Goal: Task Accomplishment & Management: Manage account settings

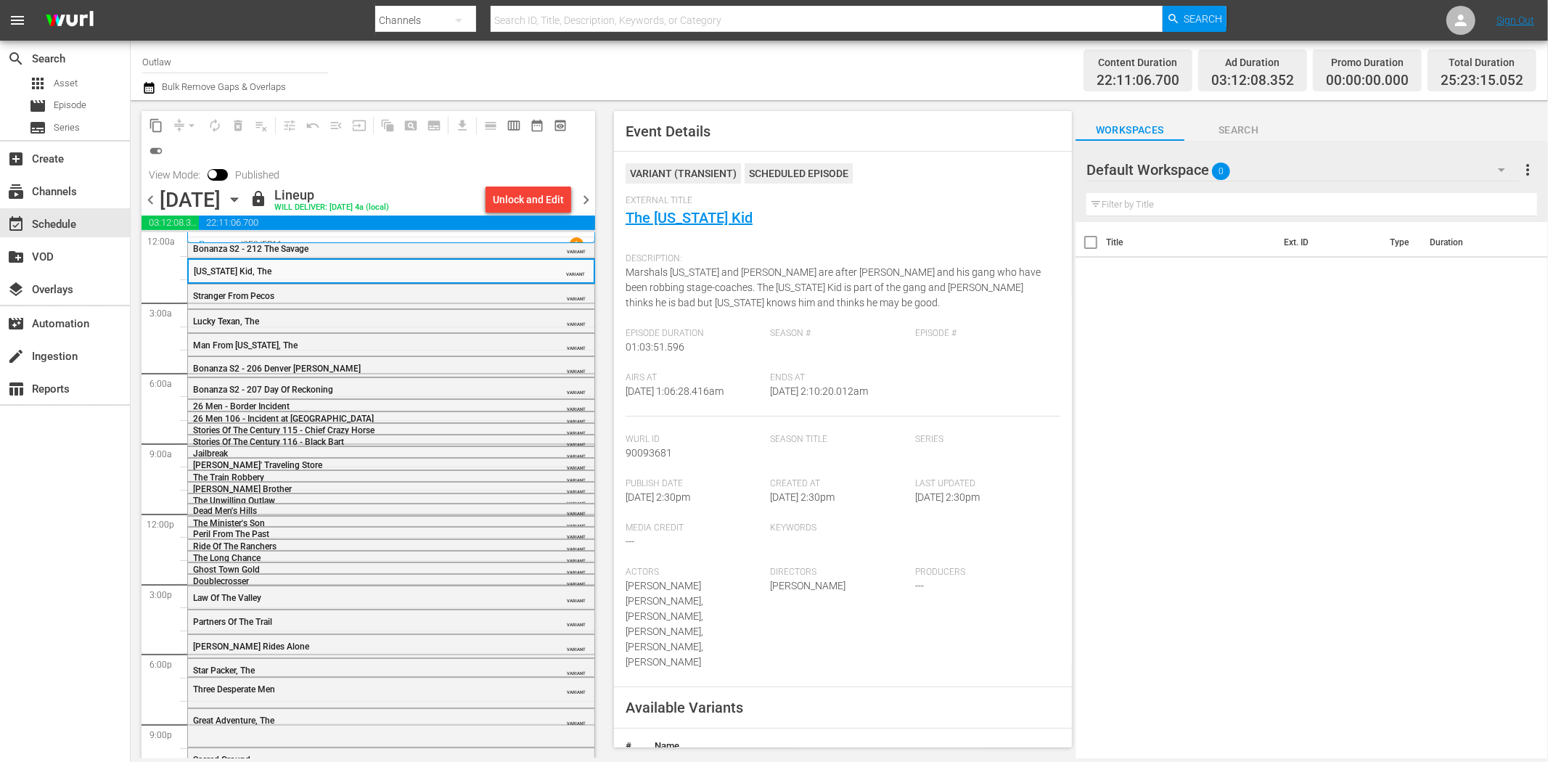
scroll to position [73, 0]
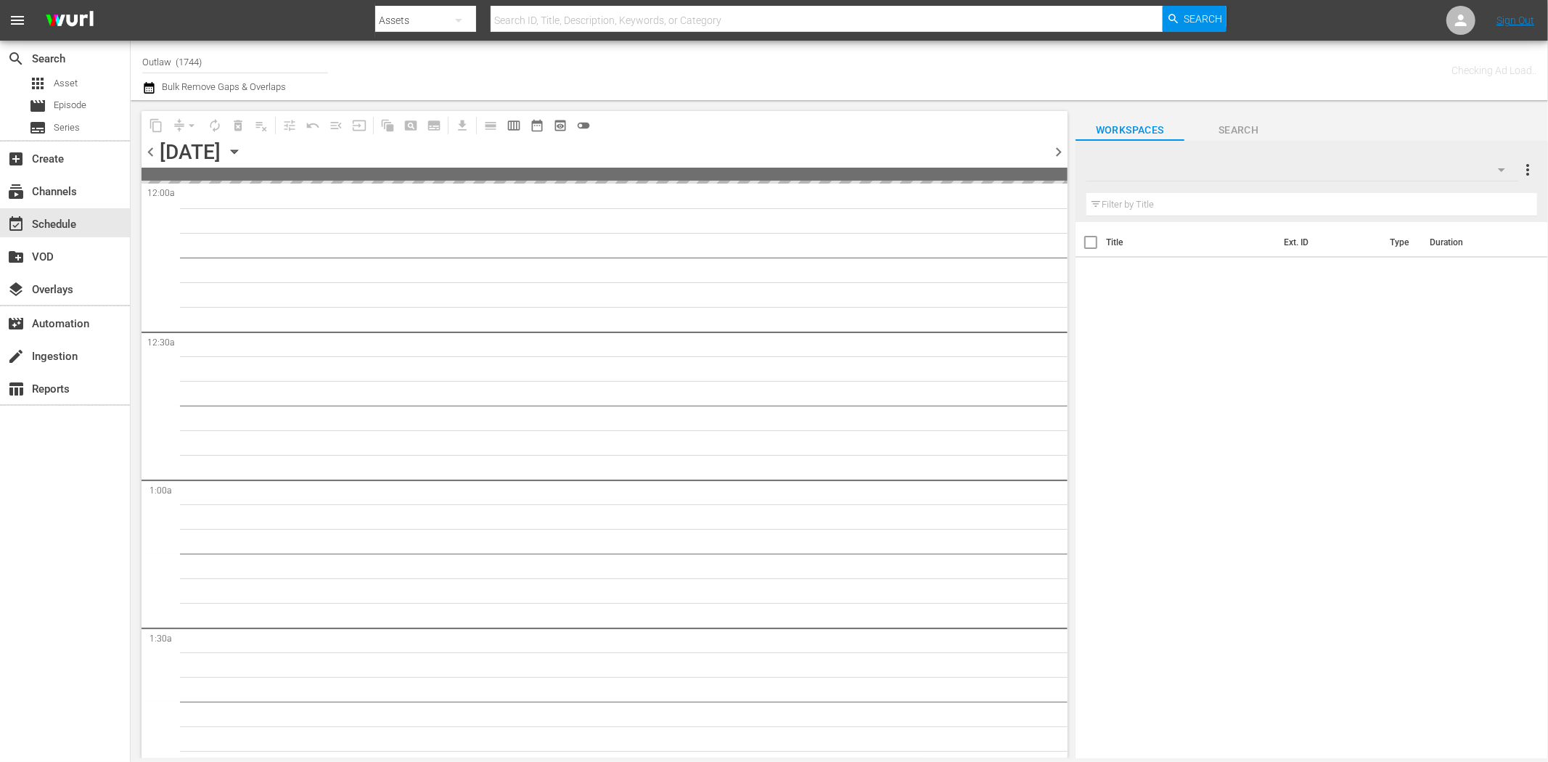
type input "Outlaw (1744)"
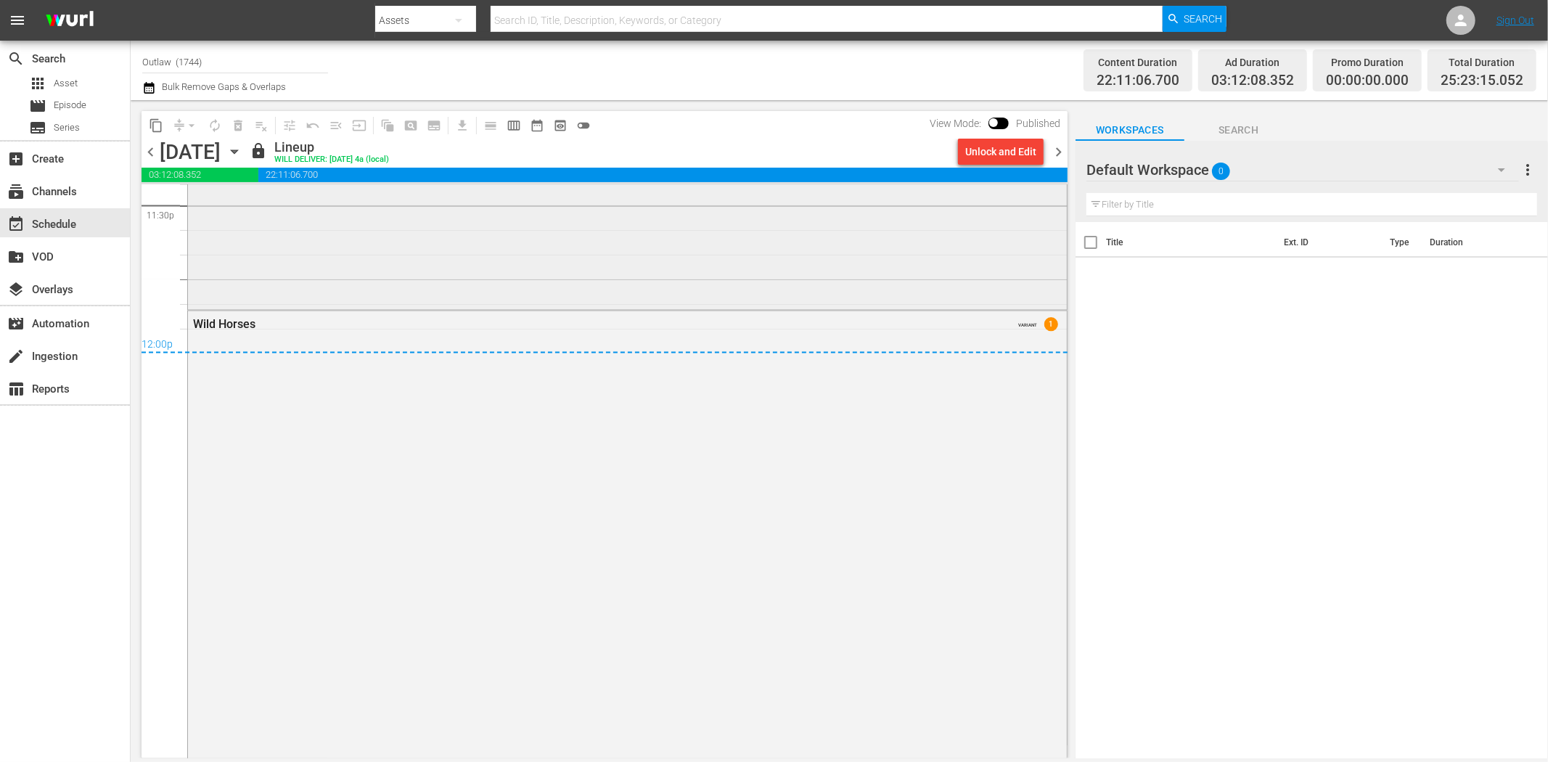
scroll to position [7000, 0]
drag, startPoint x: 1057, startPoint y: 147, endPoint x: 527, endPoint y: 136, distance: 530.0
click at [1057, 147] on span "chevron_right" at bounding box center [1059, 152] width 18 height 18
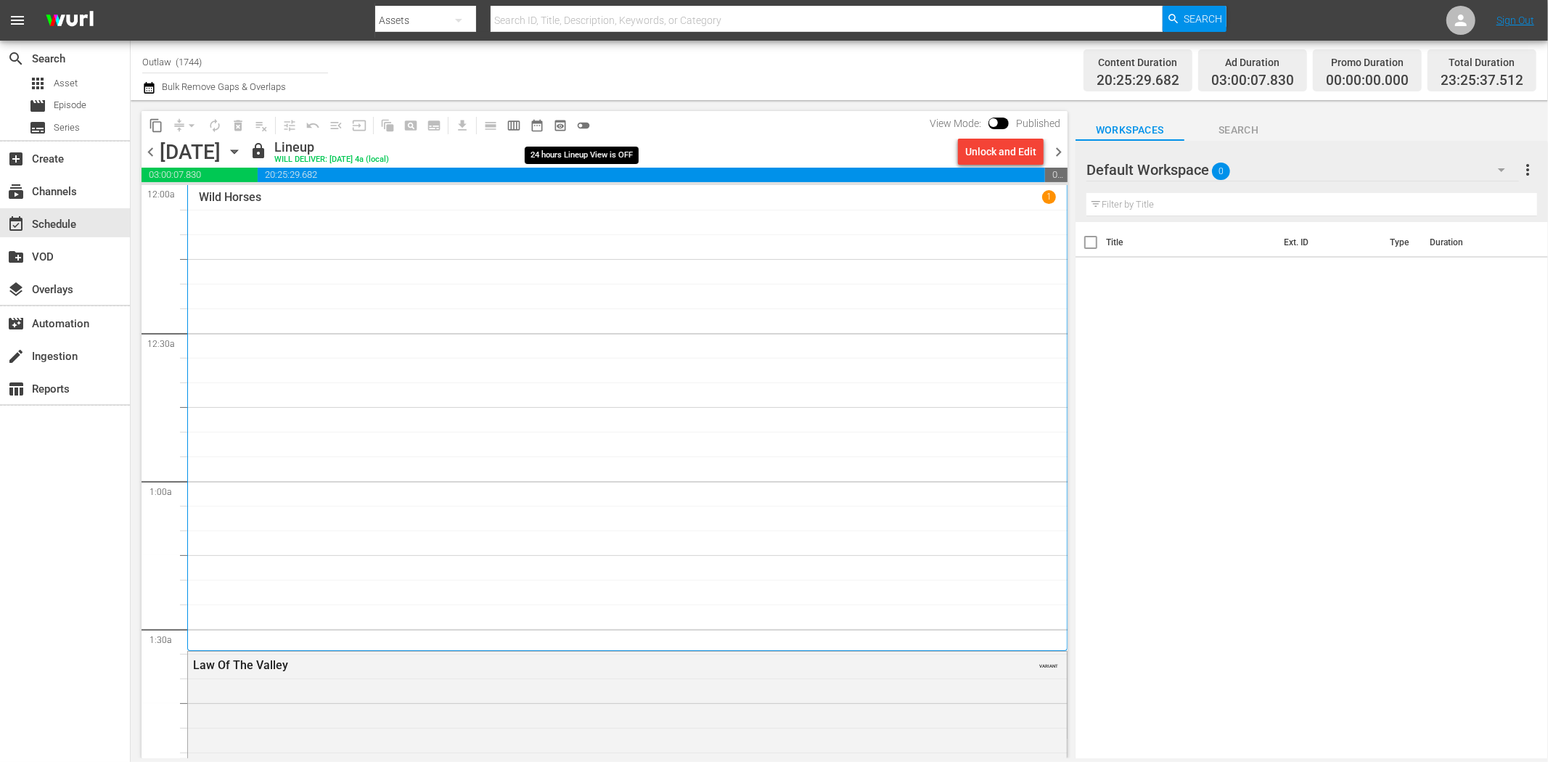
click at [576, 122] on span "toggle_off" at bounding box center [583, 125] width 15 height 15
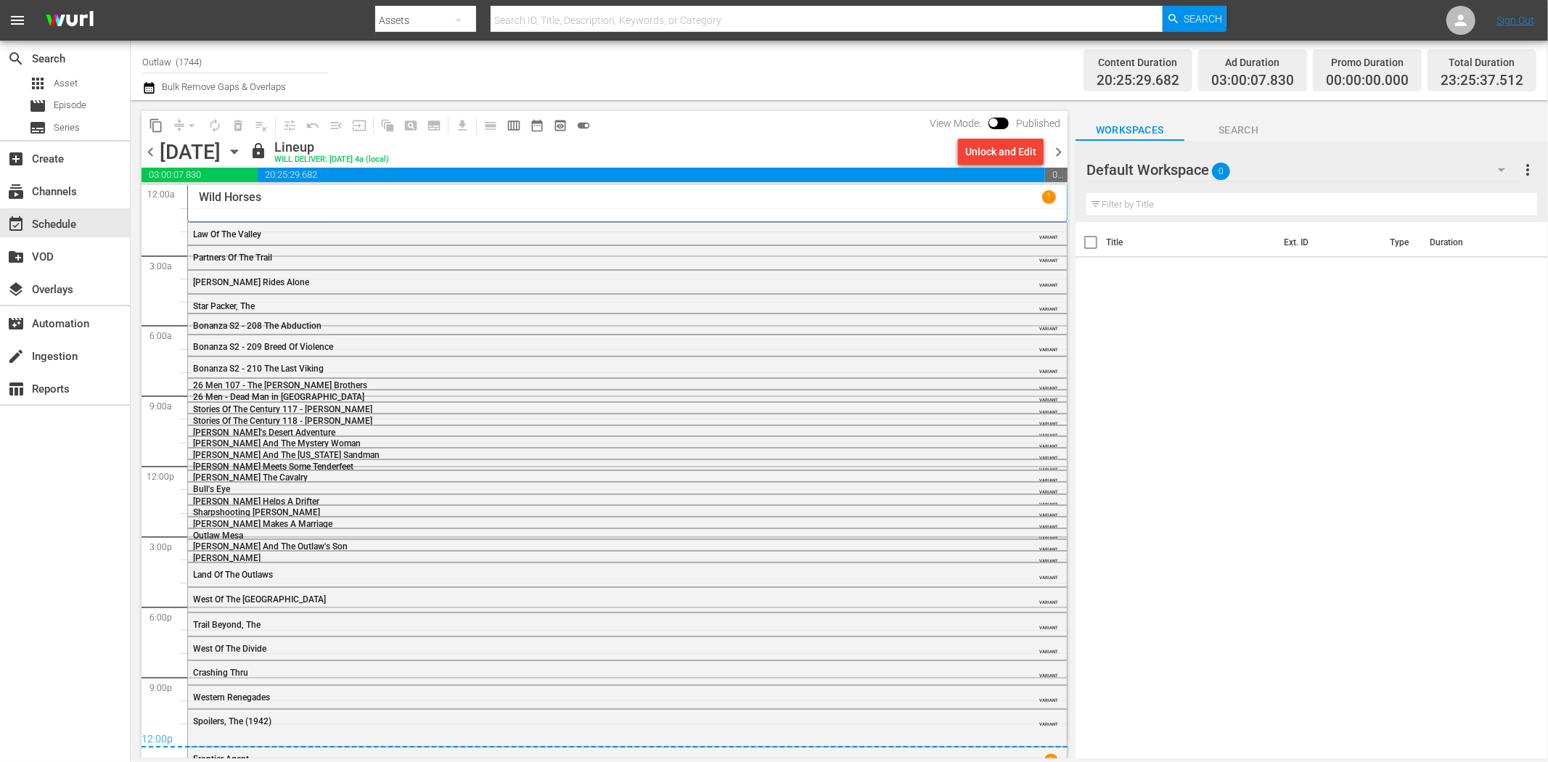
click at [150, 146] on span "chevron_left" at bounding box center [151, 152] width 18 height 18
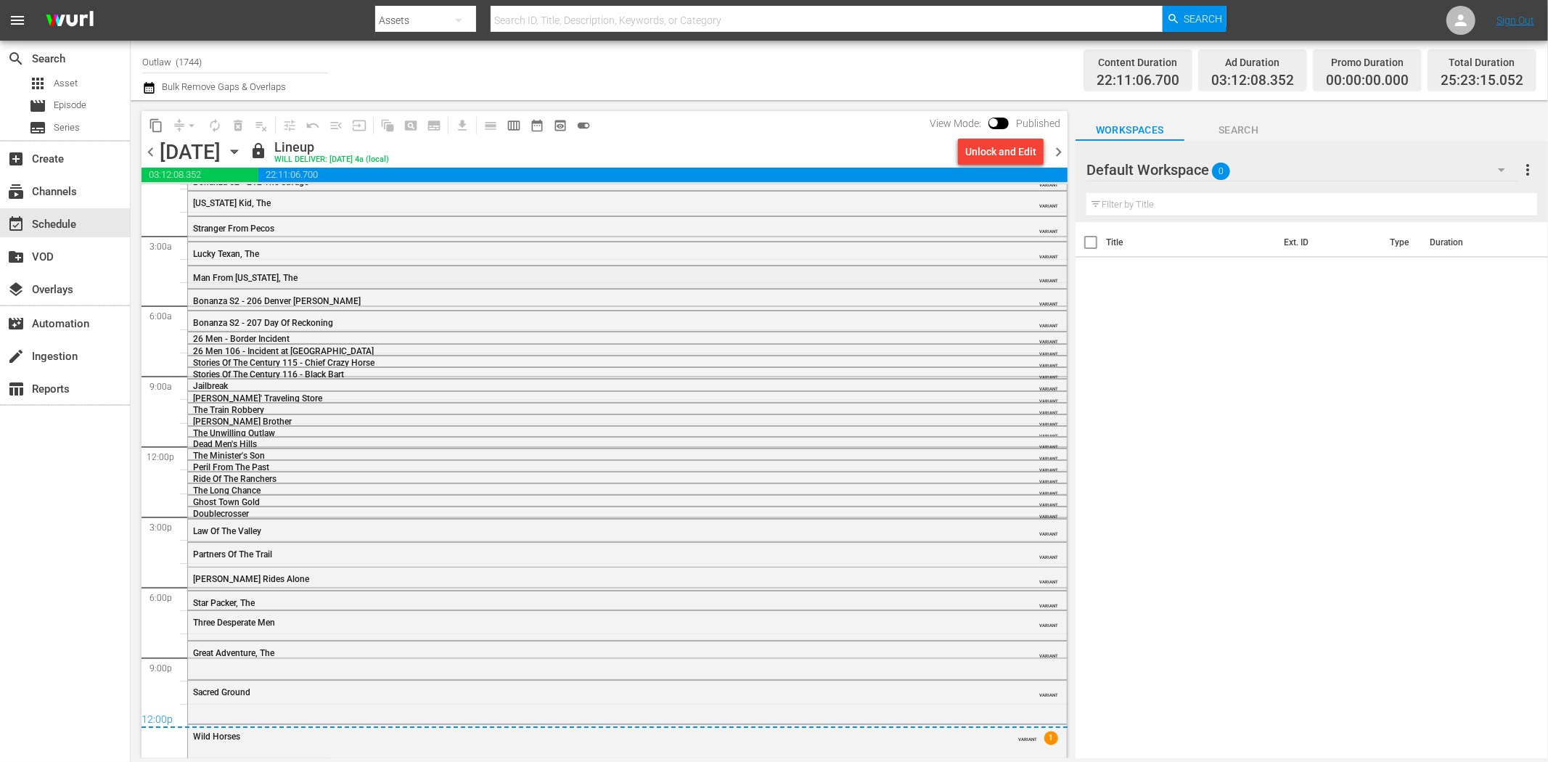
scroll to position [25, 0]
click at [1062, 147] on span "chevron_right" at bounding box center [1059, 152] width 18 height 18
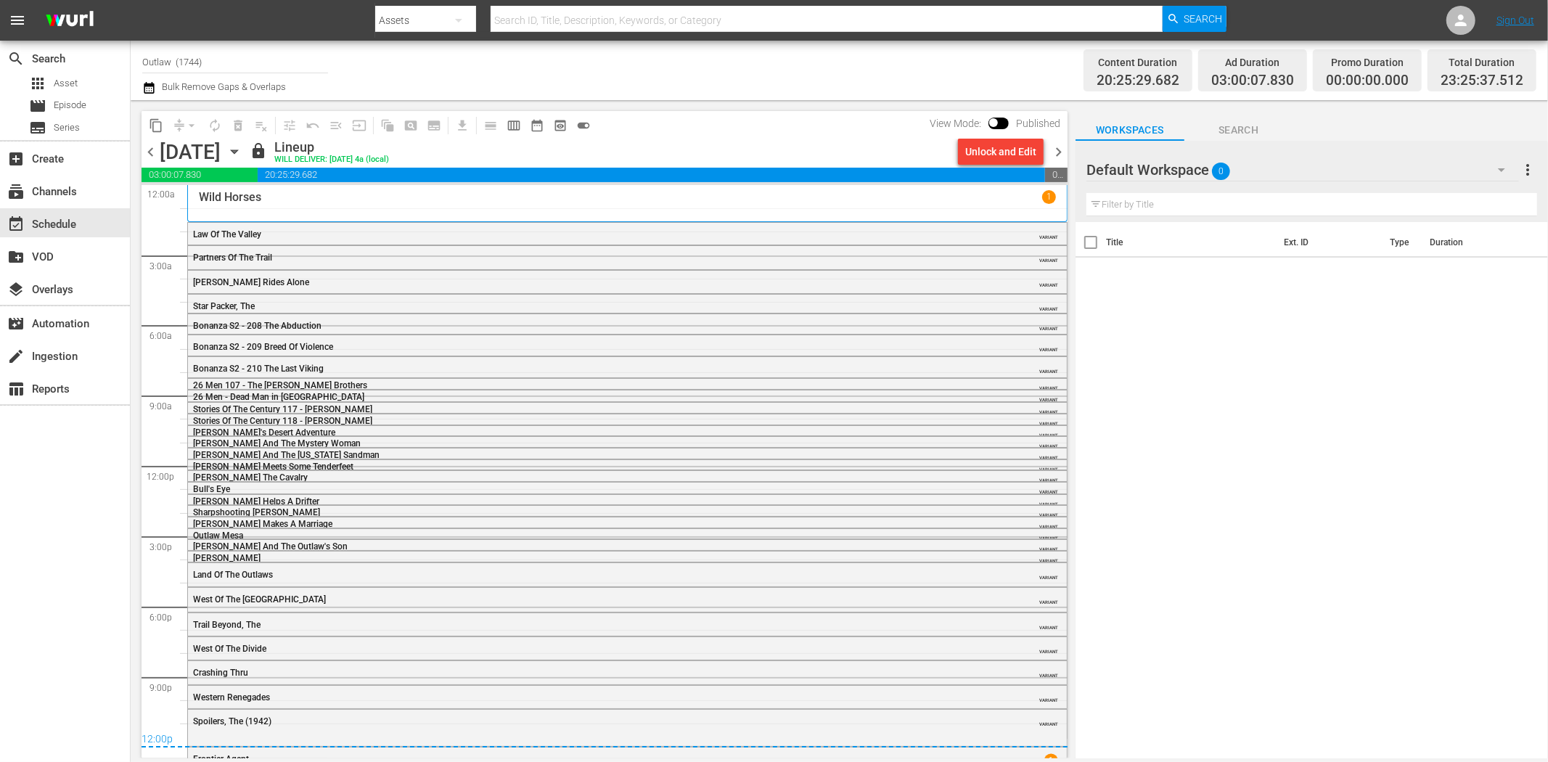
click at [153, 152] on span "chevron_left" at bounding box center [151, 152] width 18 height 18
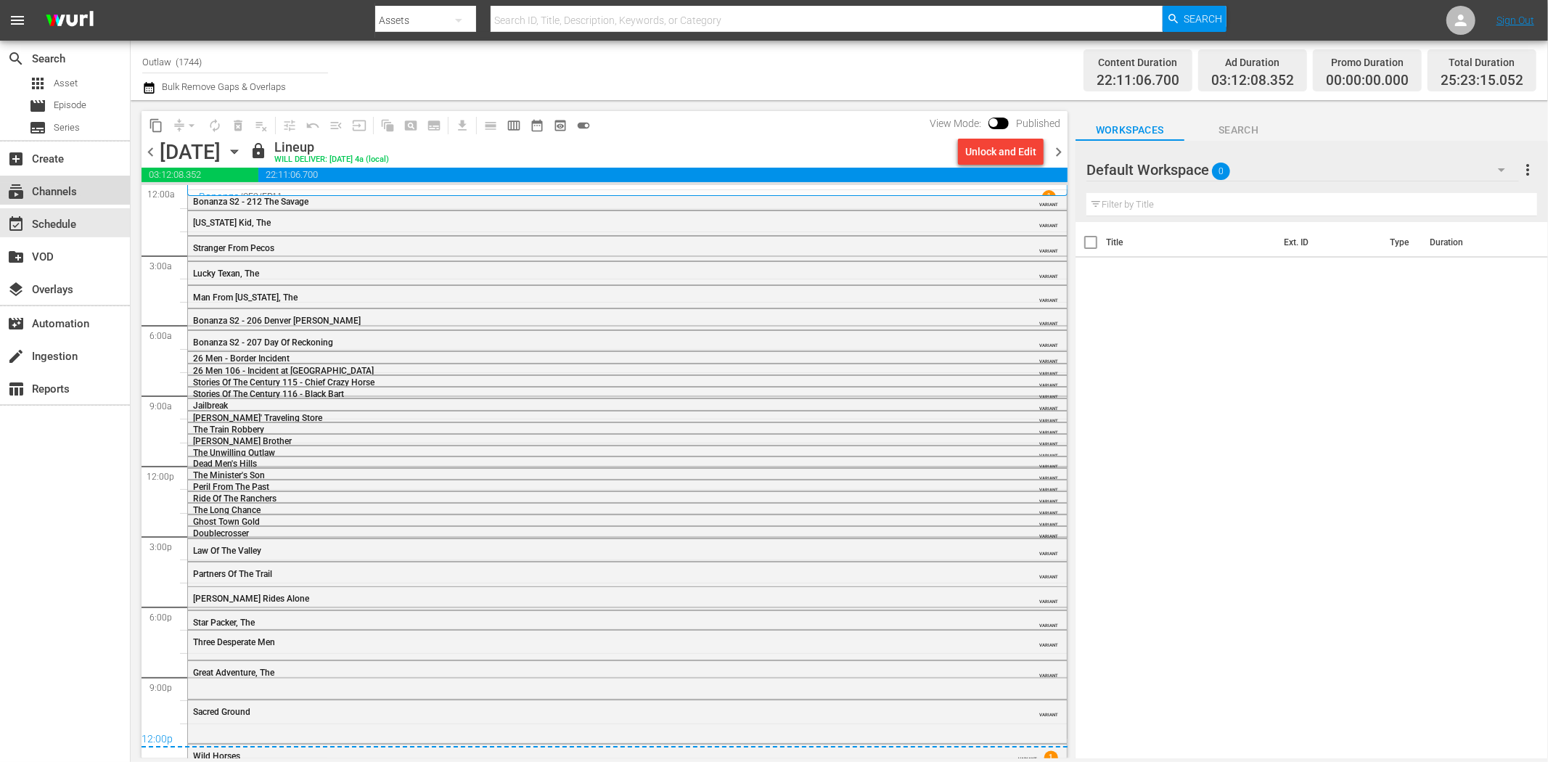
click at [73, 187] on div "subscriptions Channels" at bounding box center [40, 189] width 81 height 13
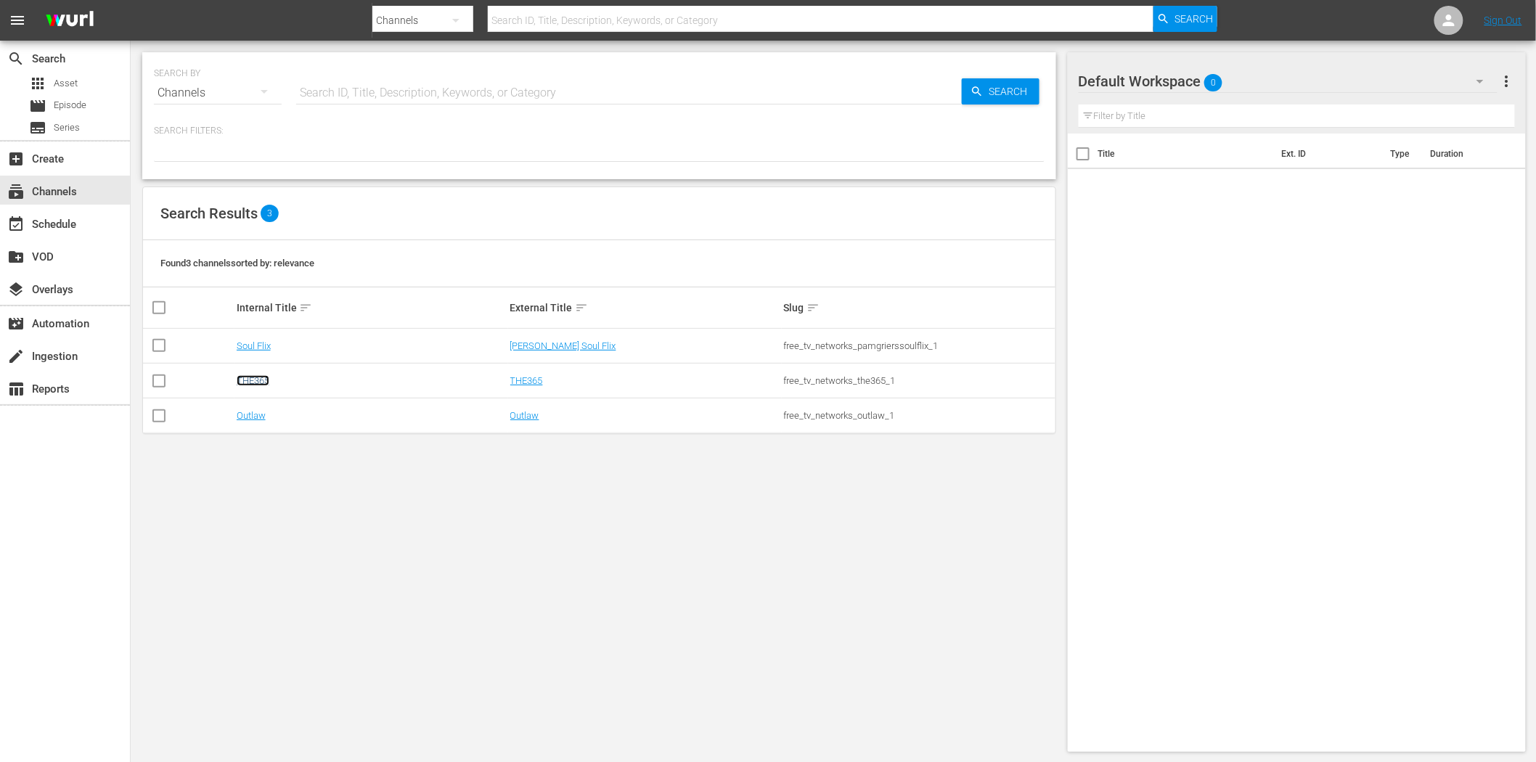
click at [259, 385] on link "THE365" at bounding box center [253, 380] width 33 height 11
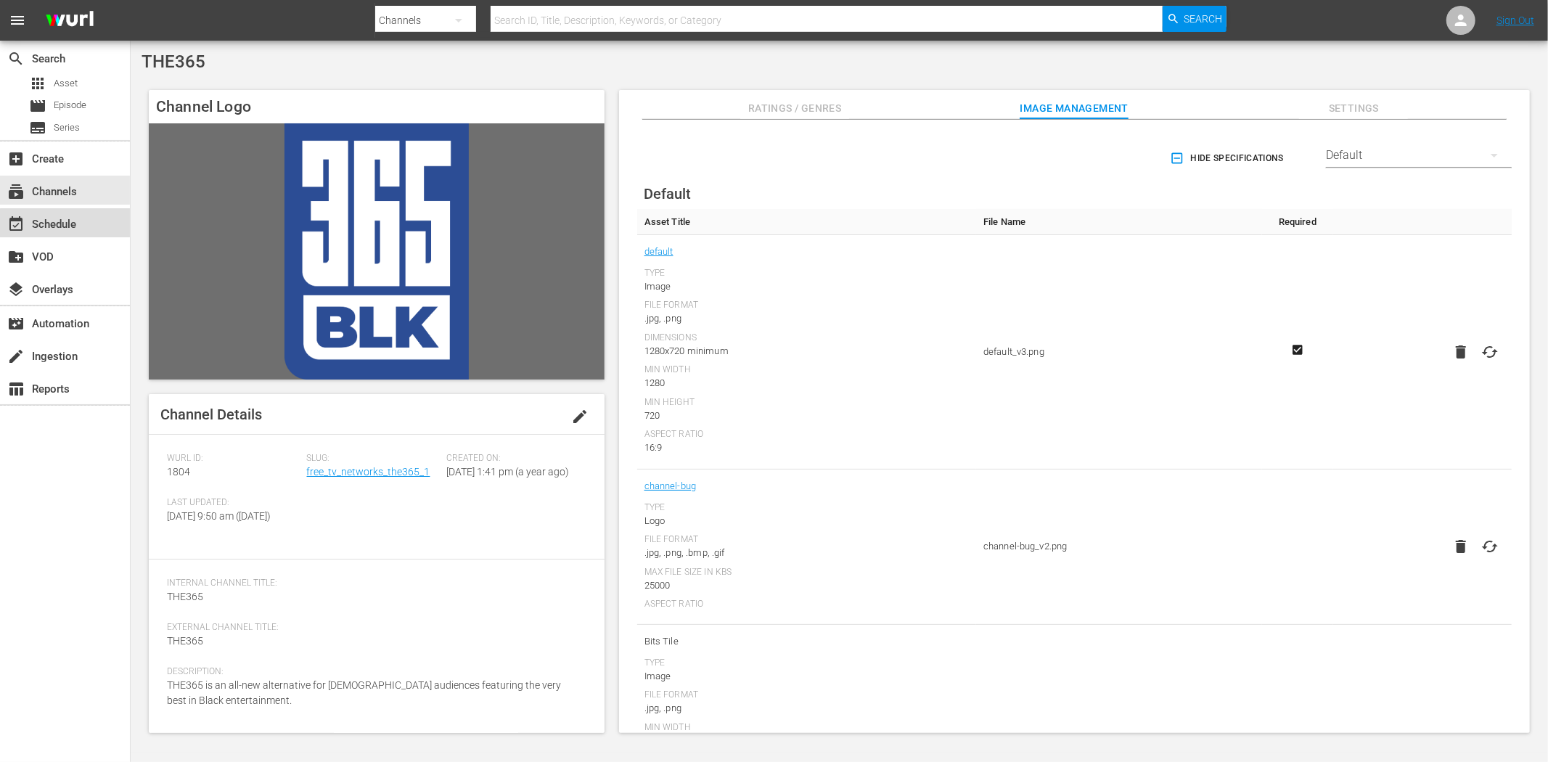
click at [65, 235] on div "event_available Schedule" at bounding box center [65, 222] width 130 height 29
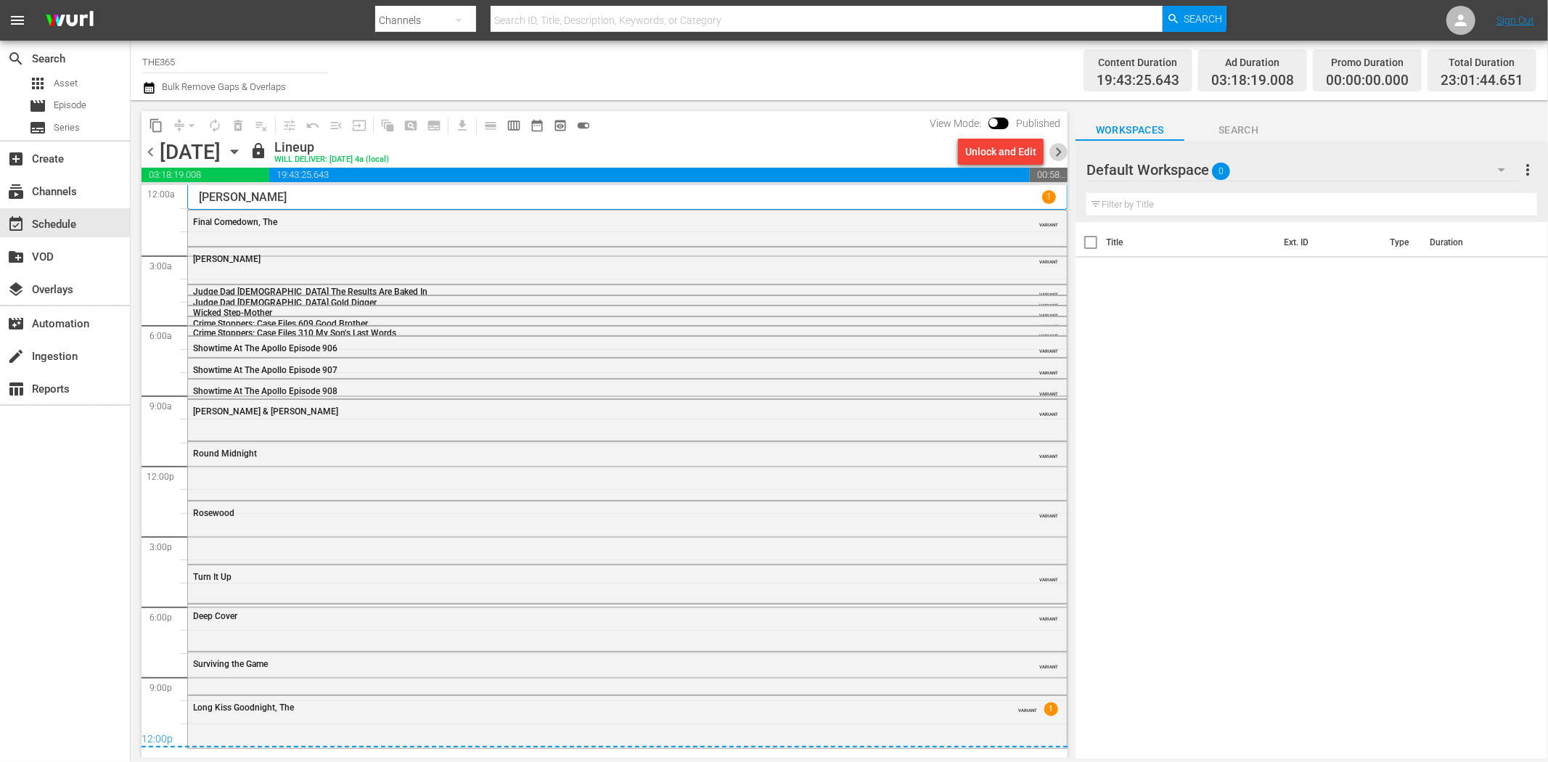
click at [1055, 152] on span "chevron_right" at bounding box center [1059, 152] width 18 height 18
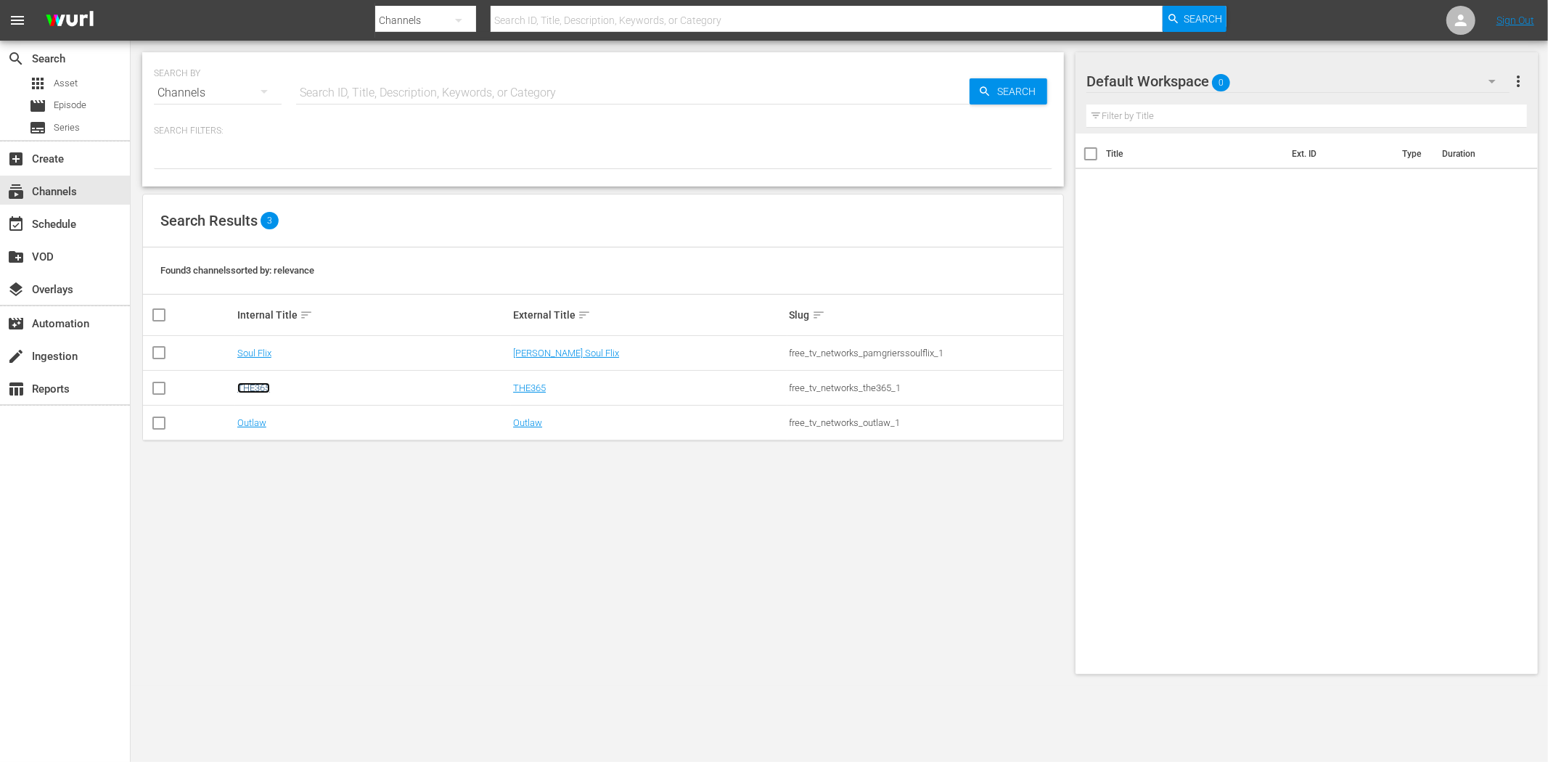
click at [253, 383] on link "THE365" at bounding box center [253, 388] width 33 height 11
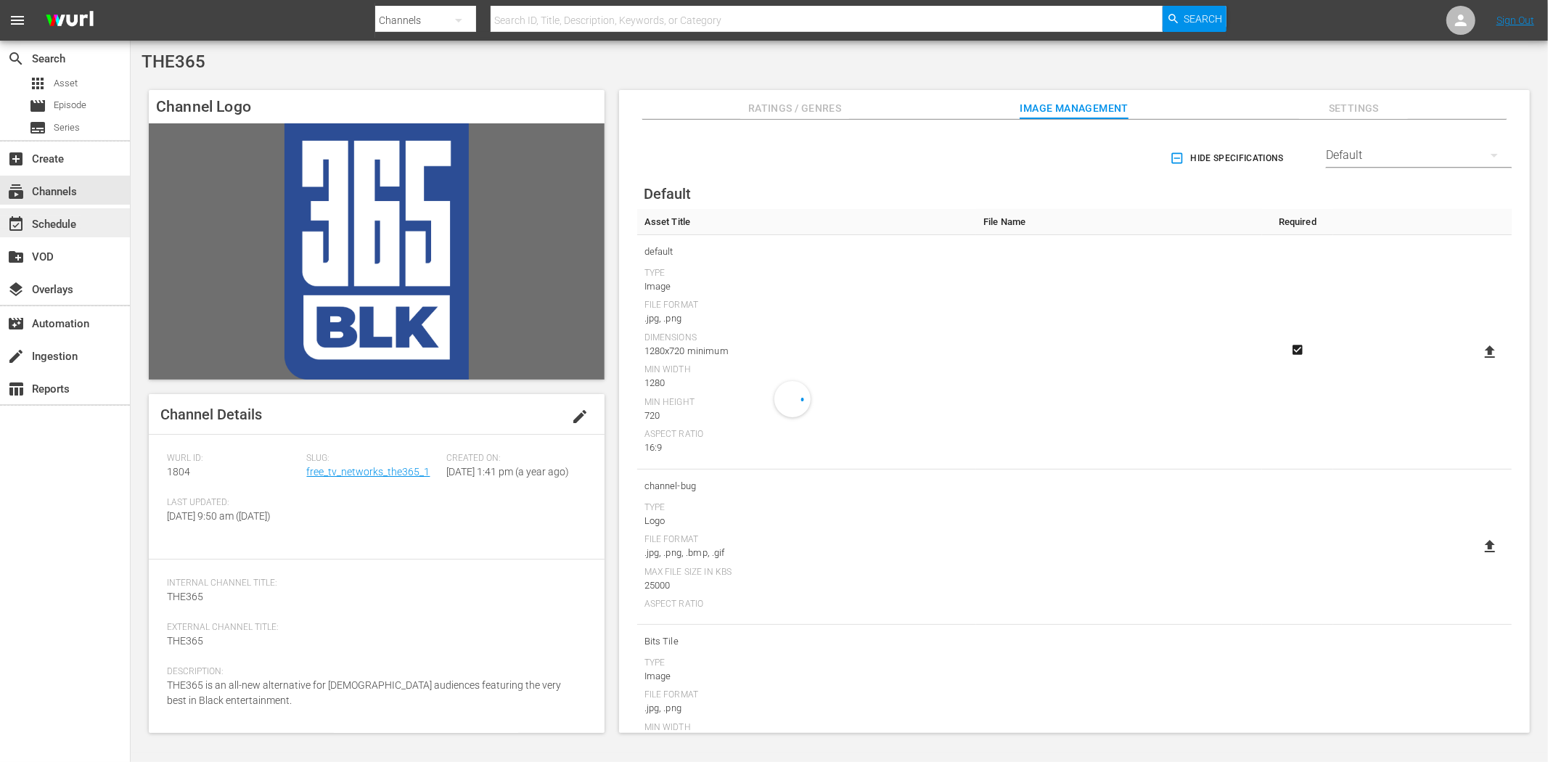
click at [30, 216] on div "event_available Schedule" at bounding box center [40, 222] width 81 height 13
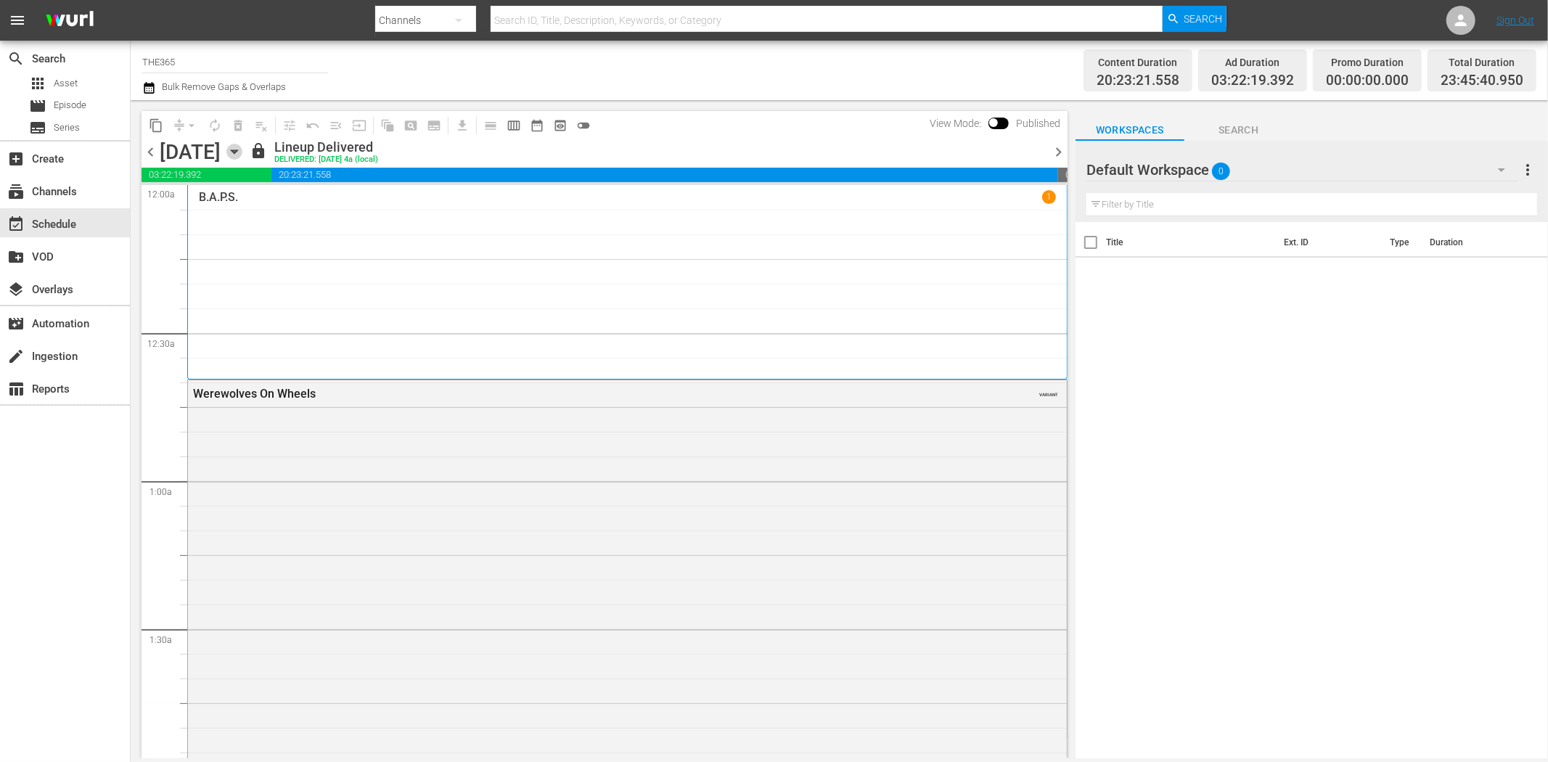
click at [237, 153] on icon "button" at bounding box center [234, 152] width 7 height 4
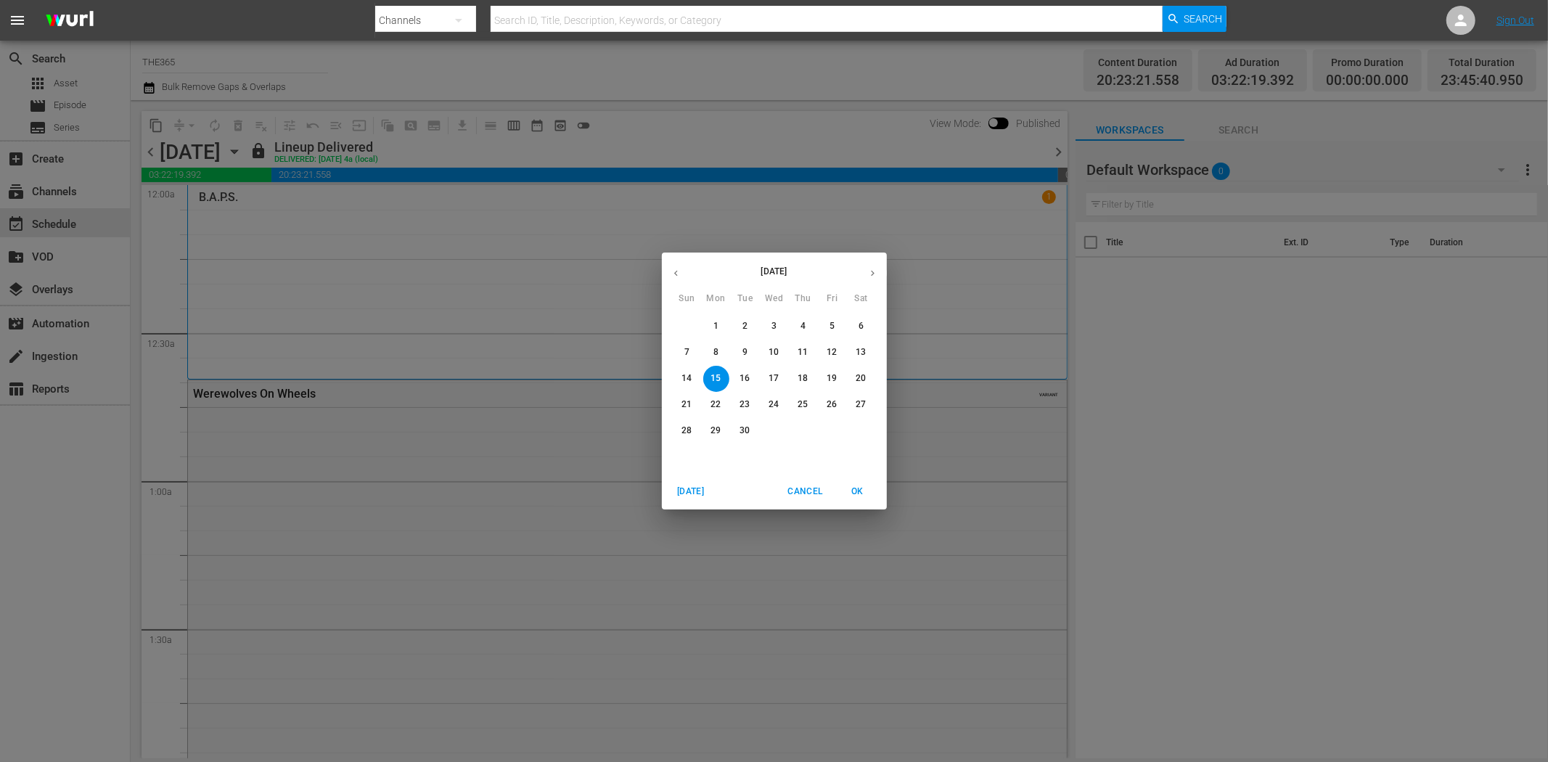
click at [711, 436] on p "29" at bounding box center [716, 431] width 10 height 12
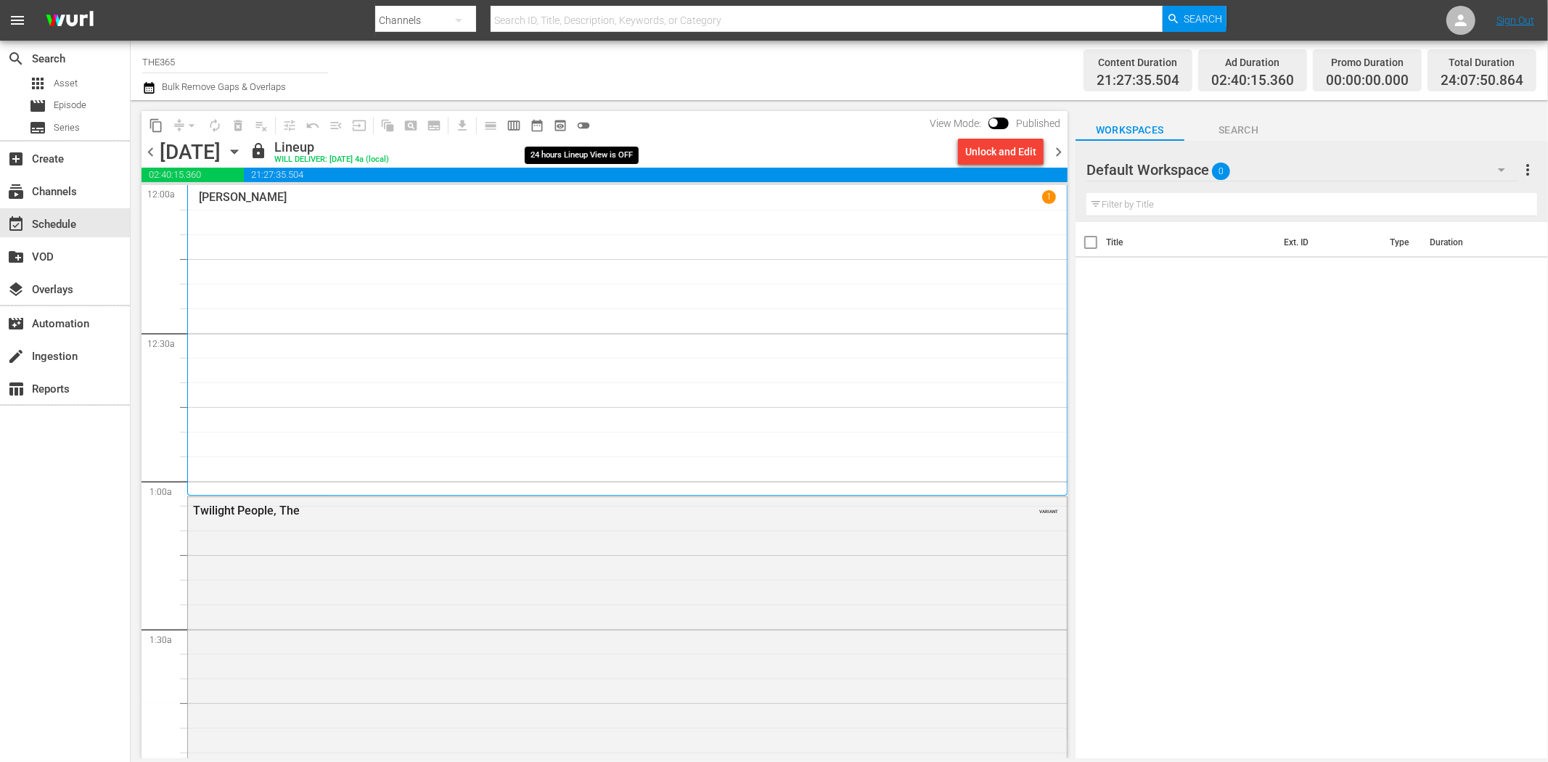
click at [583, 124] on span "toggle_off" at bounding box center [583, 125] width 15 height 15
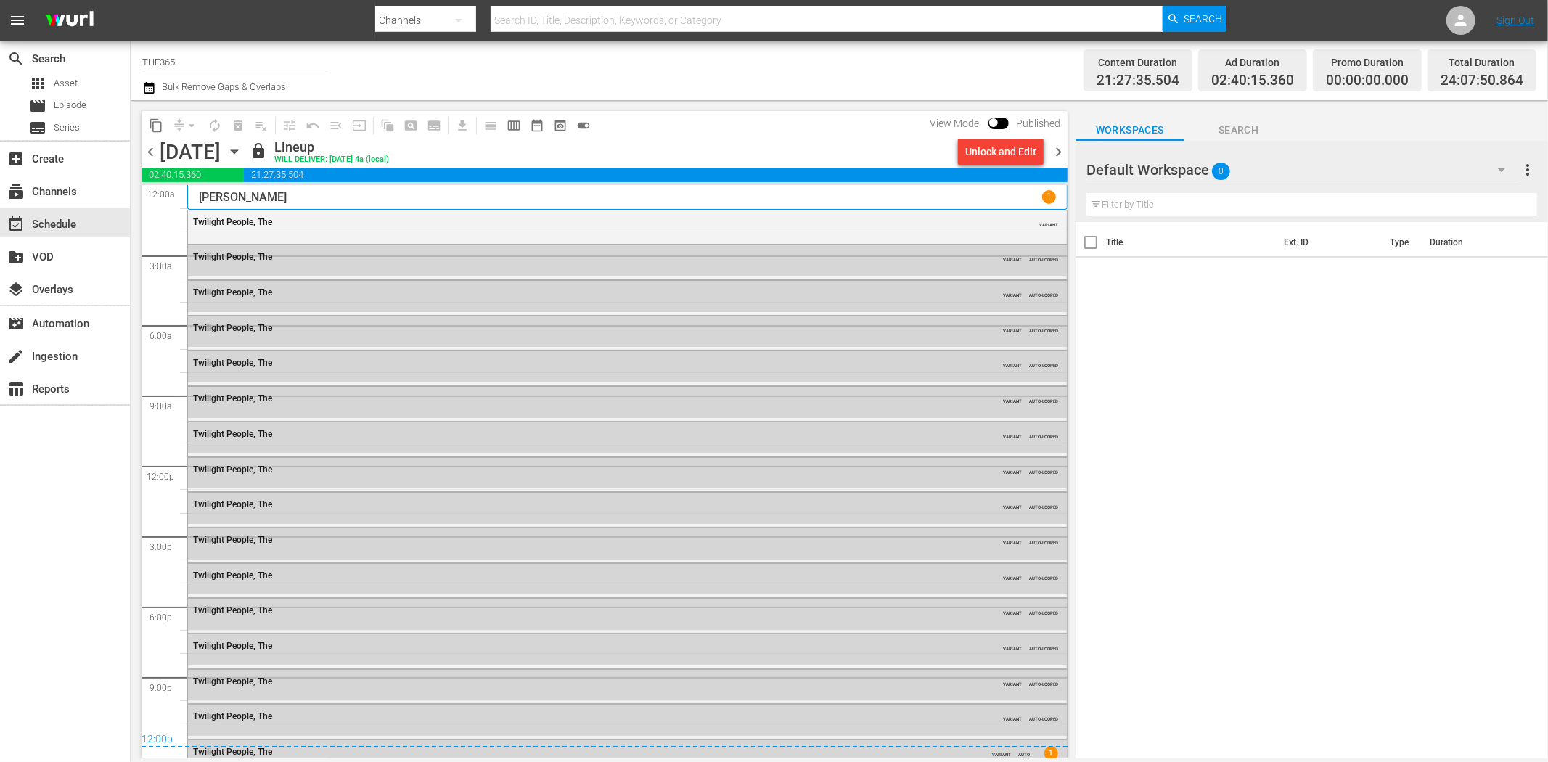
click at [150, 148] on span "chevron_left" at bounding box center [151, 152] width 18 height 18
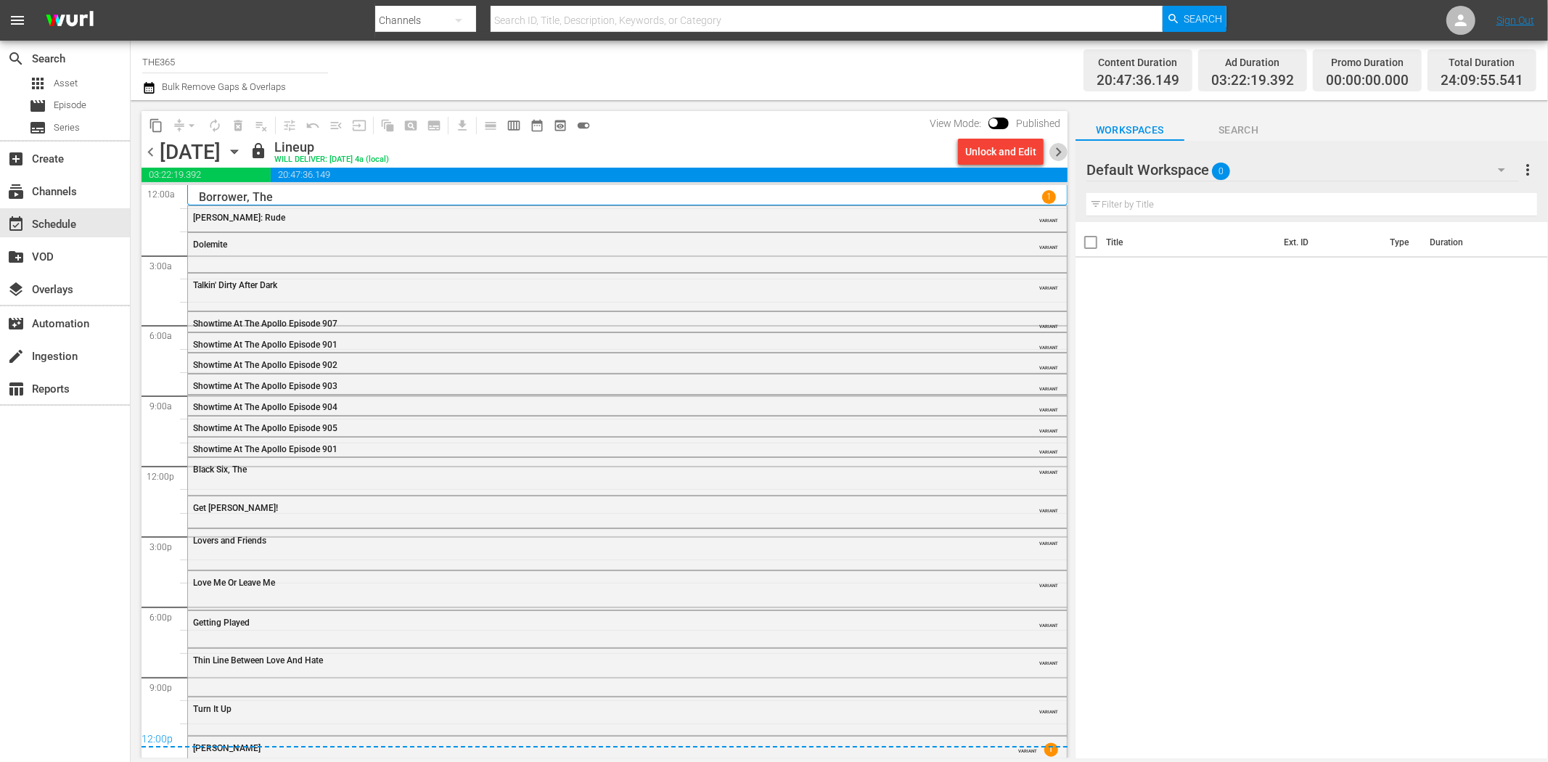
click at [1057, 147] on span "chevron_right" at bounding box center [1059, 152] width 18 height 18
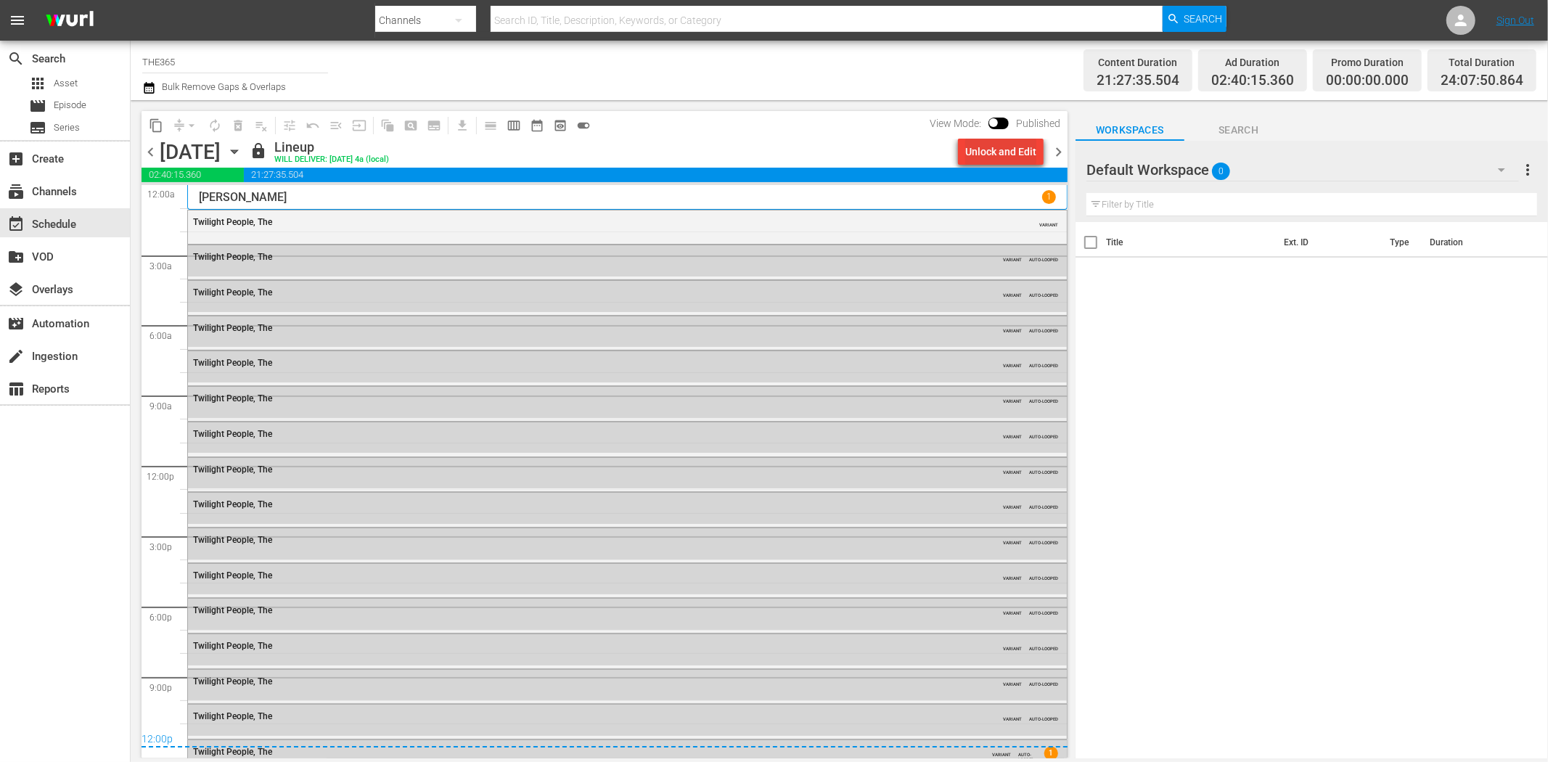
click at [995, 149] on div "Unlock and Edit" at bounding box center [1000, 152] width 71 height 26
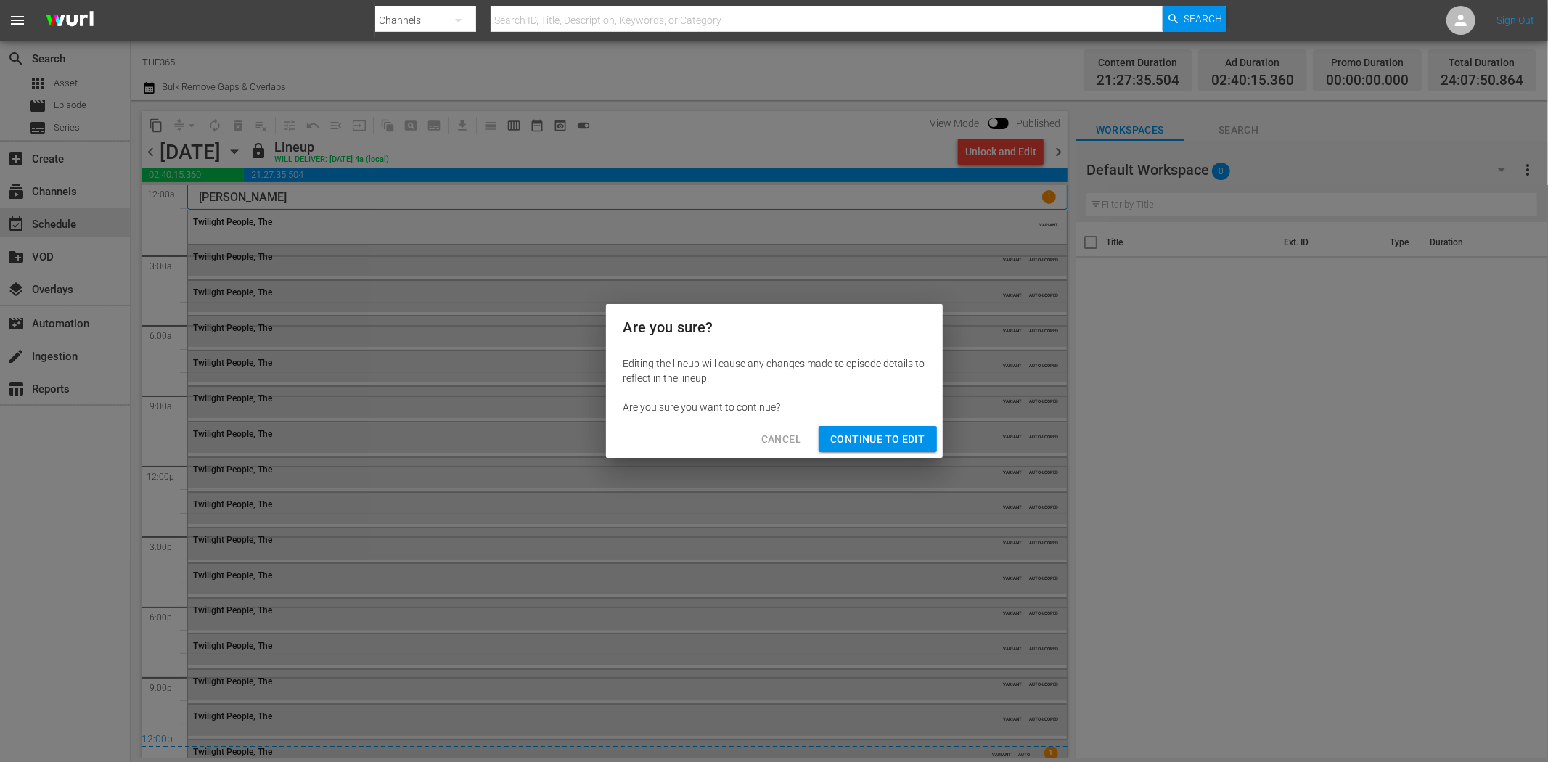
click at [895, 438] on span "Continue to Edit" at bounding box center [877, 439] width 94 height 18
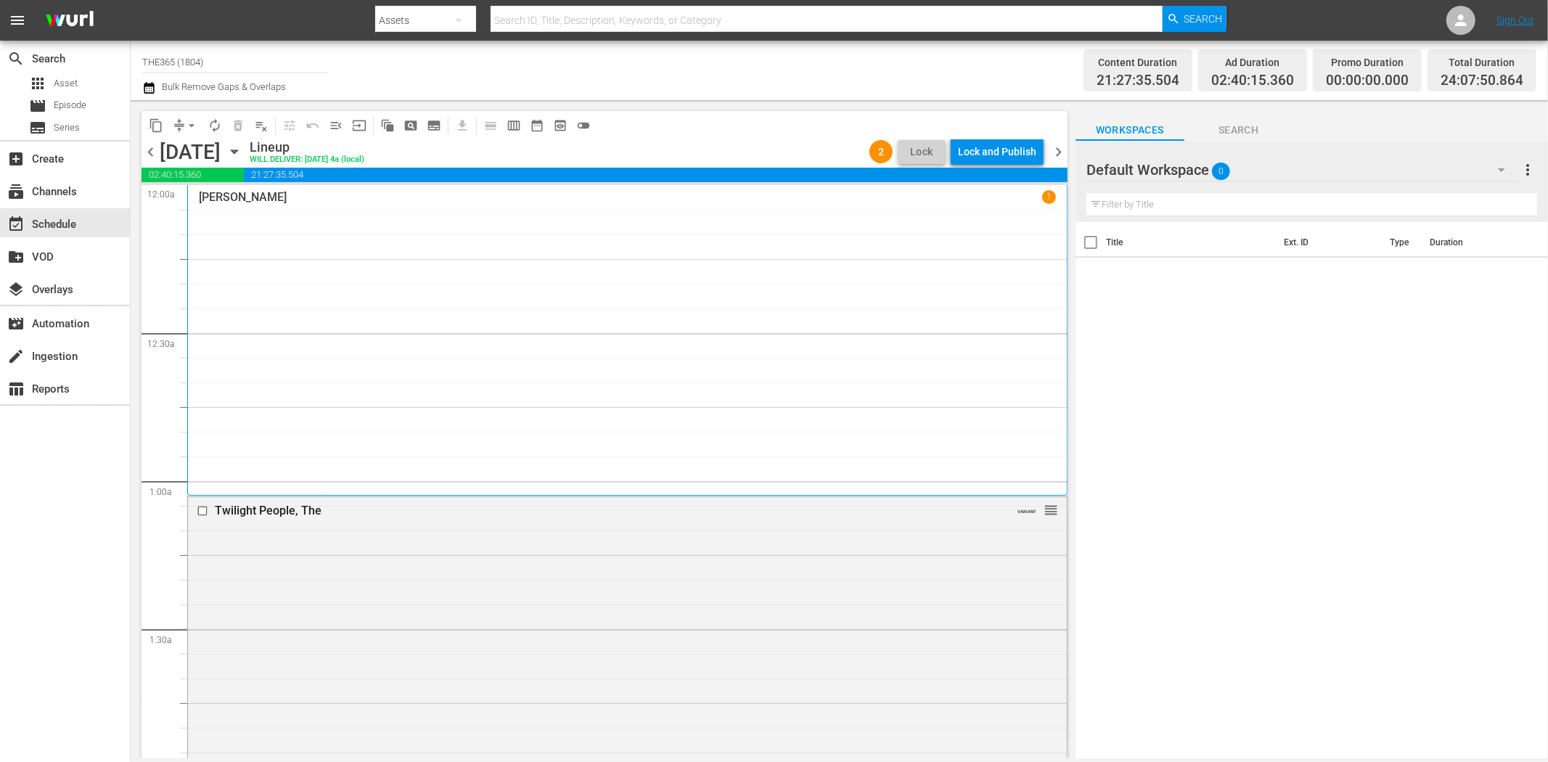
click at [584, 123] on span "toggle_off" at bounding box center [583, 125] width 15 height 15
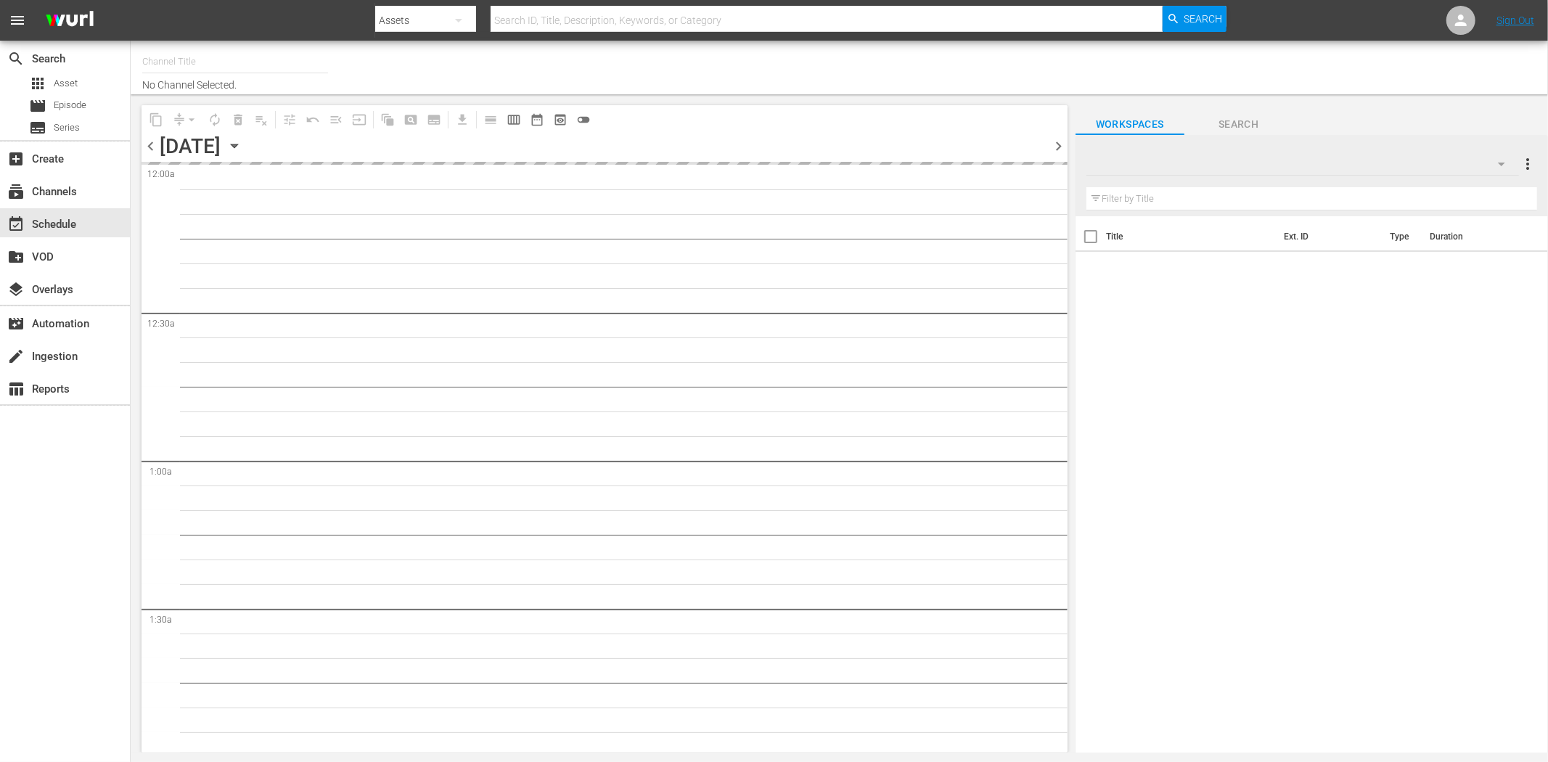
type input "THE365 (1804)"
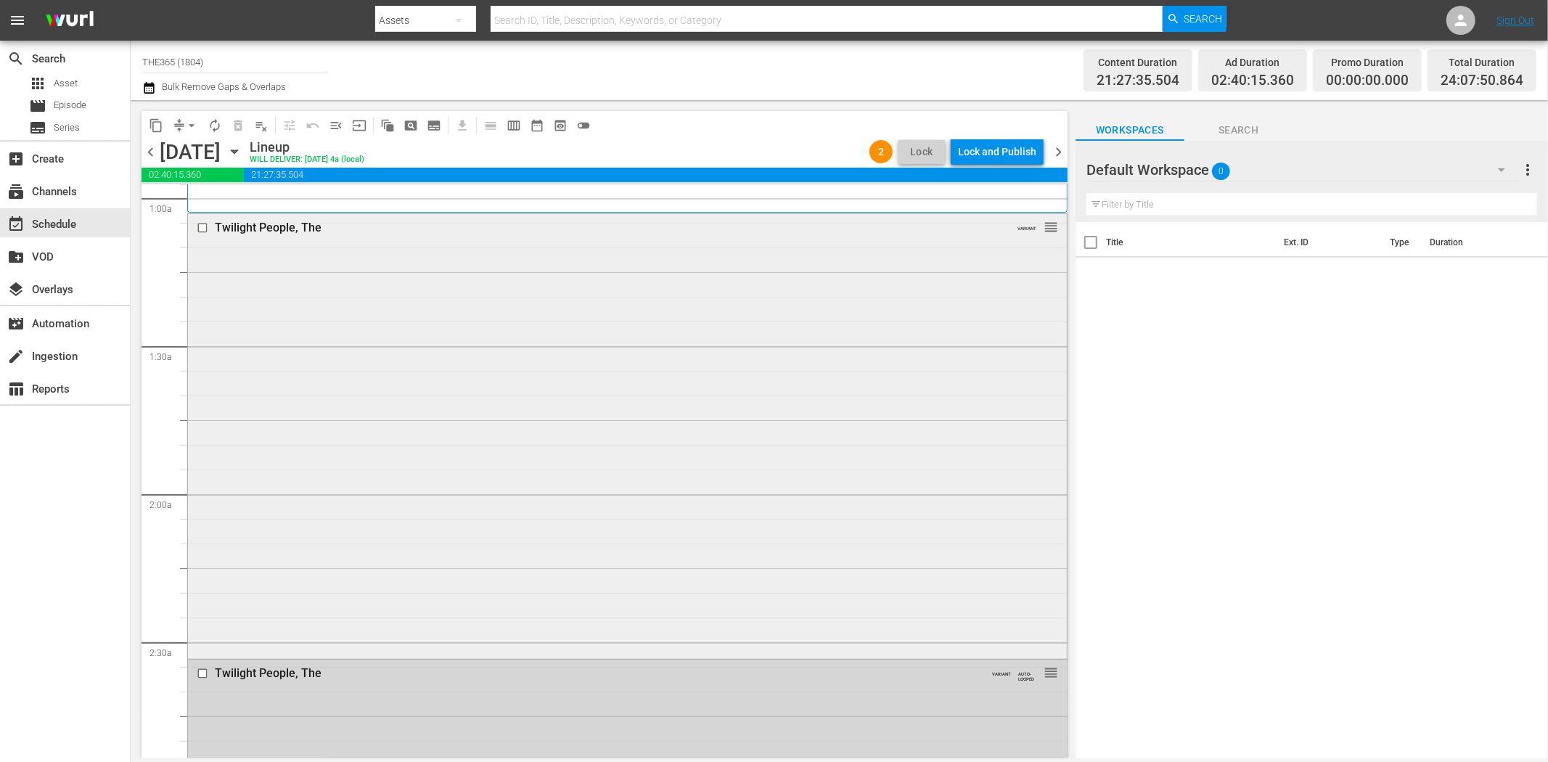
scroll to position [483, 0]
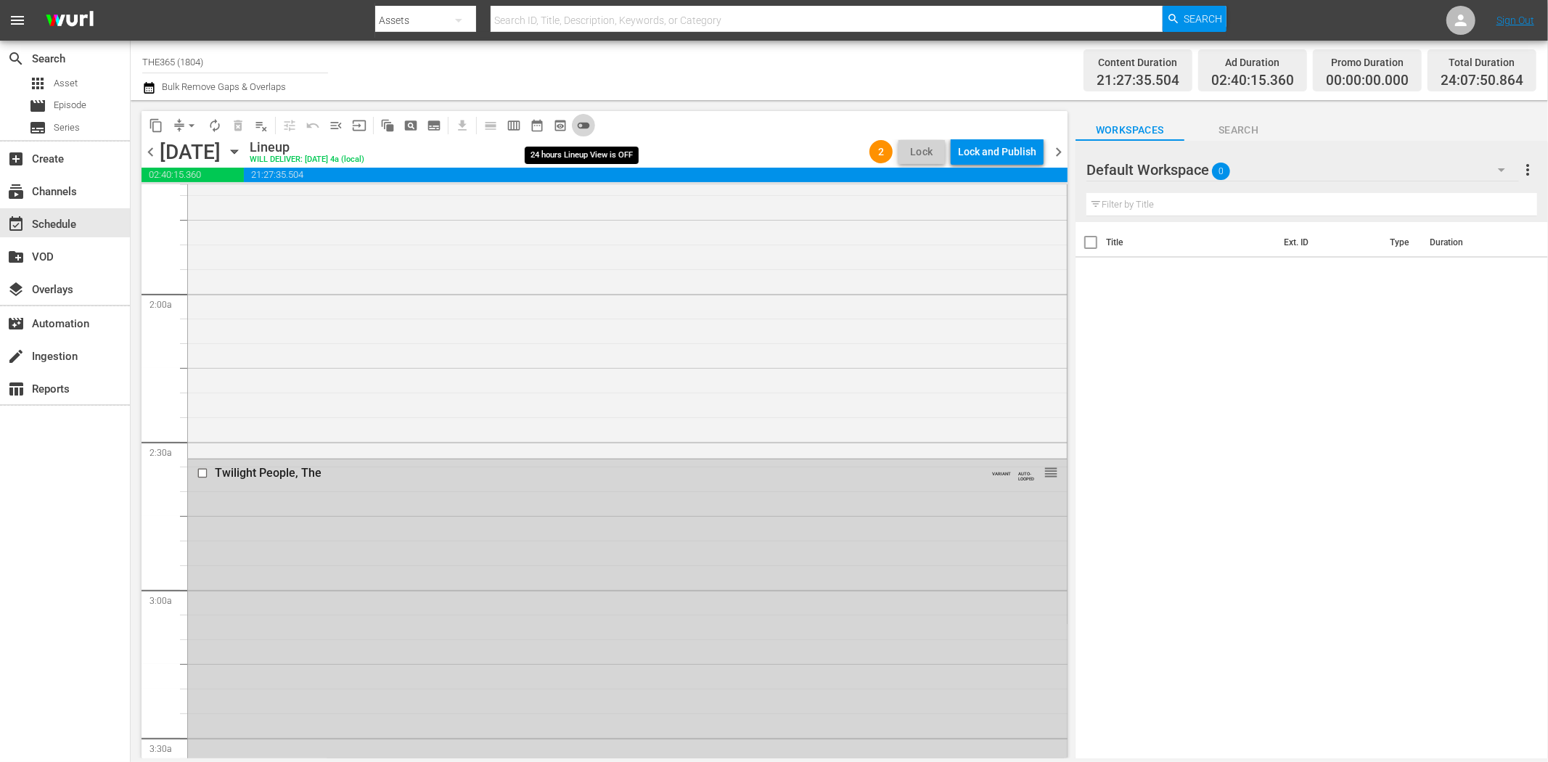
click at [585, 120] on span "toggle_off" at bounding box center [583, 125] width 15 height 15
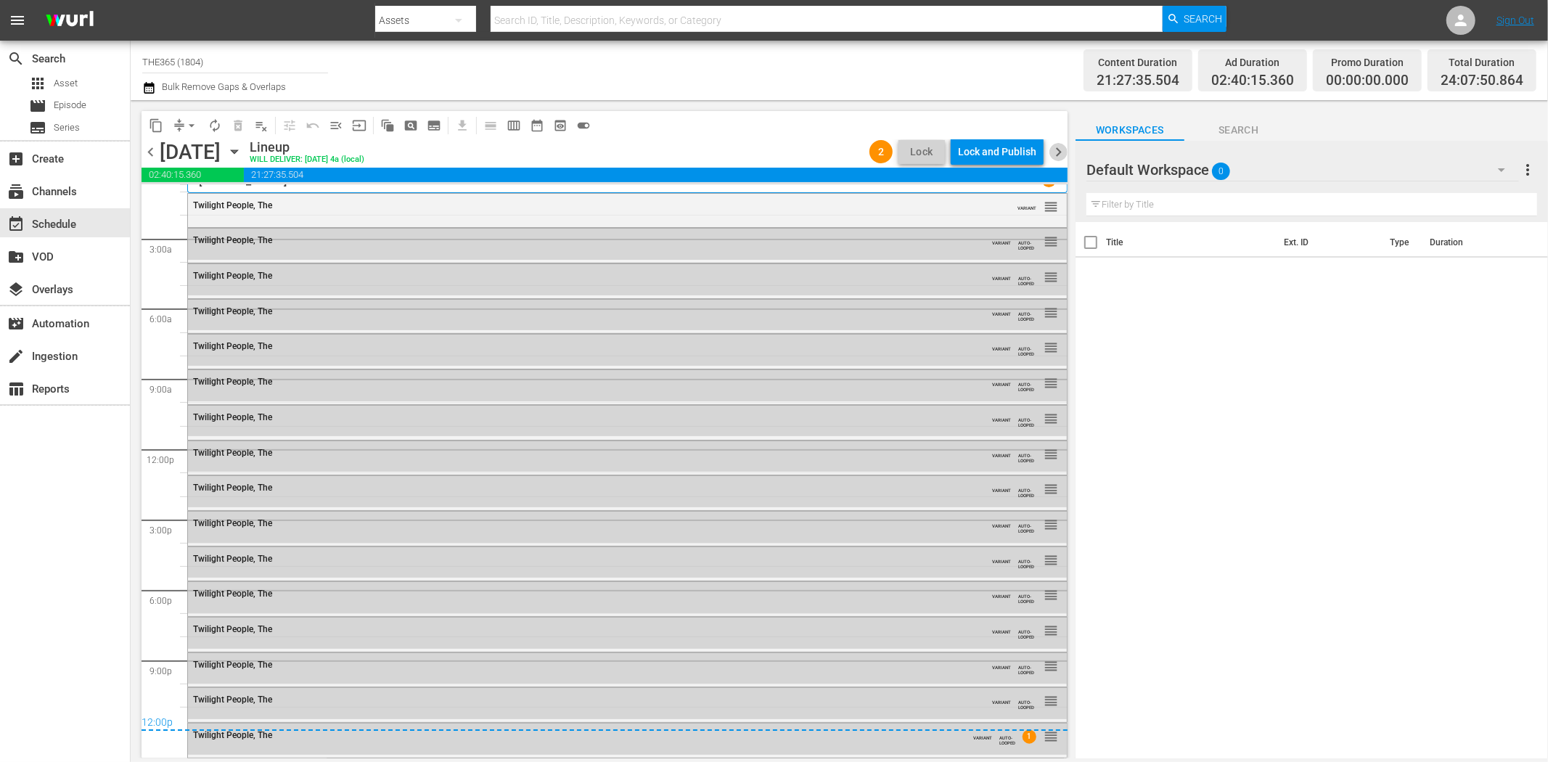
click at [1063, 151] on span "chevron_right" at bounding box center [1059, 152] width 18 height 18
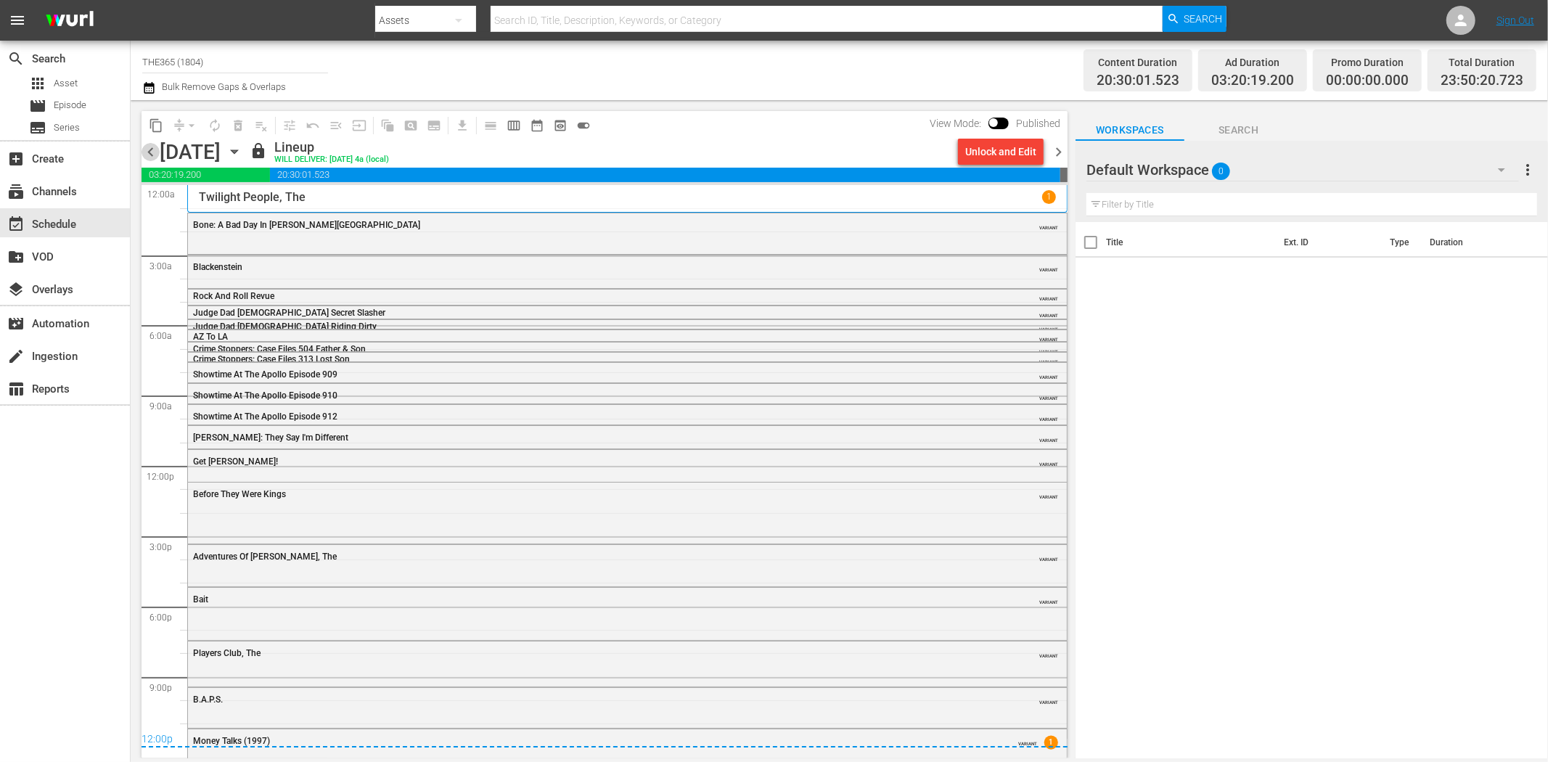
click at [145, 146] on span "chevron_left" at bounding box center [151, 152] width 18 height 18
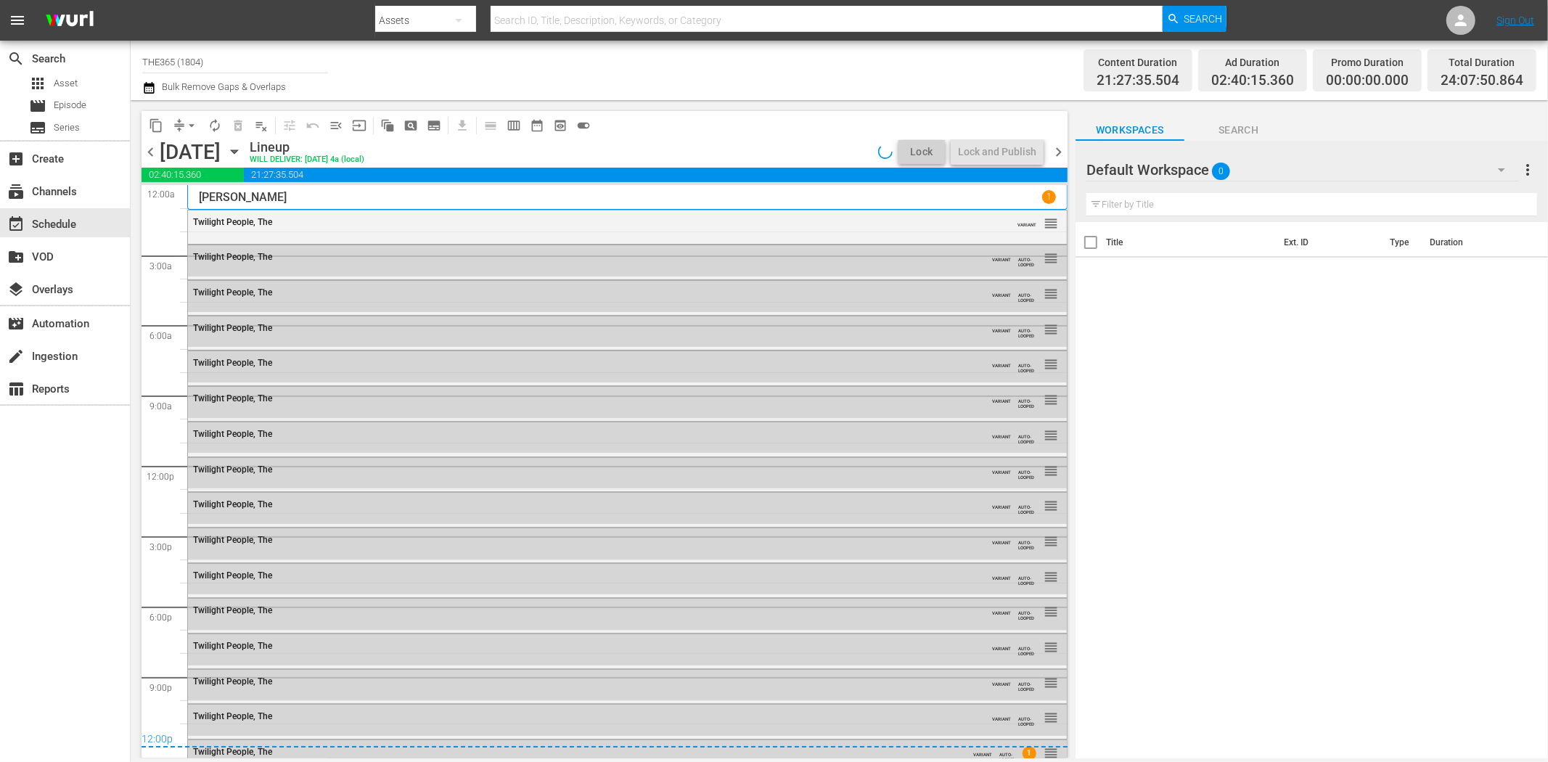
click at [145, 146] on span "chevron_left" at bounding box center [151, 152] width 18 height 18
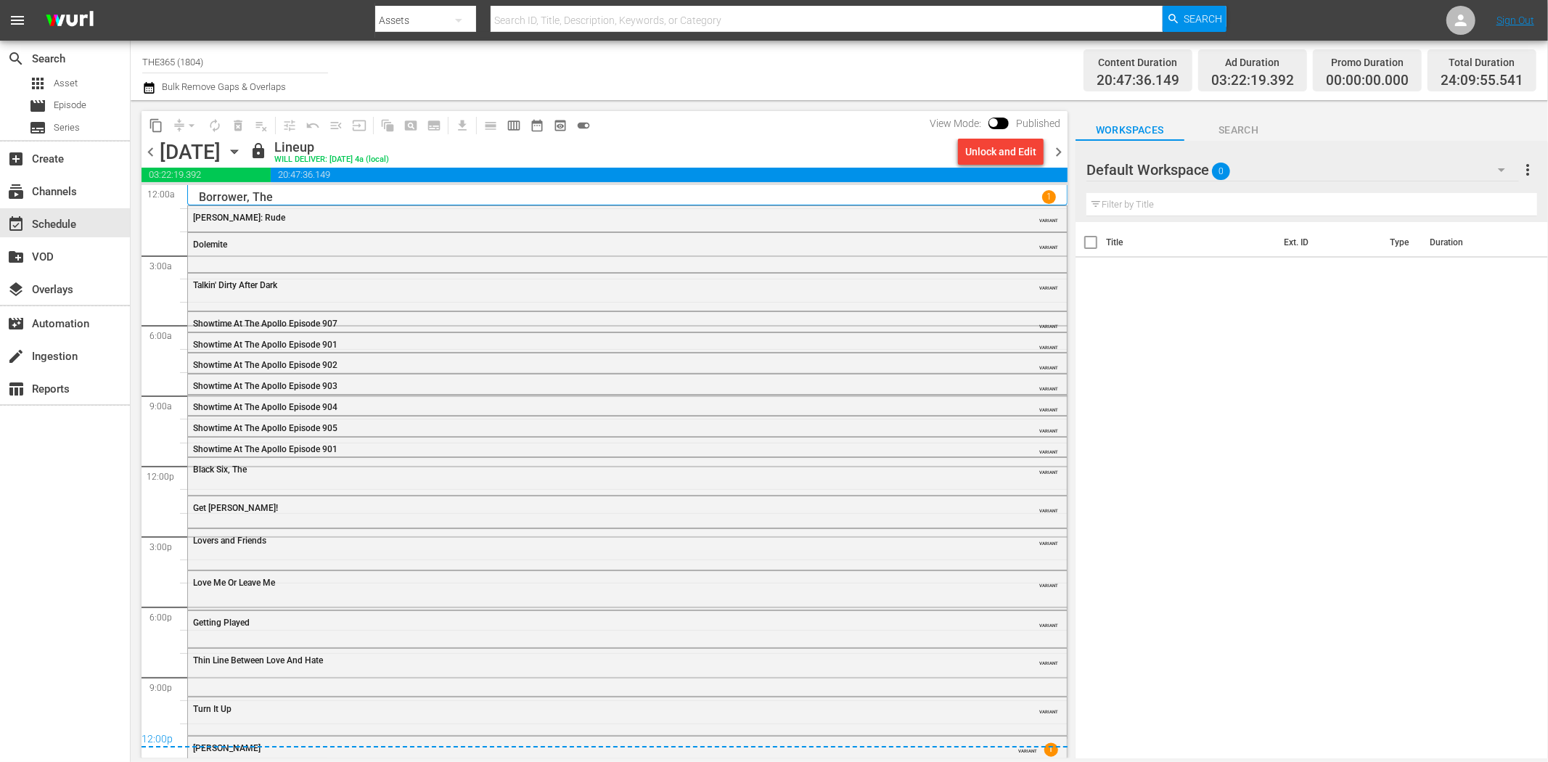
scroll to position [13, 0]
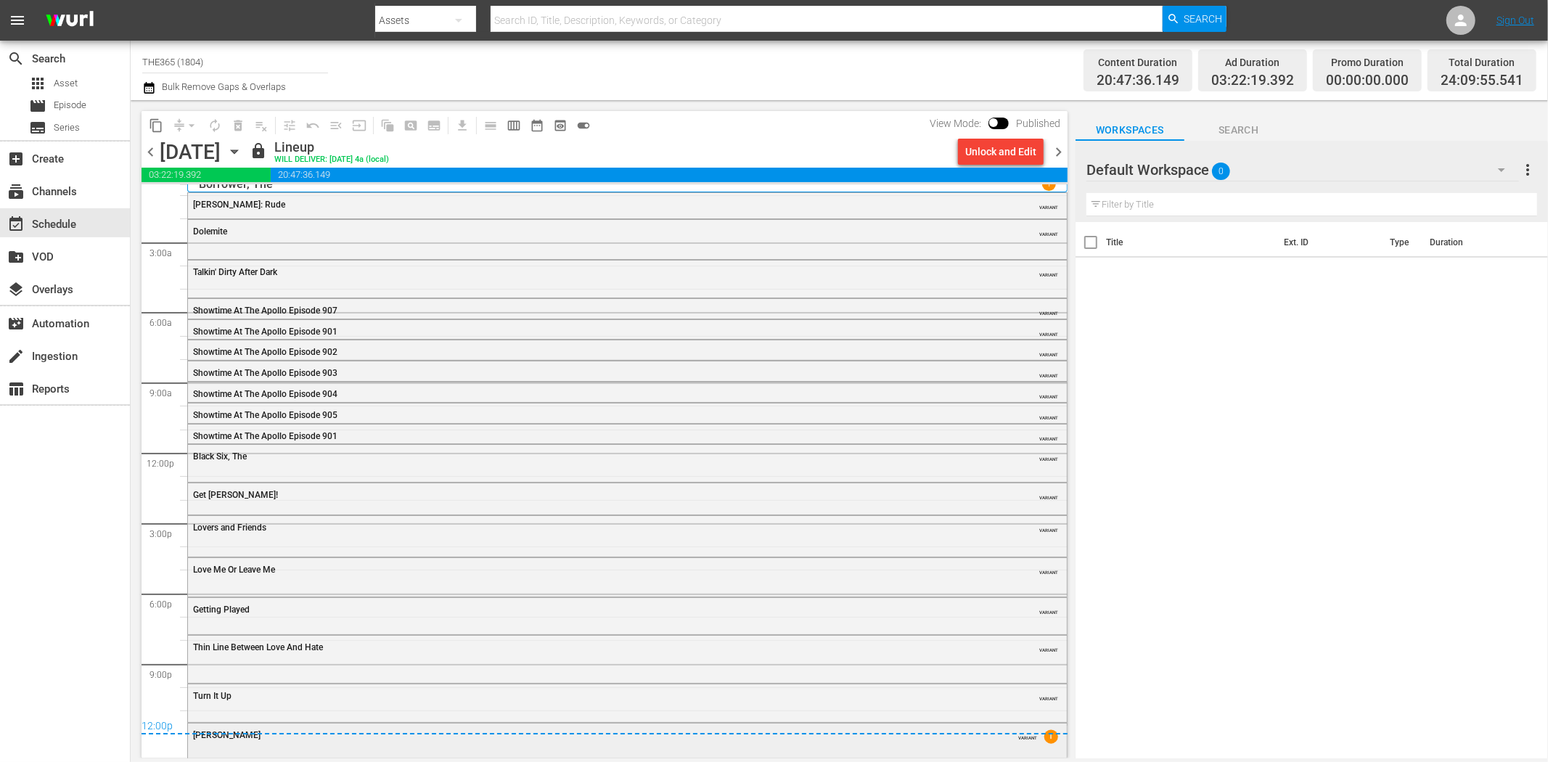
click at [549, 743] on div "Joshua VARIANT 1" at bounding box center [627, 735] width 879 height 22
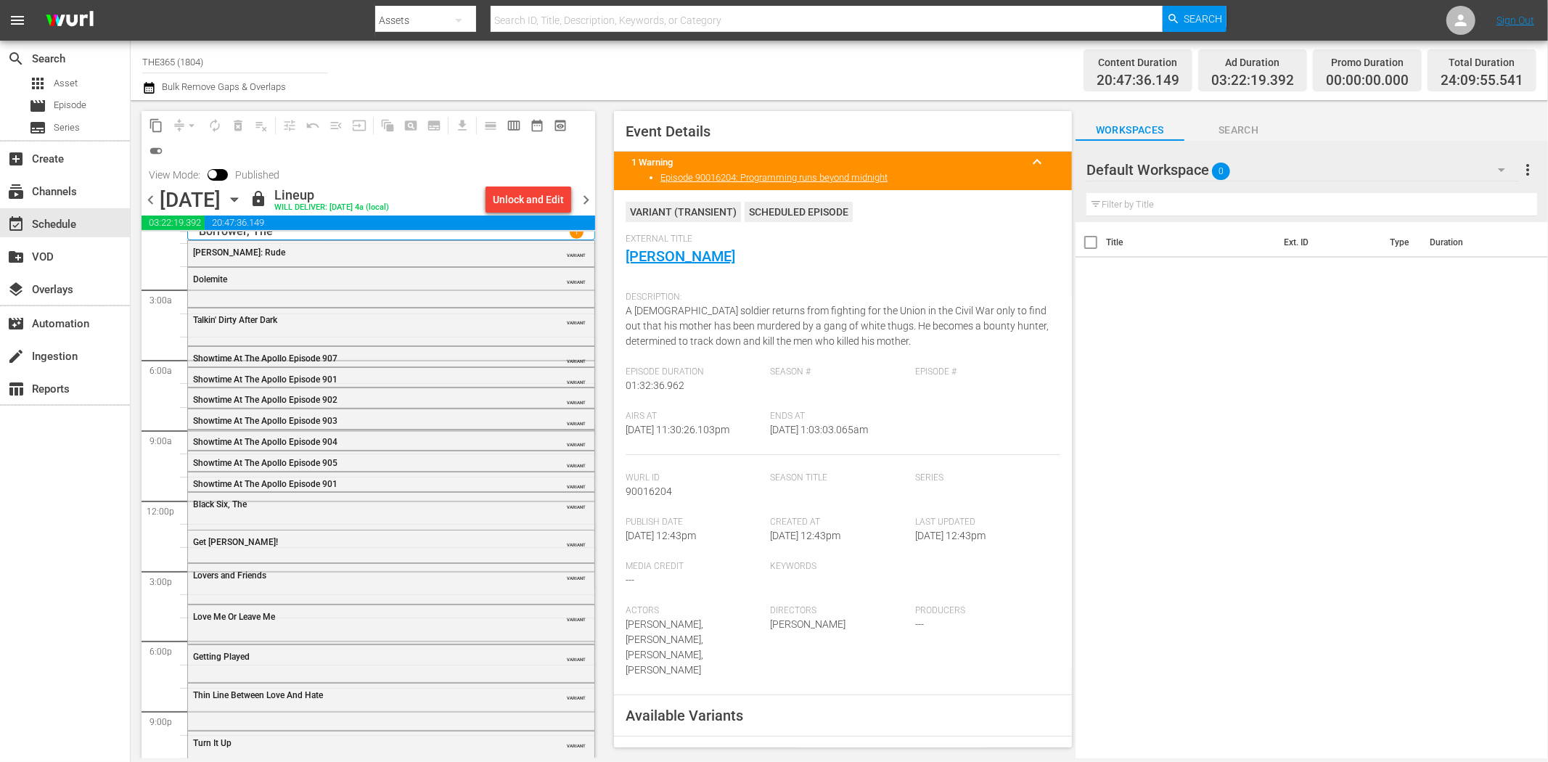
click at [589, 193] on span "chevron_right" at bounding box center [586, 200] width 18 height 18
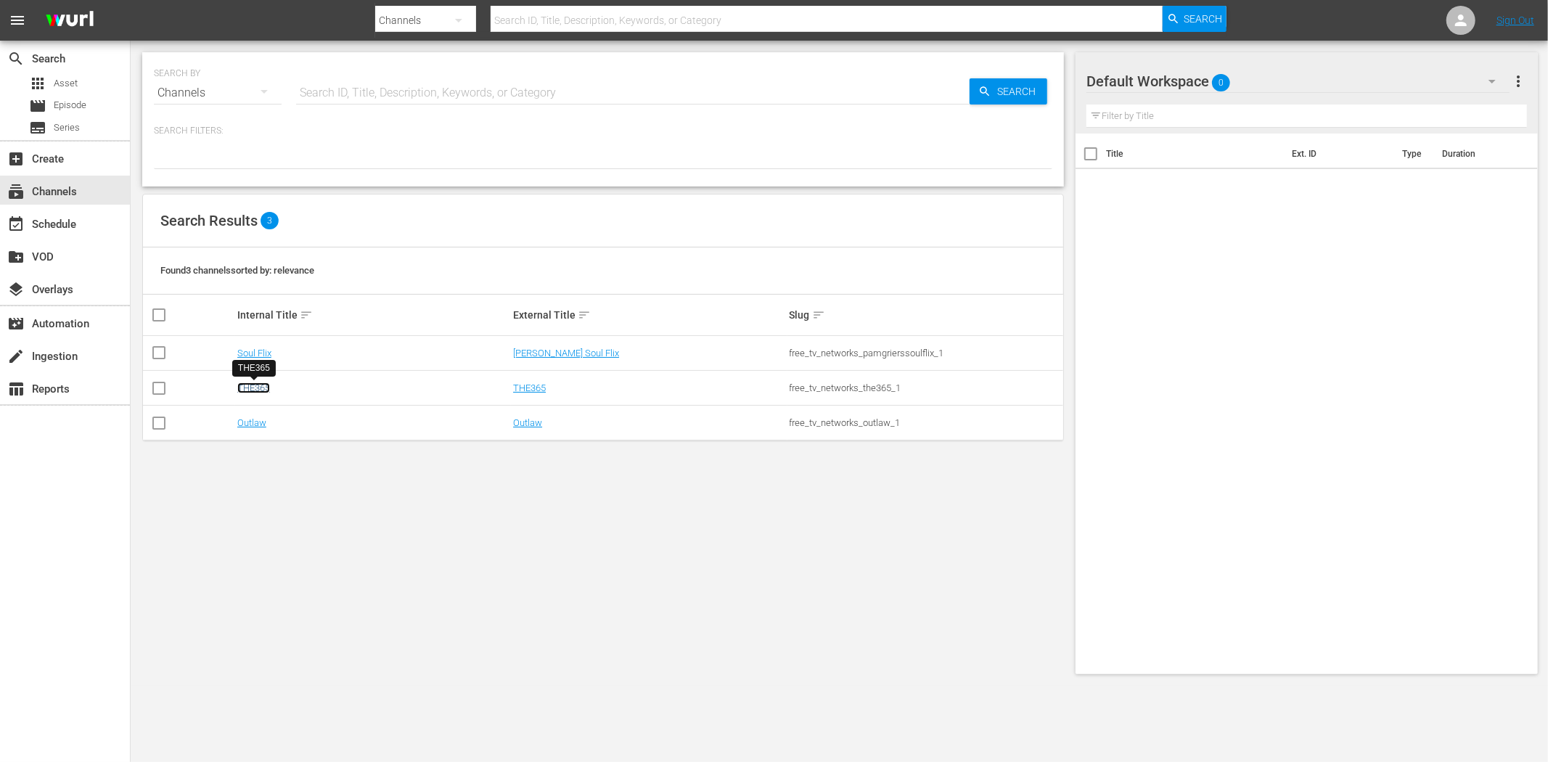
click at [261, 390] on link "THE365" at bounding box center [253, 388] width 33 height 11
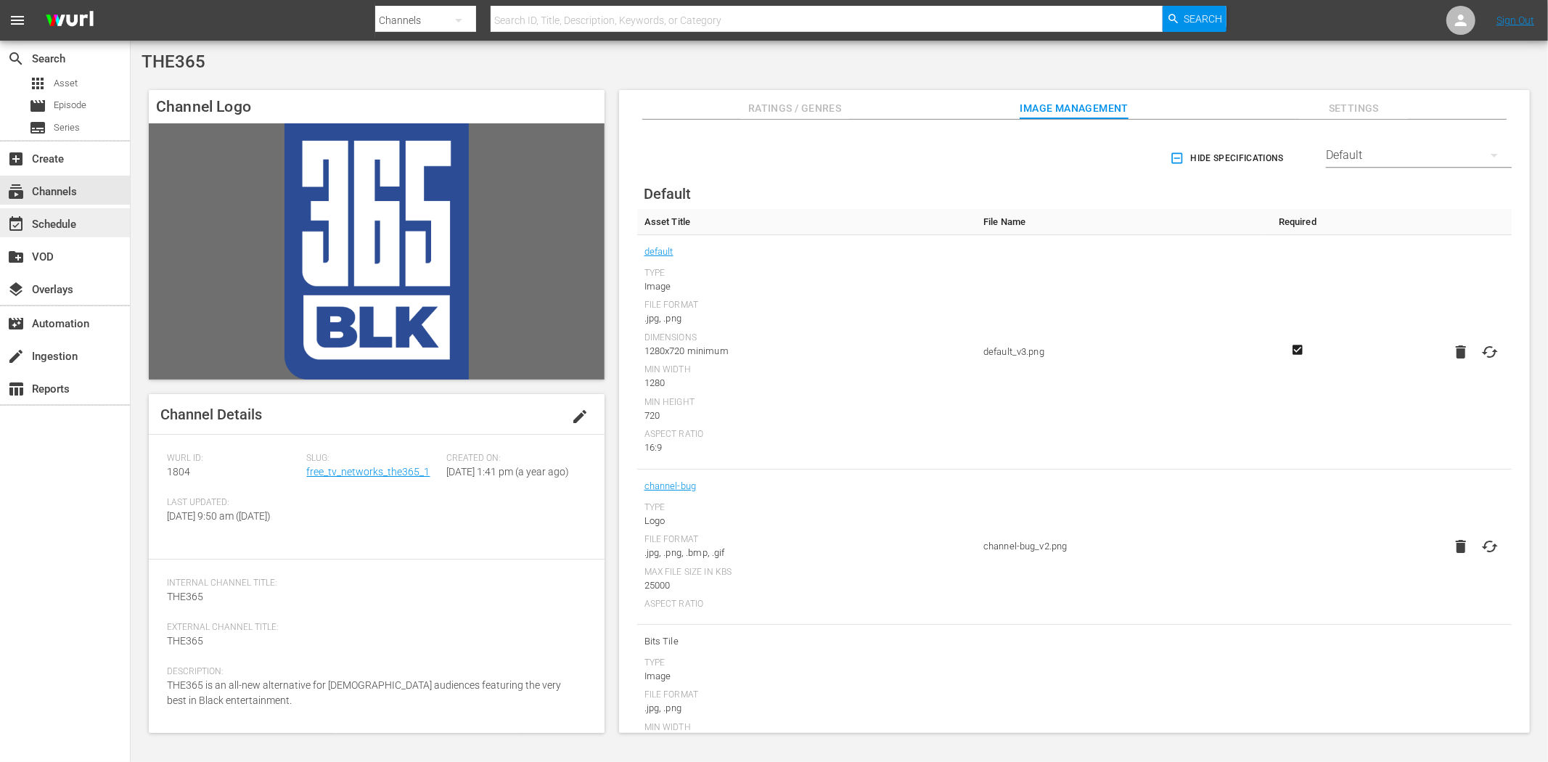
click at [49, 219] on div "event_available Schedule" at bounding box center [40, 222] width 81 height 13
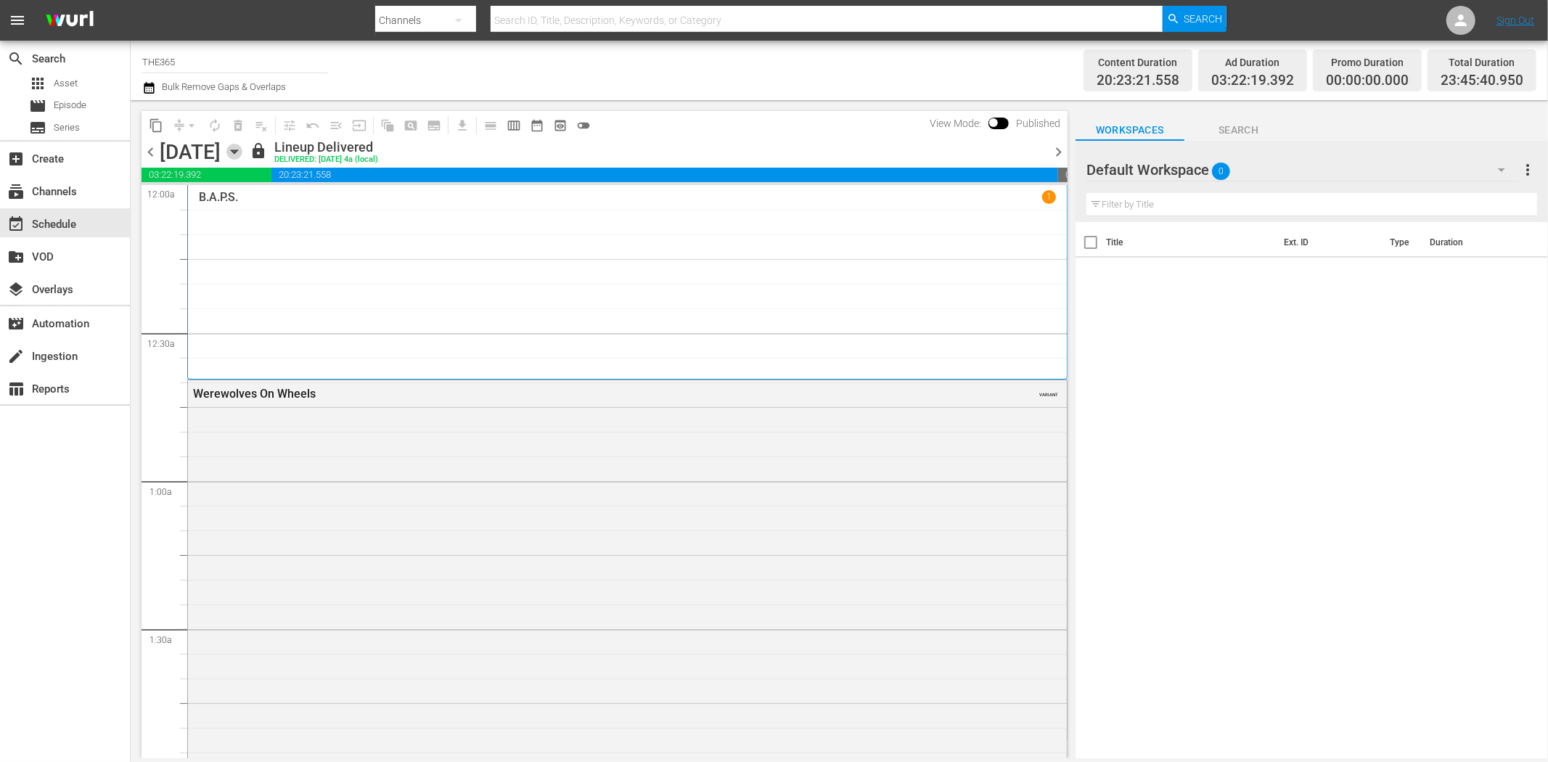
click at [242, 151] on icon "button" at bounding box center [234, 152] width 16 height 16
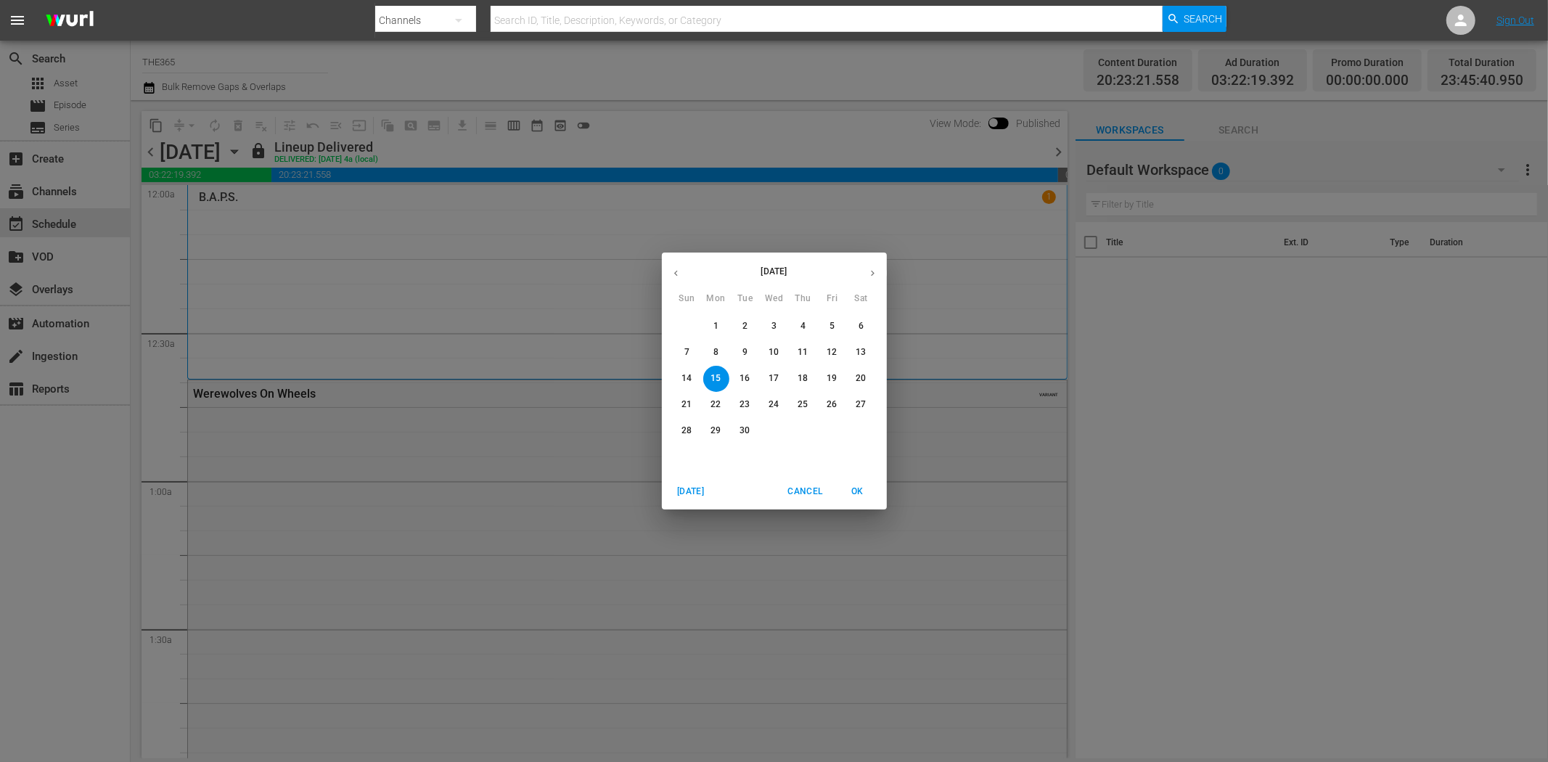
click at [715, 427] on p "29" at bounding box center [716, 431] width 10 height 12
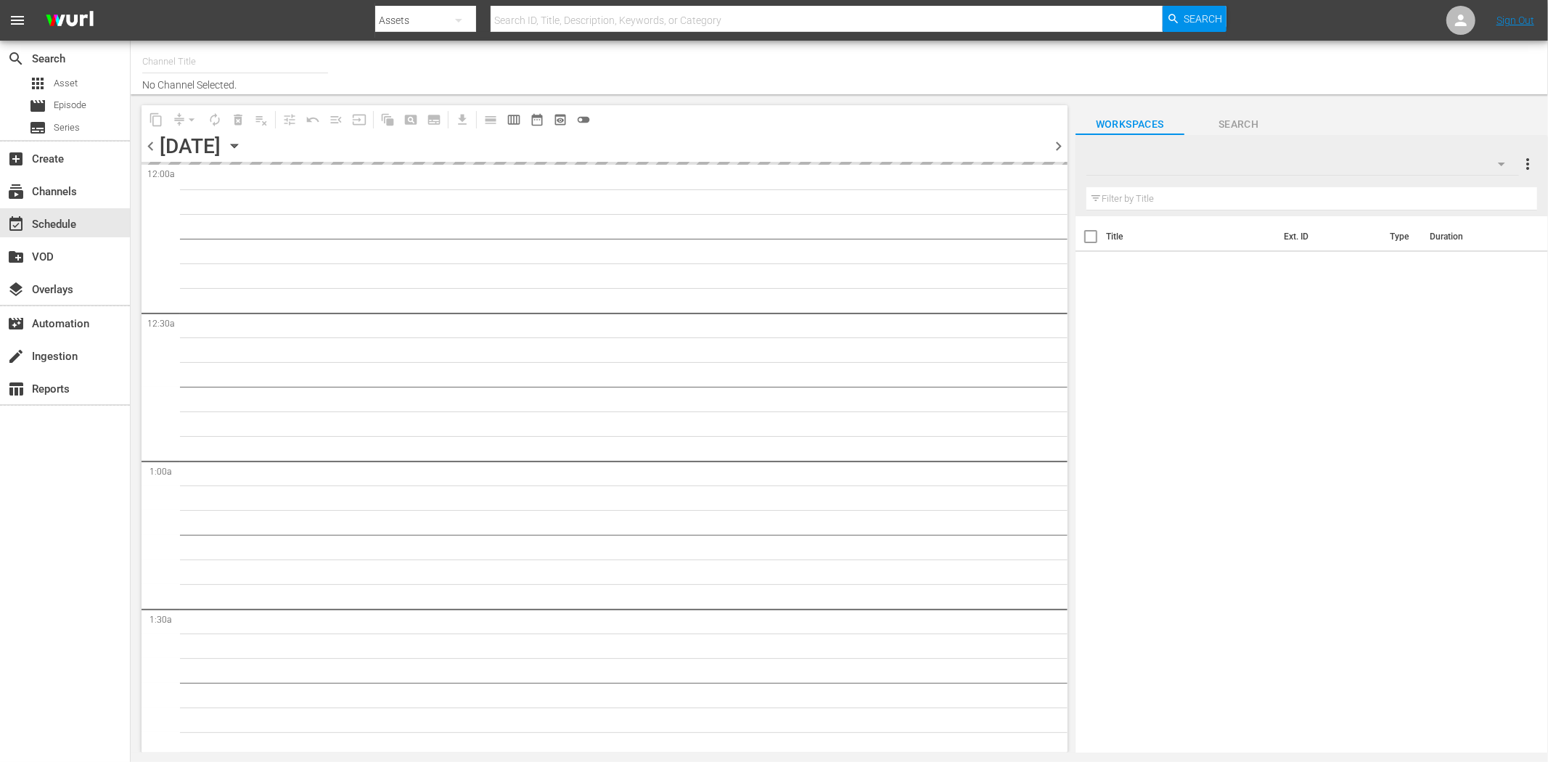
type input "THE365 (1804)"
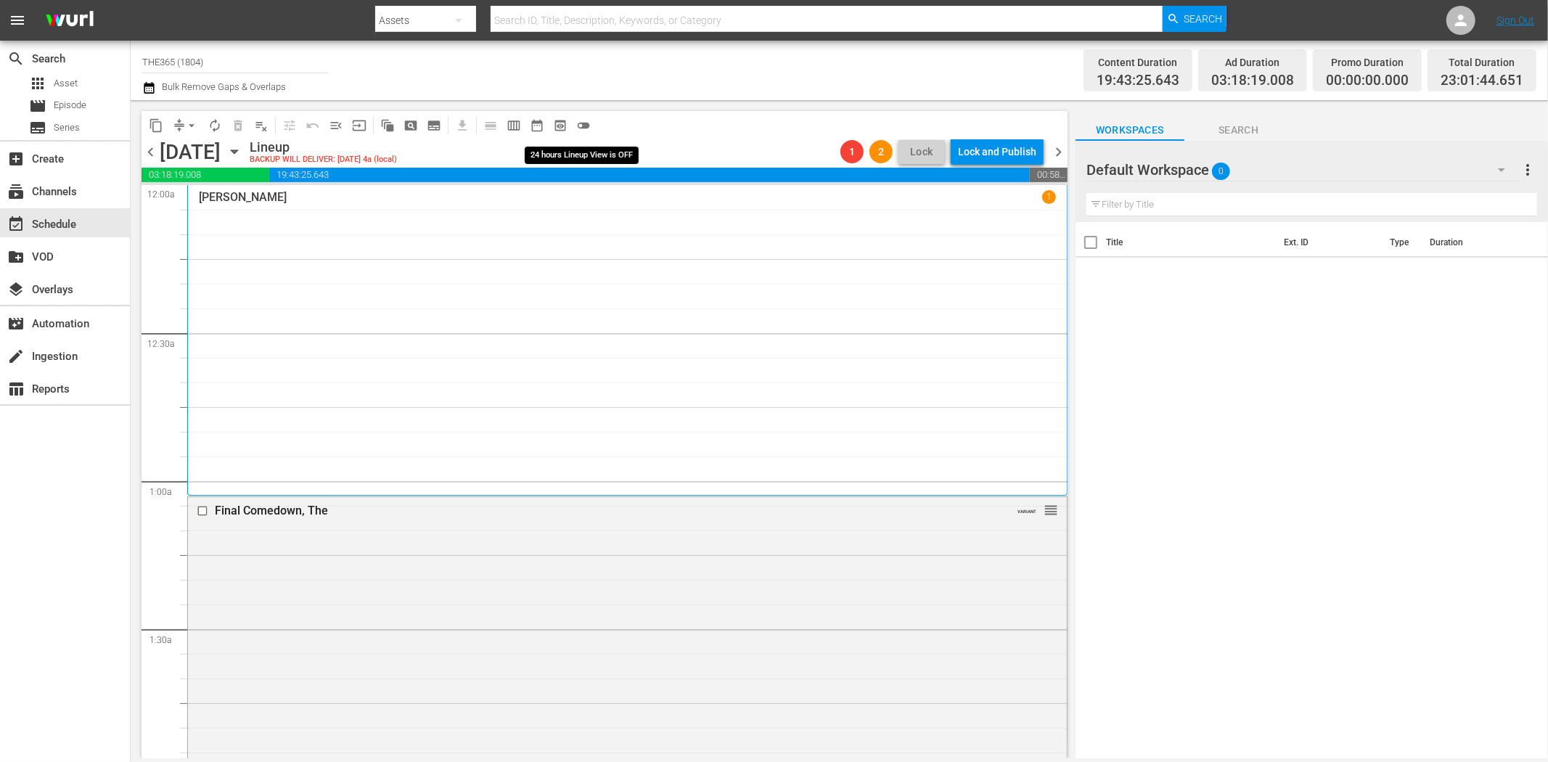
click at [582, 120] on span "toggle_off" at bounding box center [583, 125] width 15 height 15
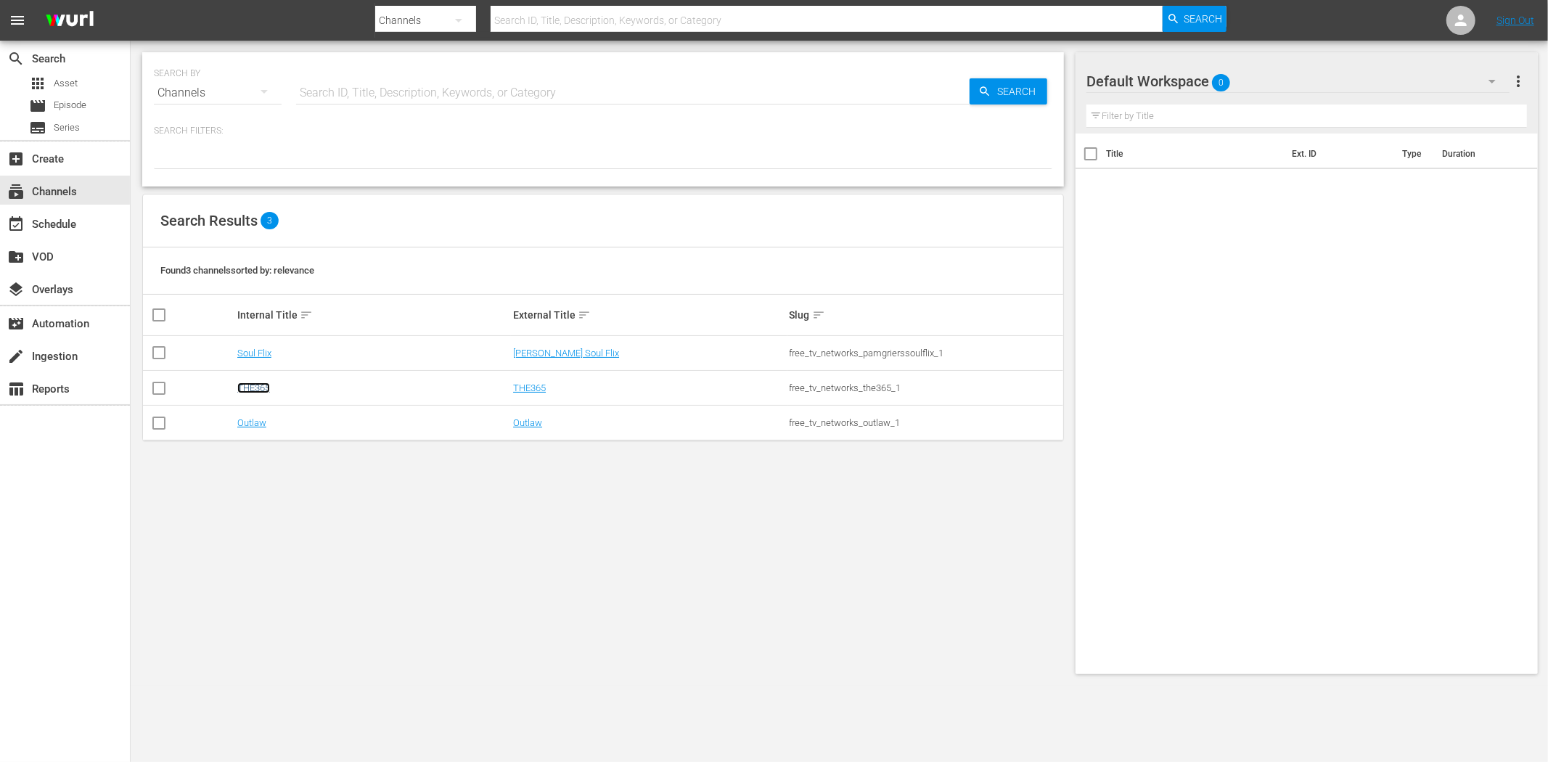
click at [255, 388] on link "THE365" at bounding box center [253, 388] width 33 height 11
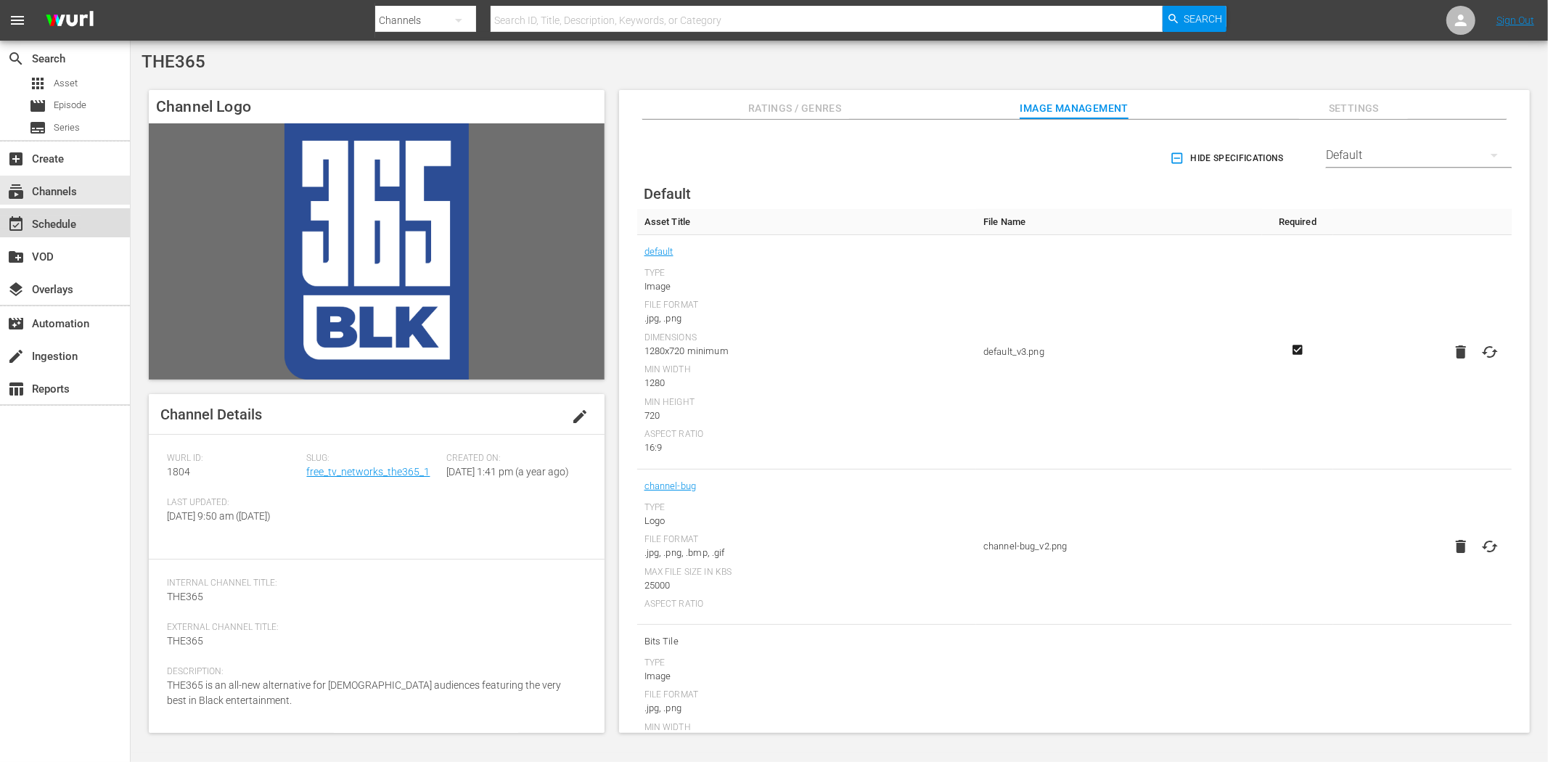
click at [69, 229] on div "event_available Schedule" at bounding box center [40, 222] width 81 height 13
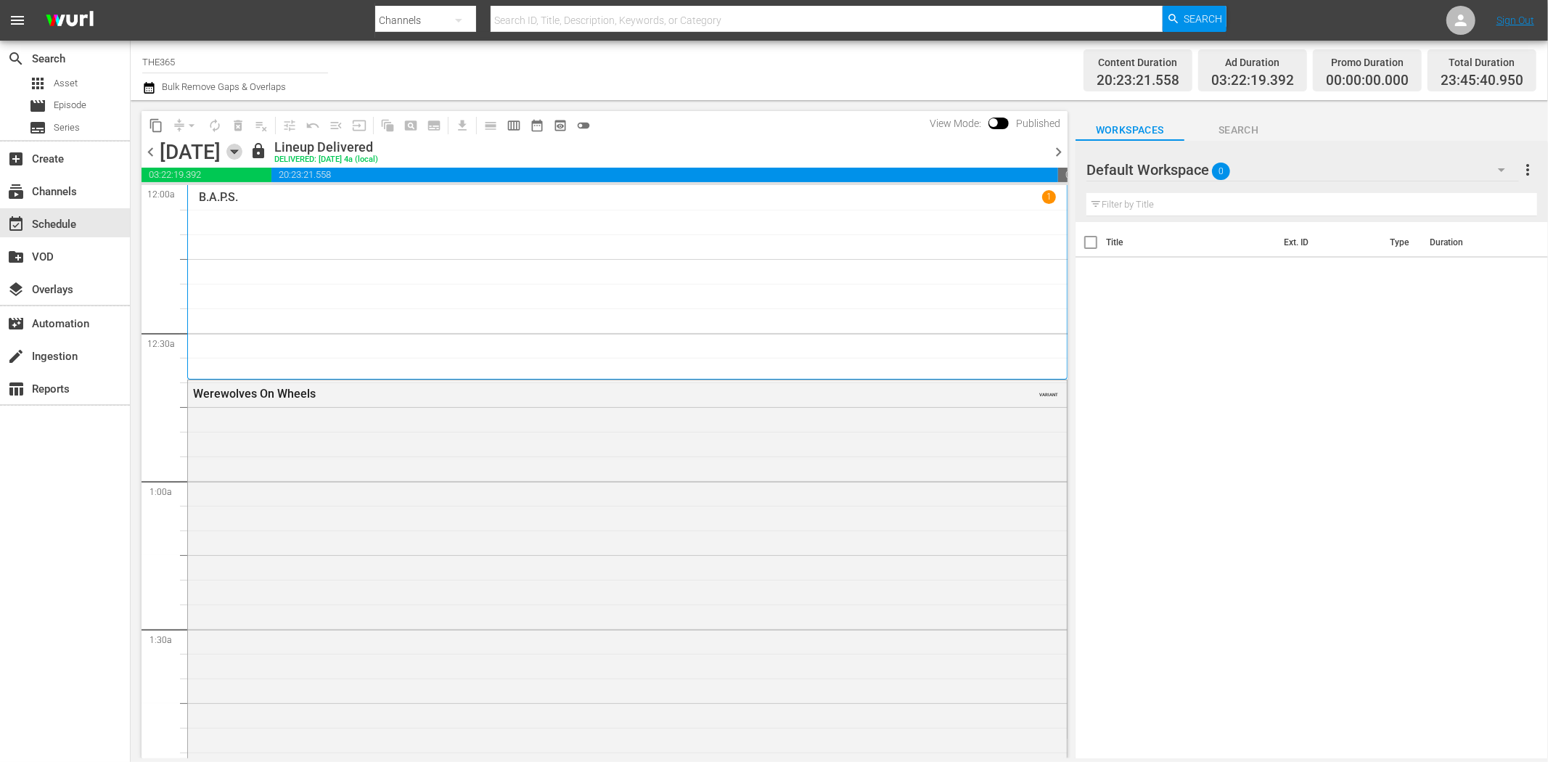
click at [242, 147] on icon "button" at bounding box center [234, 152] width 16 height 16
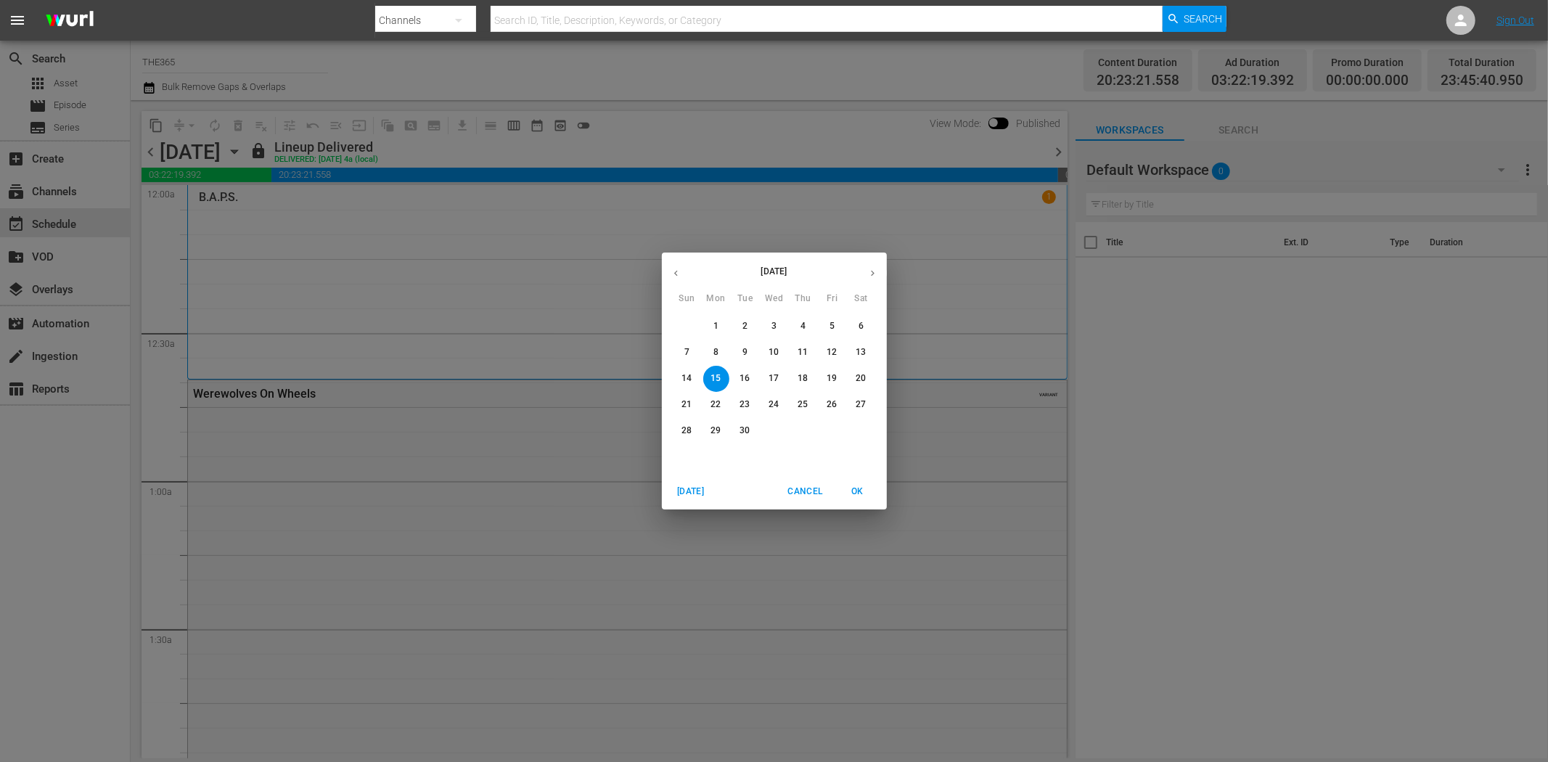
click at [717, 430] on p "29" at bounding box center [716, 431] width 10 height 12
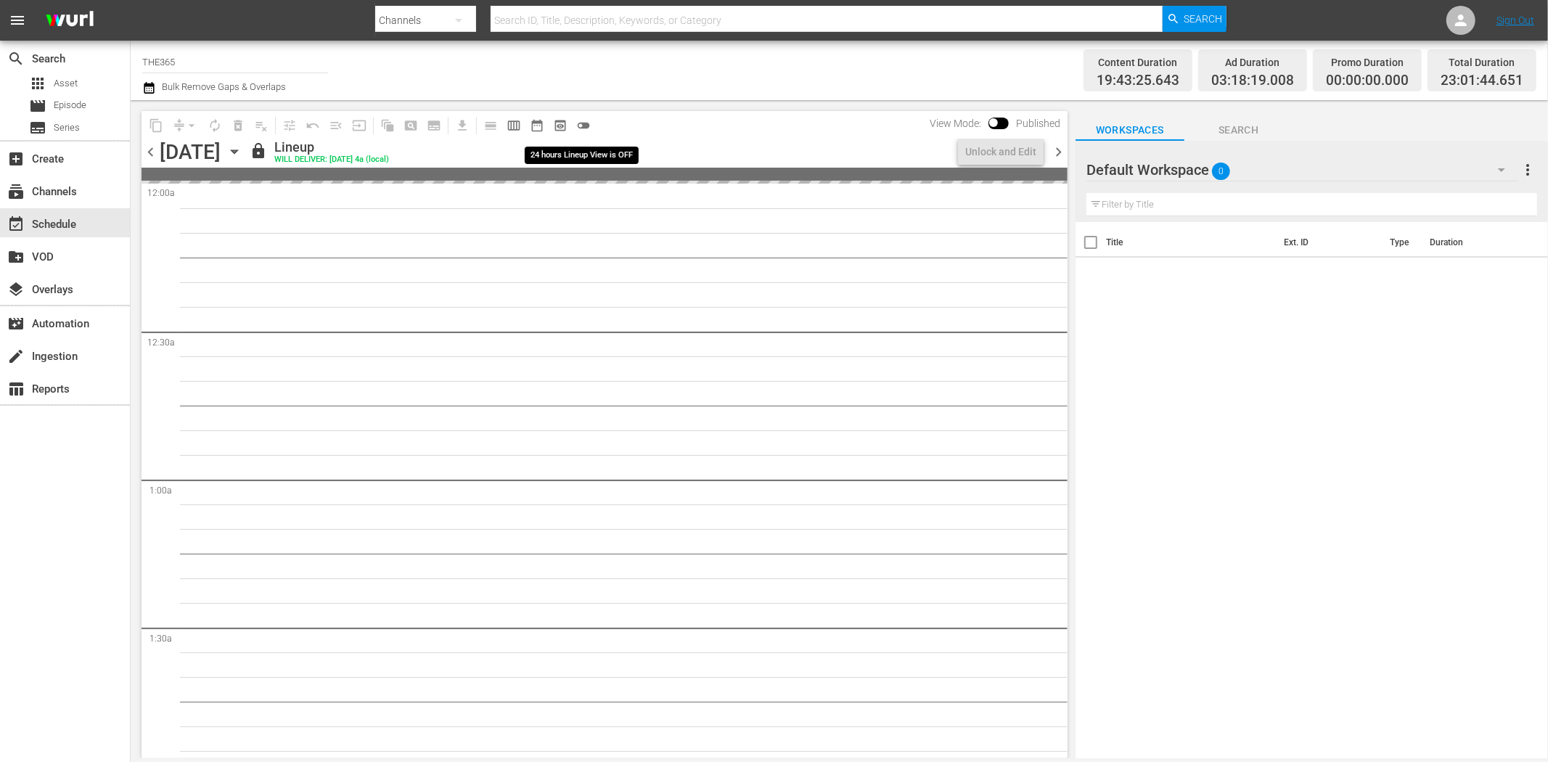
click at [586, 122] on span "toggle_off" at bounding box center [583, 125] width 15 height 15
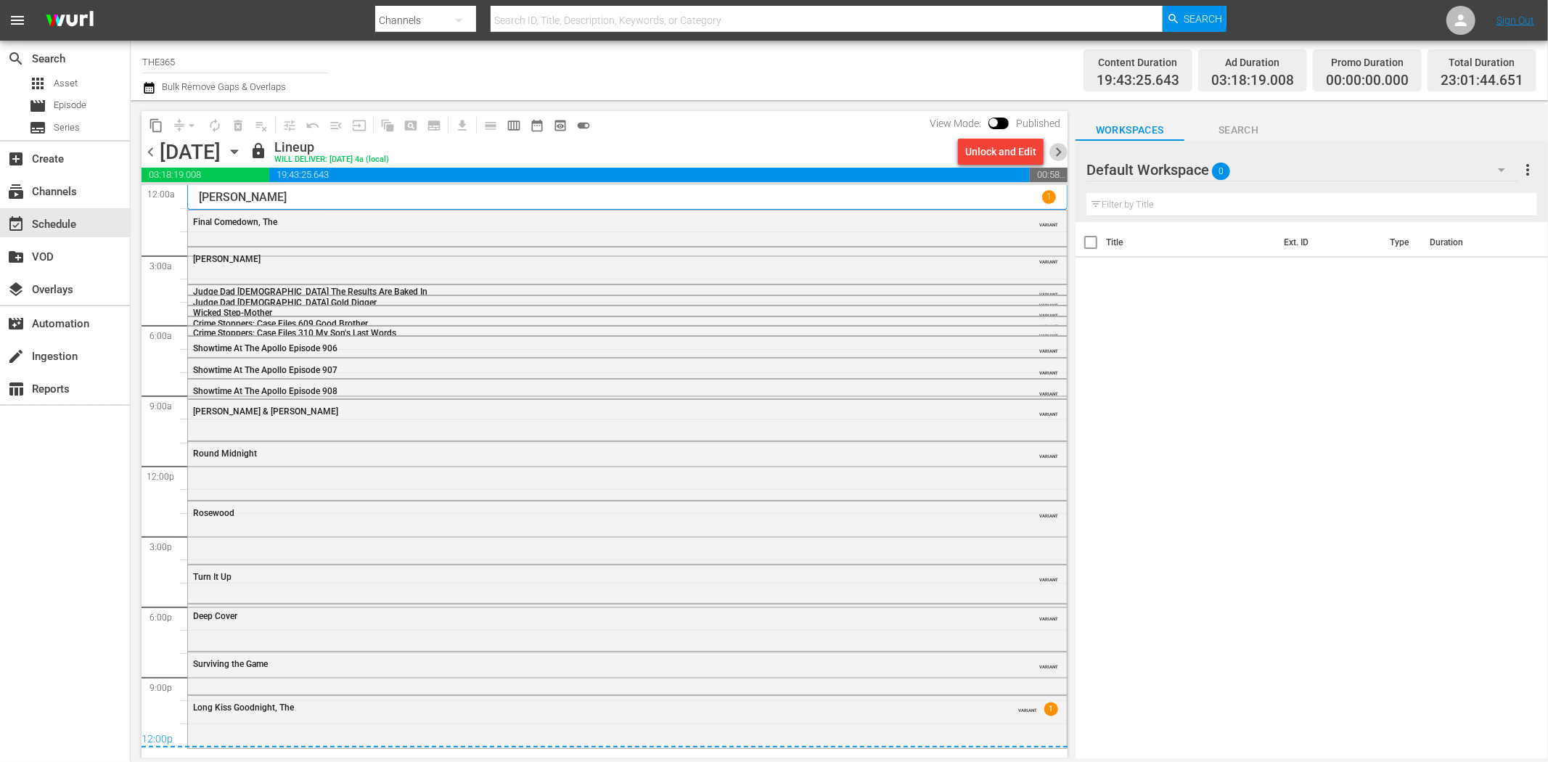
click at [1058, 154] on span "chevron_right" at bounding box center [1059, 152] width 18 height 18
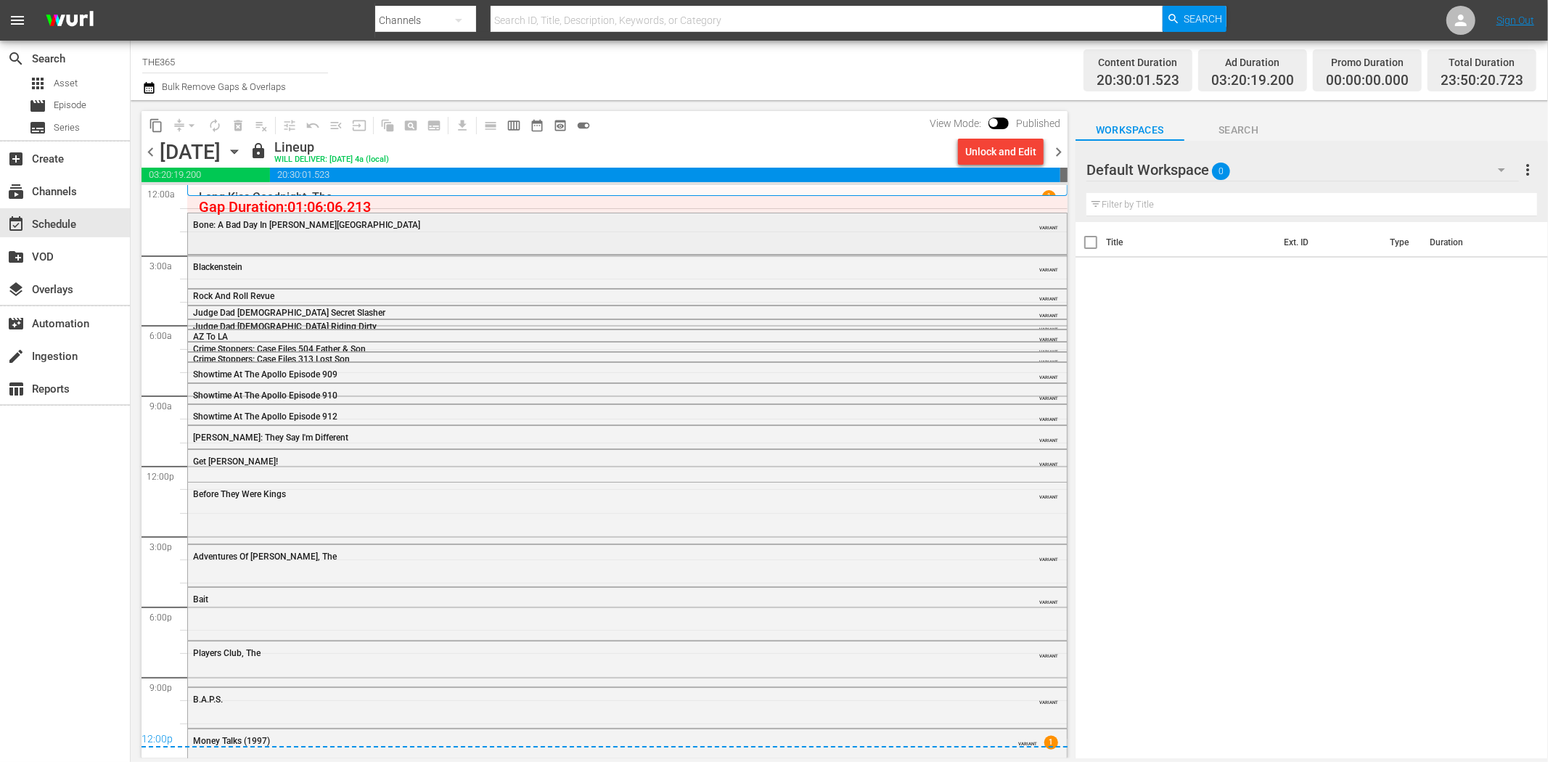
click at [342, 227] on div "Bone: A Bad Day In Beverly Hills" at bounding box center [587, 225] width 789 height 10
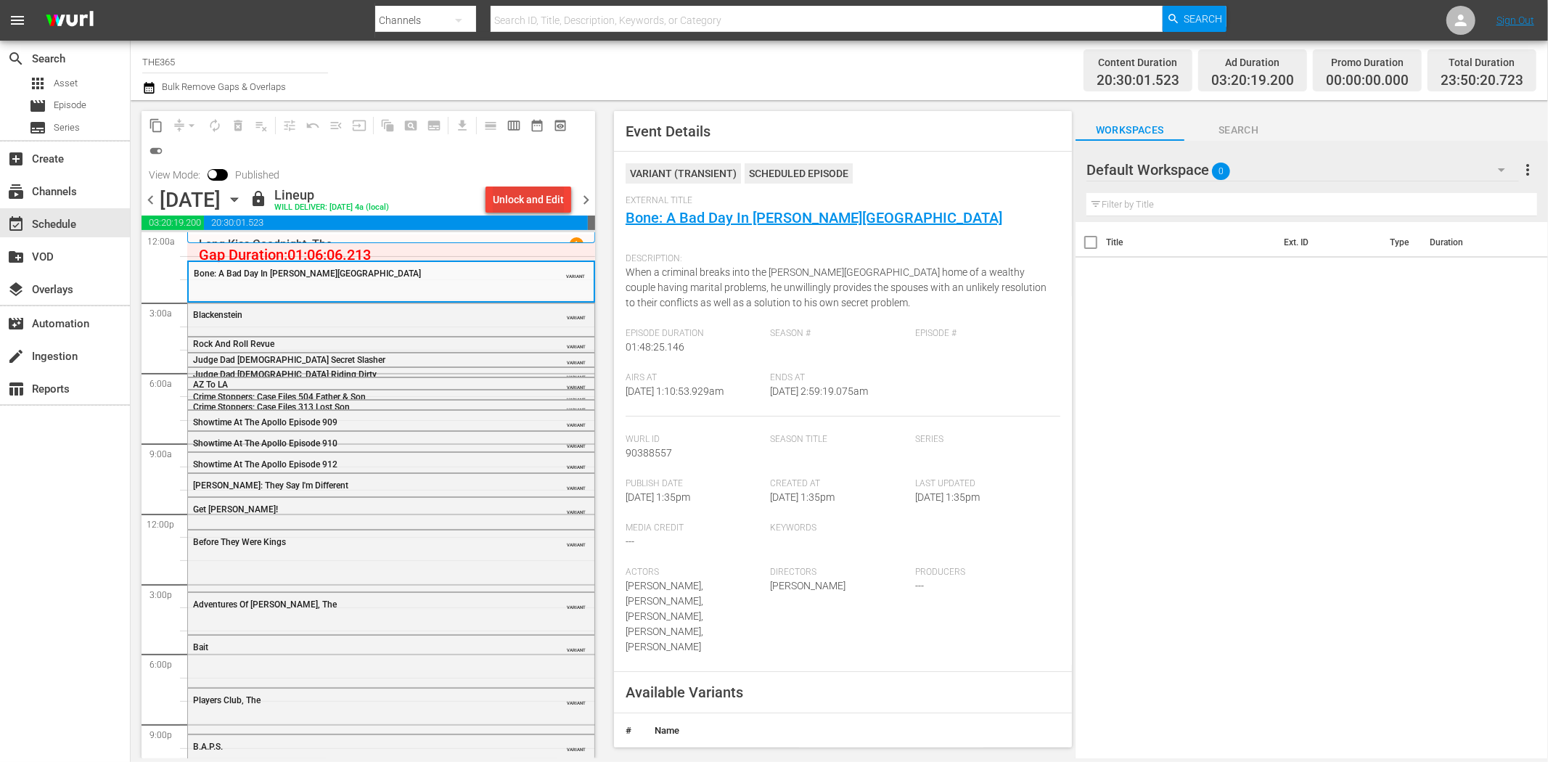
click at [536, 200] on div "Unlock and Edit" at bounding box center [528, 200] width 71 height 26
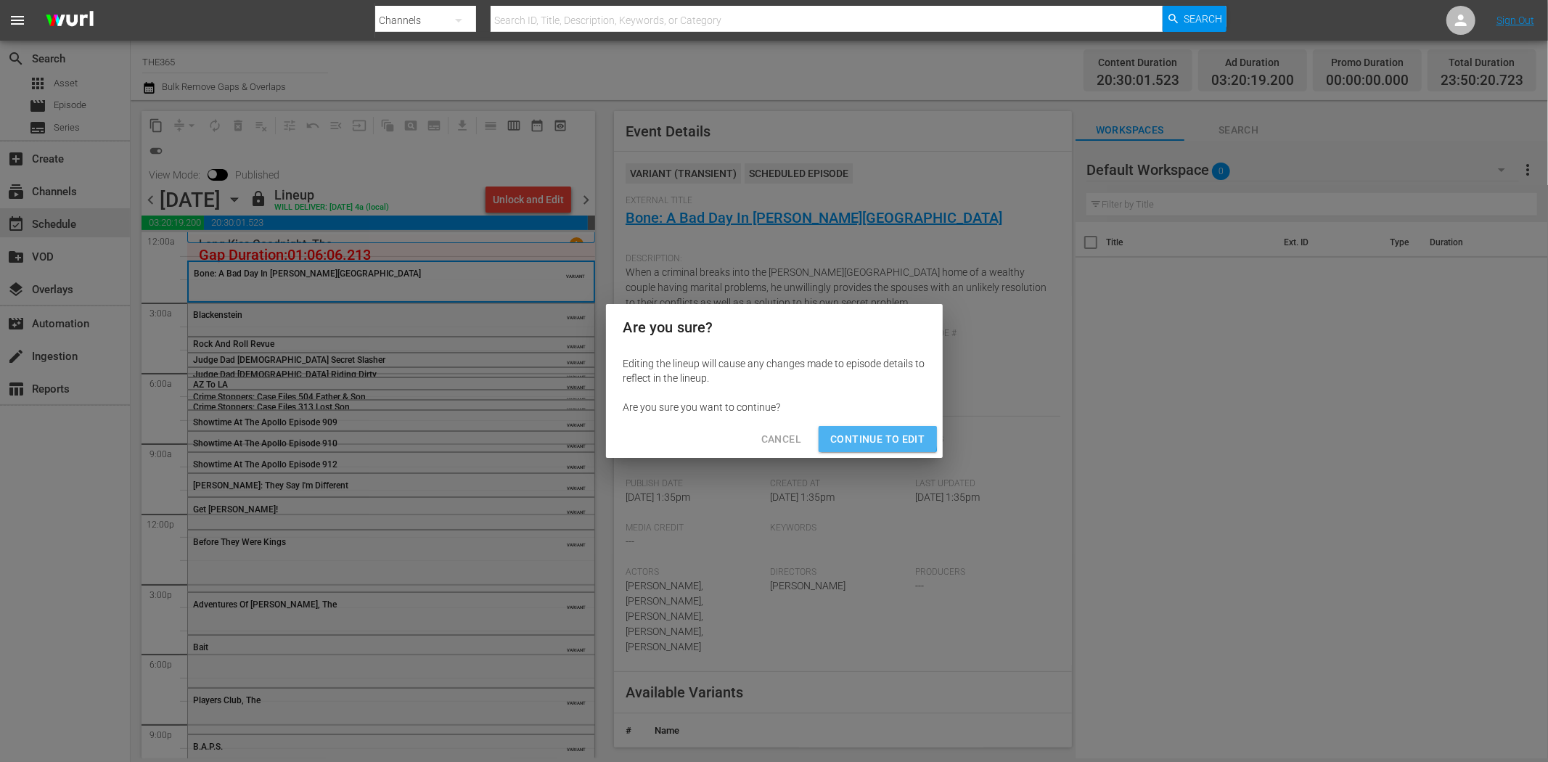
click at [877, 438] on span "Continue to Edit" at bounding box center [877, 439] width 94 height 18
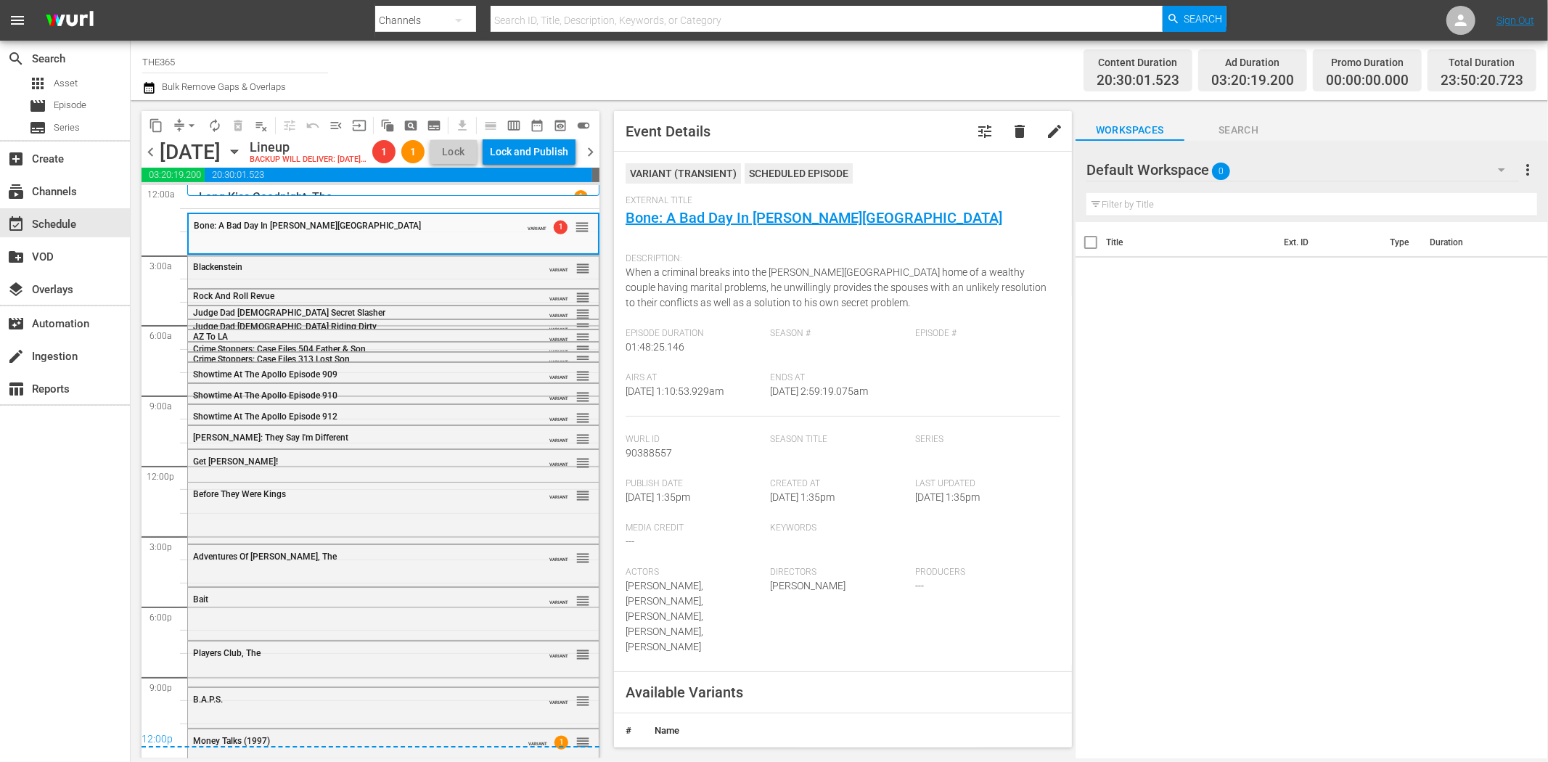
click at [152, 161] on span "chevron_left" at bounding box center [151, 152] width 18 height 18
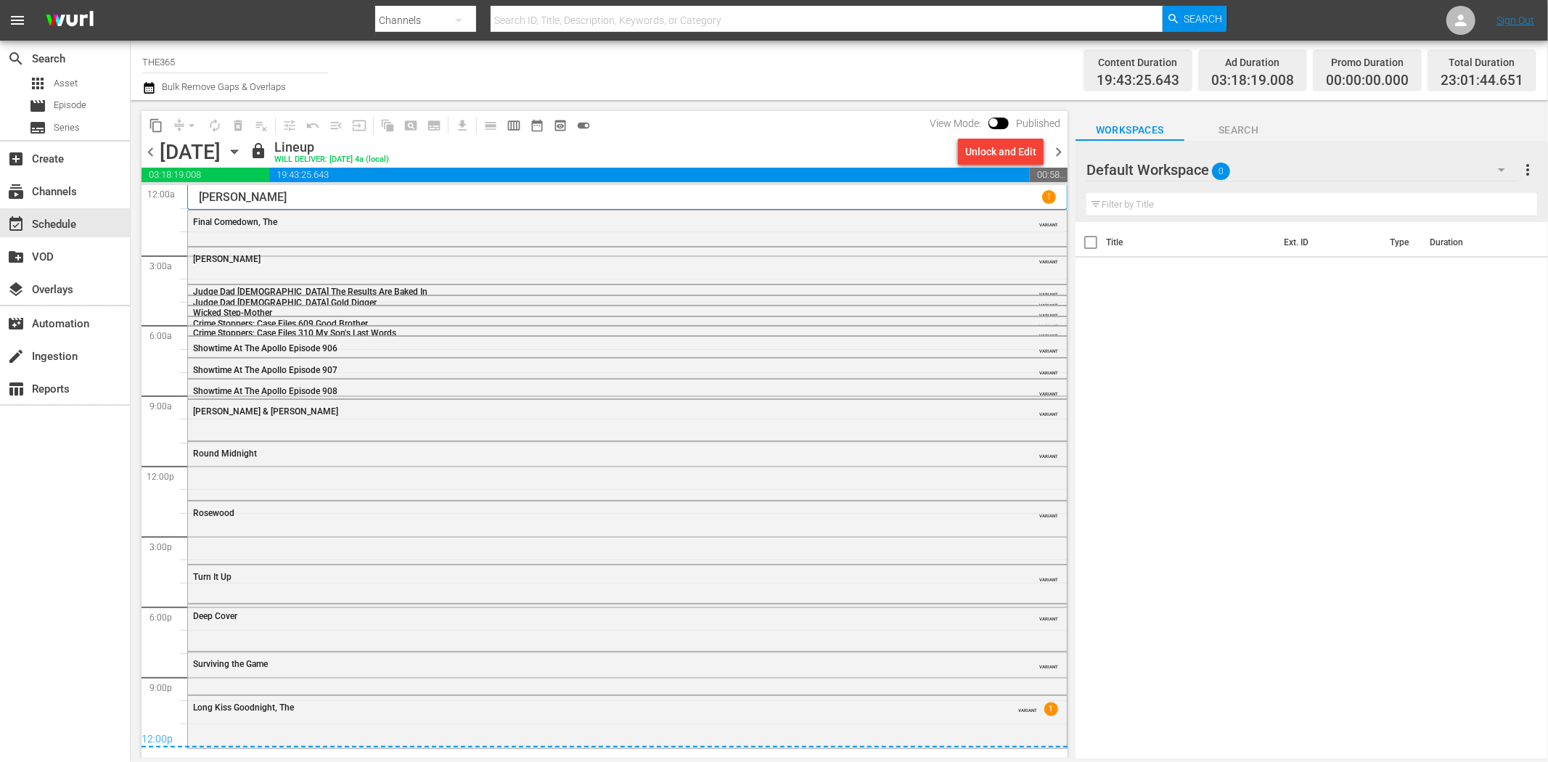
click at [152, 167] on div "chevron_left Monday, September 29th September 29th lock Lineup WILL DELIVER: 9/…" at bounding box center [605, 153] width 926 height 28
click at [149, 154] on span "chevron_left" at bounding box center [151, 152] width 18 height 18
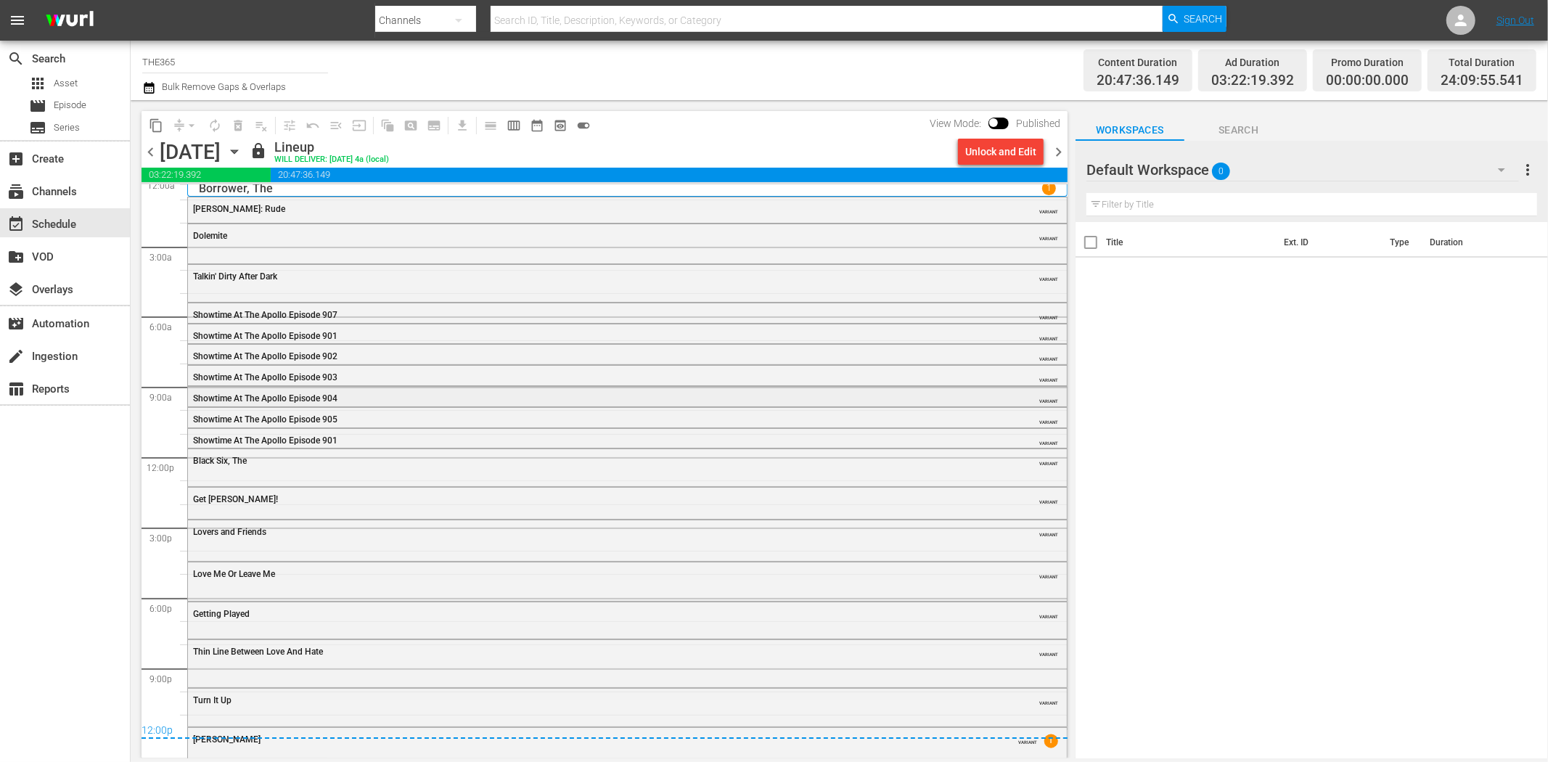
scroll to position [13, 0]
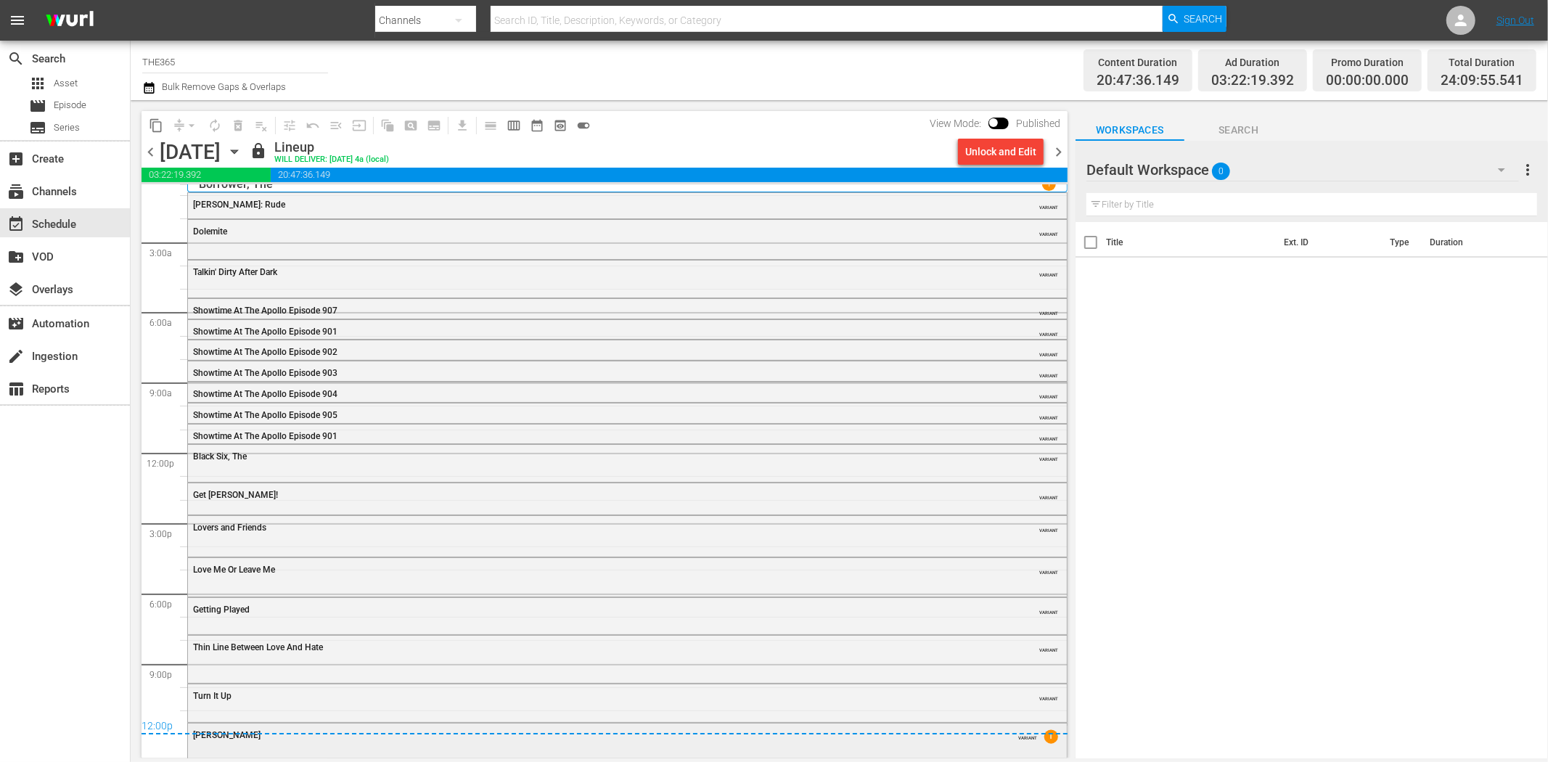
click at [671, 684] on div "Joshua VARIANT 1" at bounding box center [627, 740] width 879 height 32
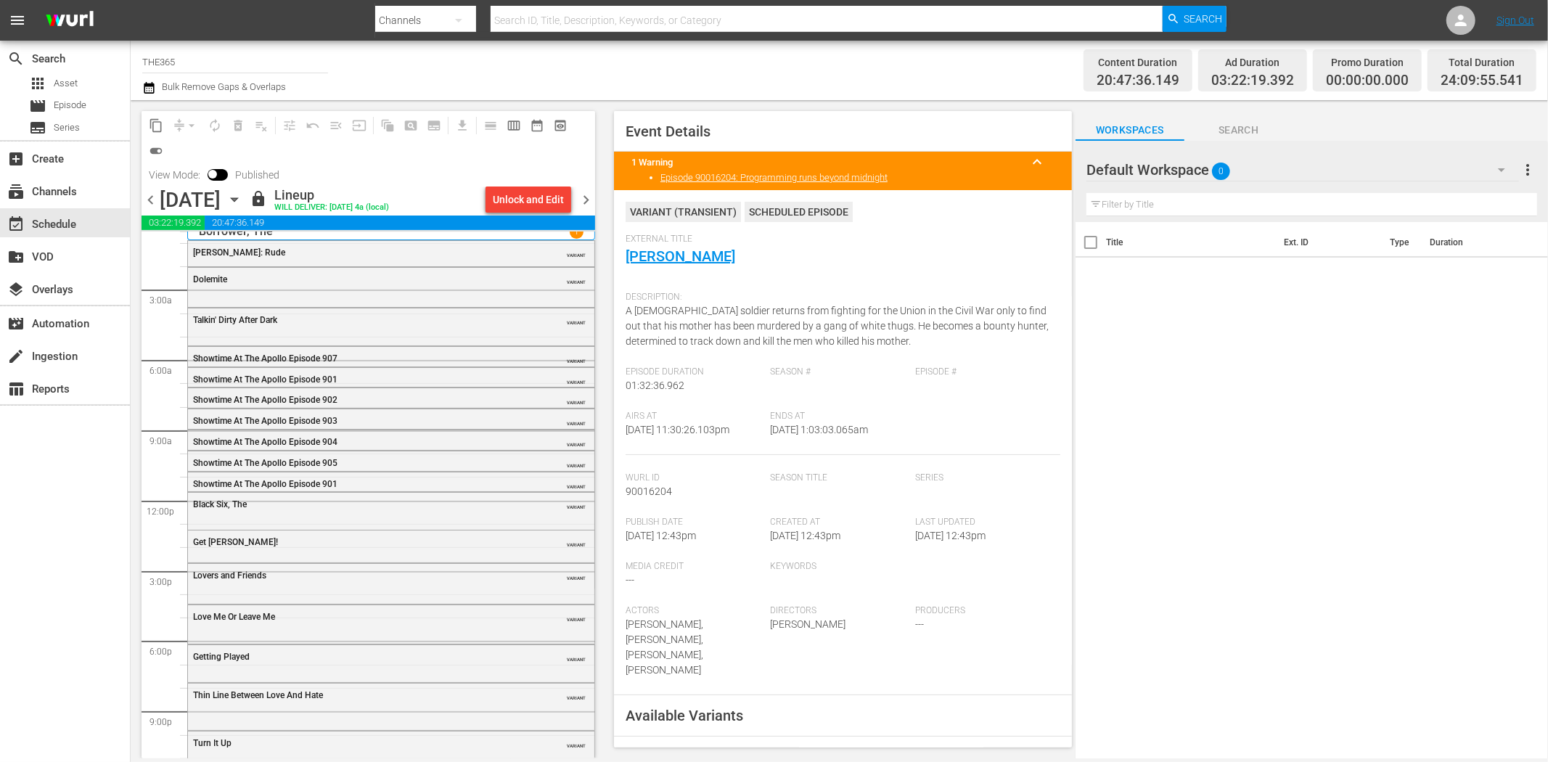
click at [589, 193] on span "chevron_right" at bounding box center [586, 200] width 18 height 18
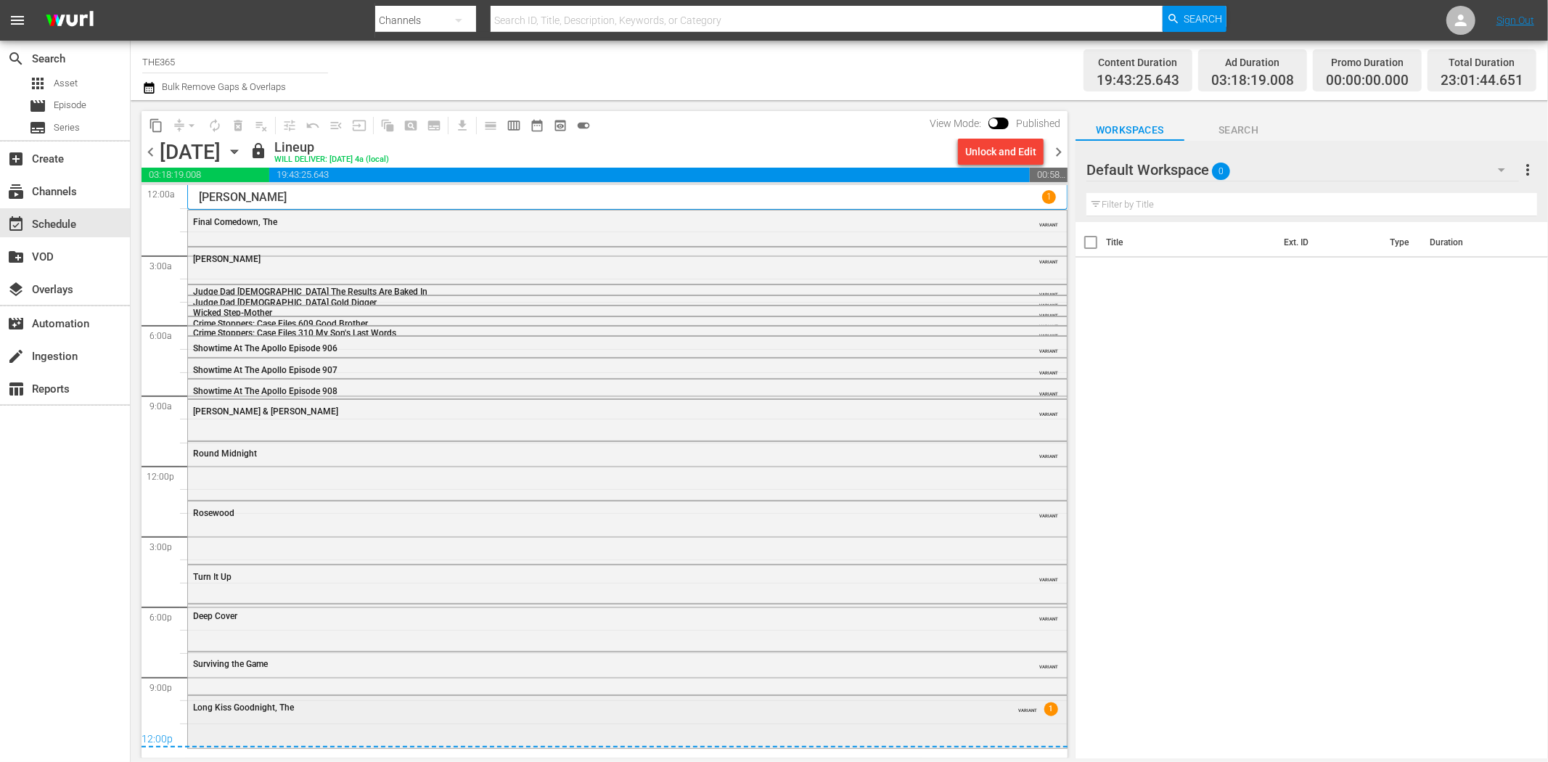
click at [443, 684] on div "Long Kiss Goodnight, The VARIANT 1" at bounding box center [627, 721] width 879 height 50
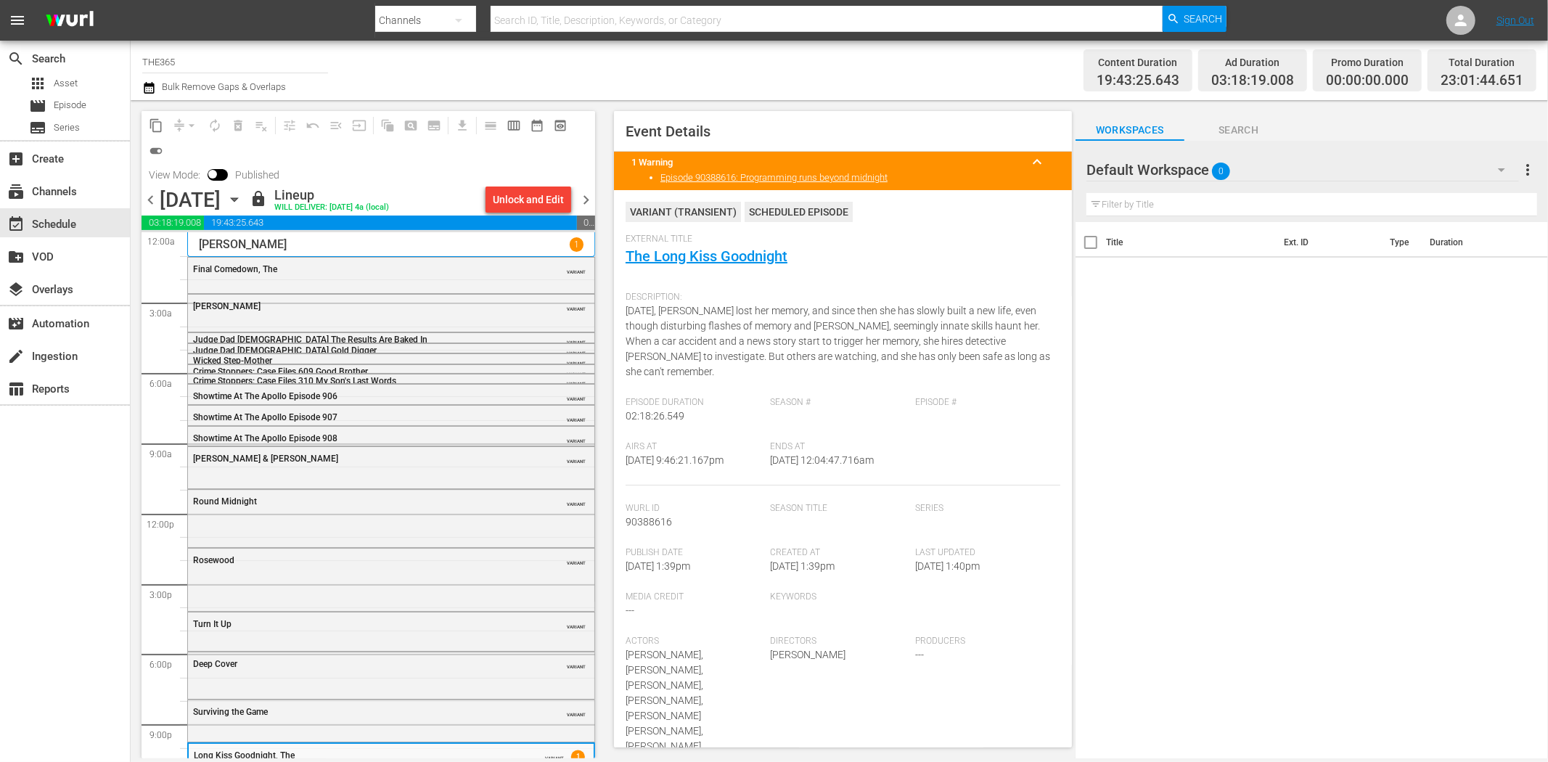
click at [585, 198] on span "chevron_right" at bounding box center [586, 200] width 18 height 18
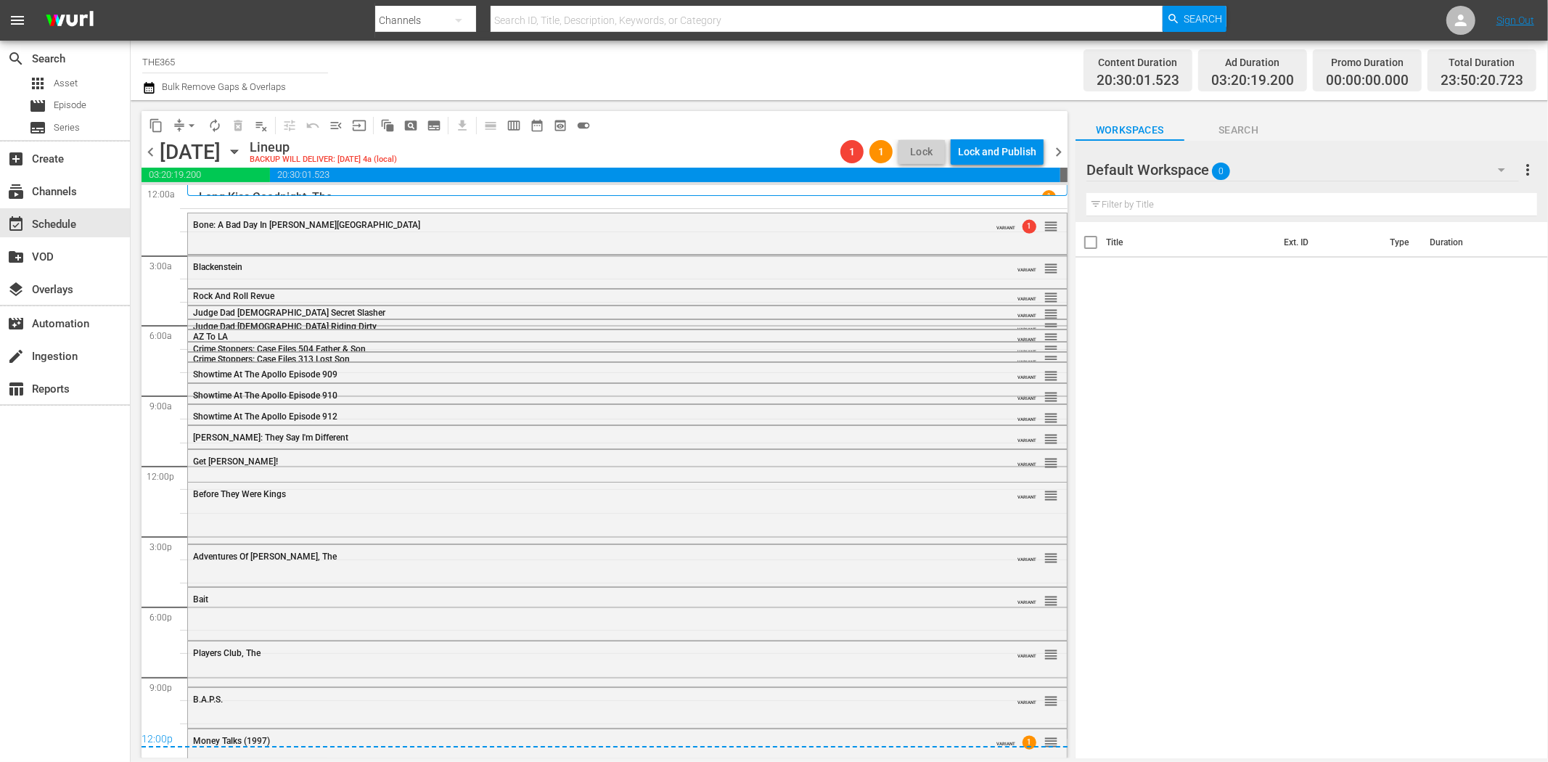
click at [350, 191] on div "Long Kiss Goodnight, The 1" at bounding box center [627, 197] width 857 height 14
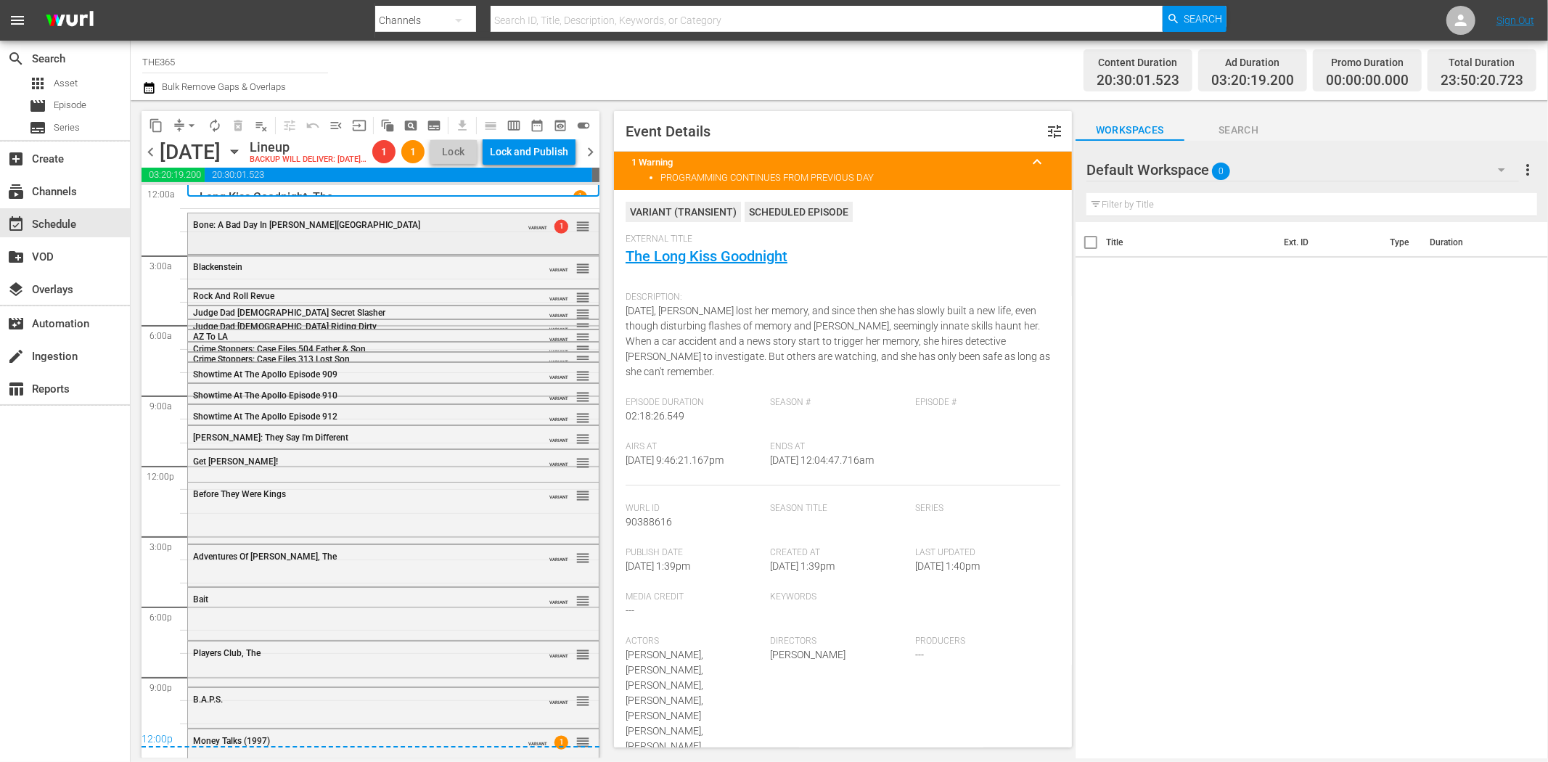
click at [381, 238] on div "Bone: A Bad Day In Beverly Hills VARIANT 1 reorder" at bounding box center [393, 225] width 411 height 25
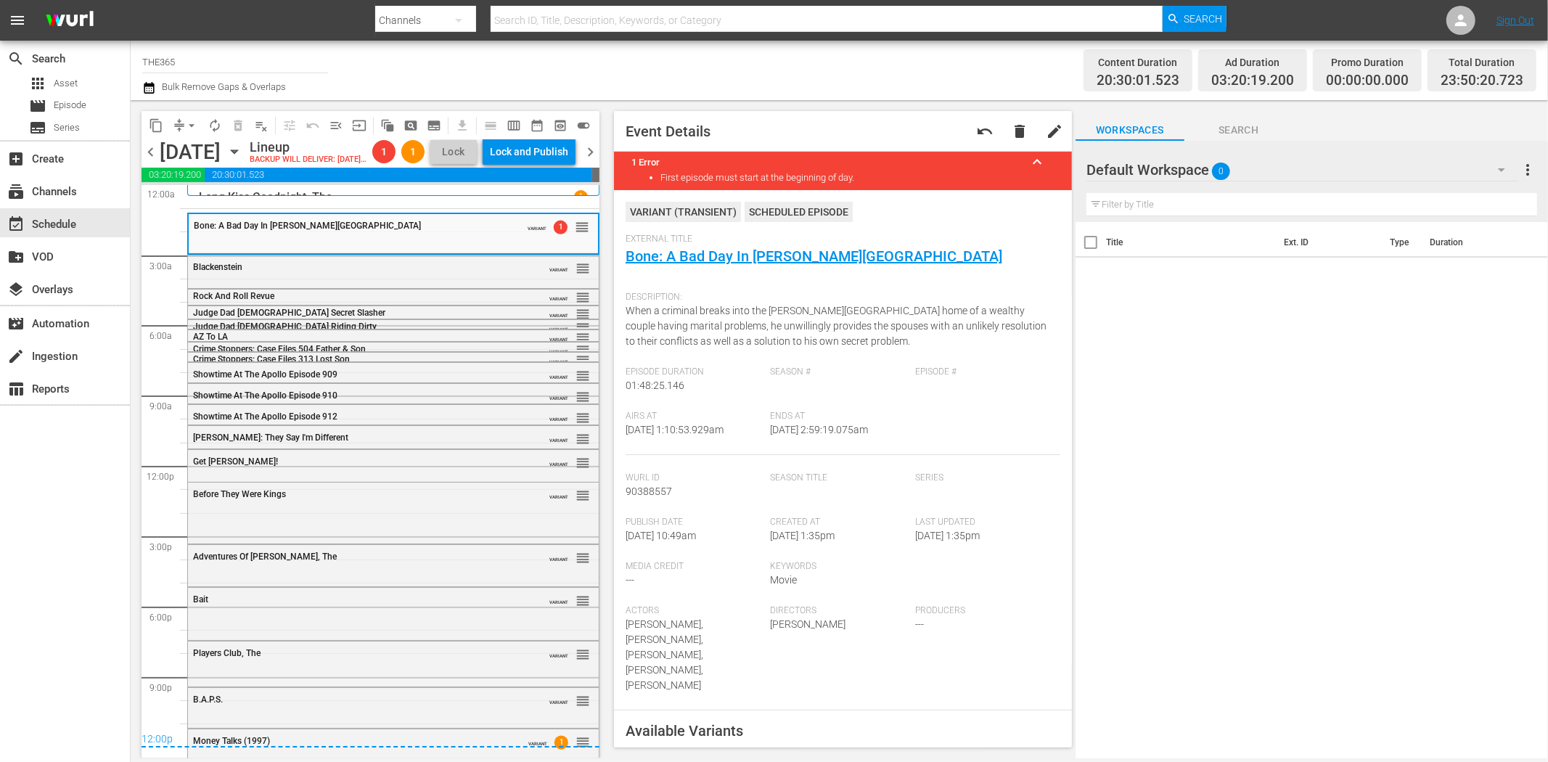
click at [376, 204] on div "Long Kiss Goodnight, The 1" at bounding box center [393, 197] width 389 height 14
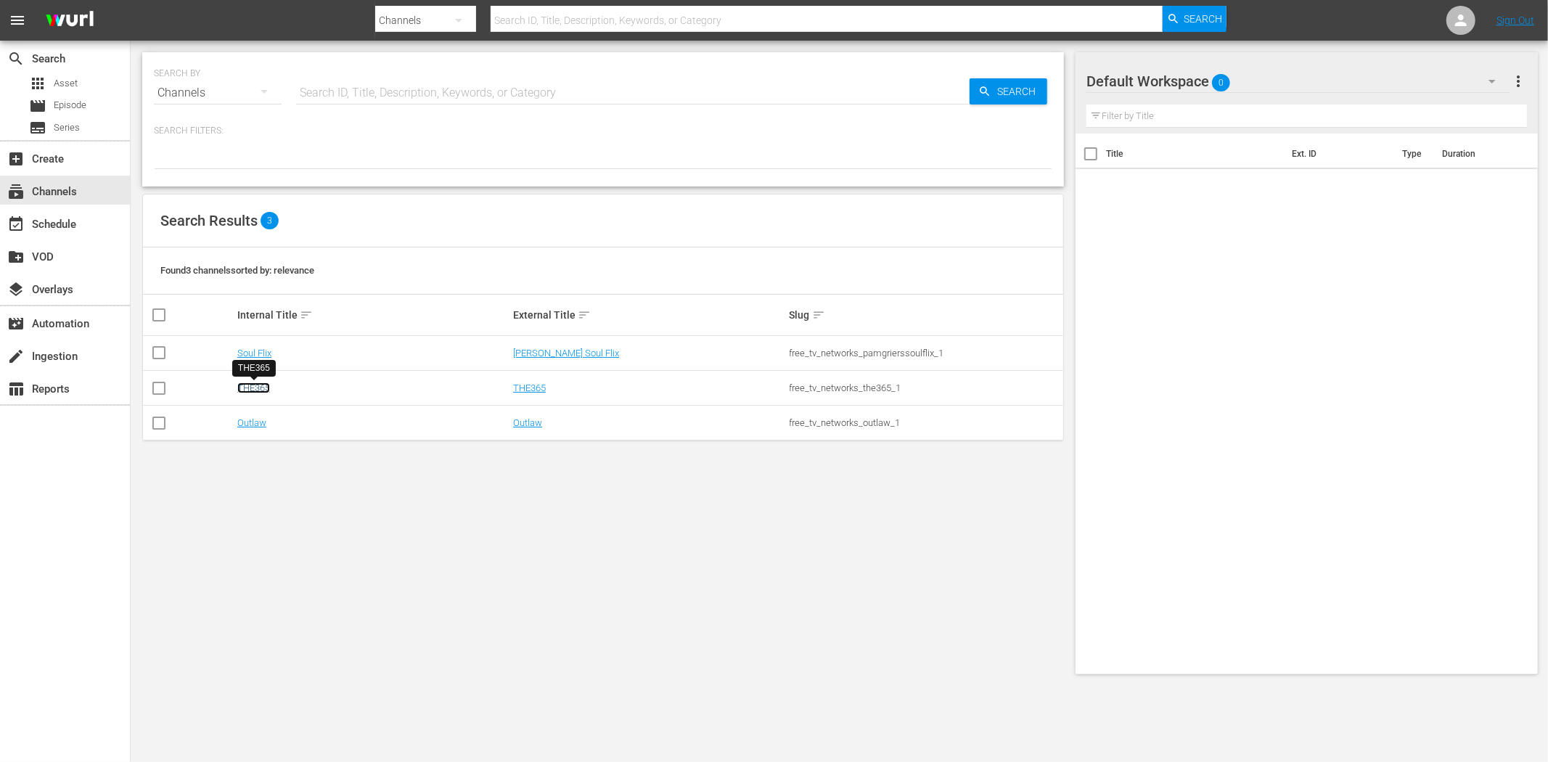
click at [255, 385] on link "THE365" at bounding box center [253, 388] width 33 height 11
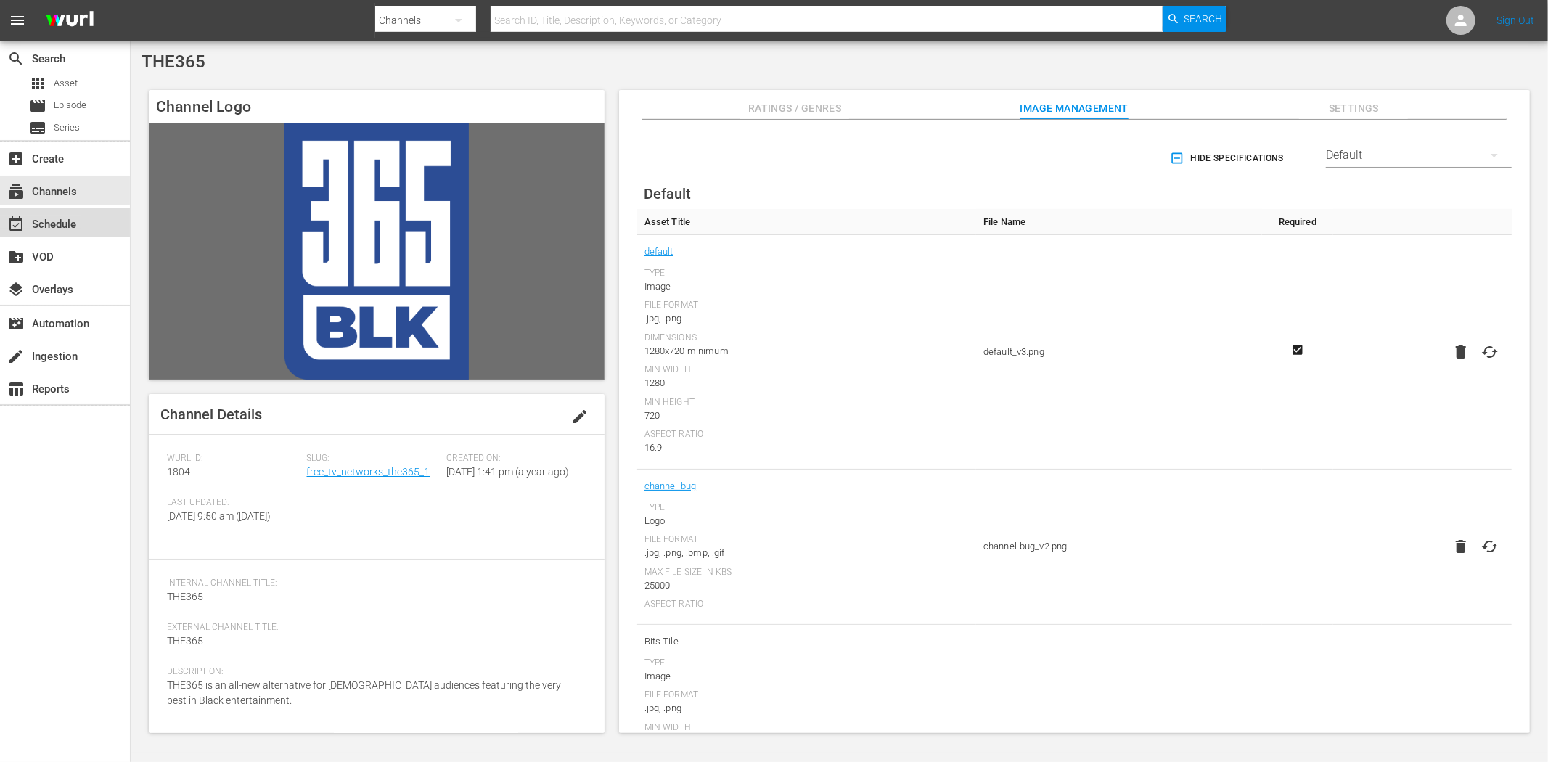
click at [80, 218] on div "event_available Schedule" at bounding box center [40, 222] width 81 height 13
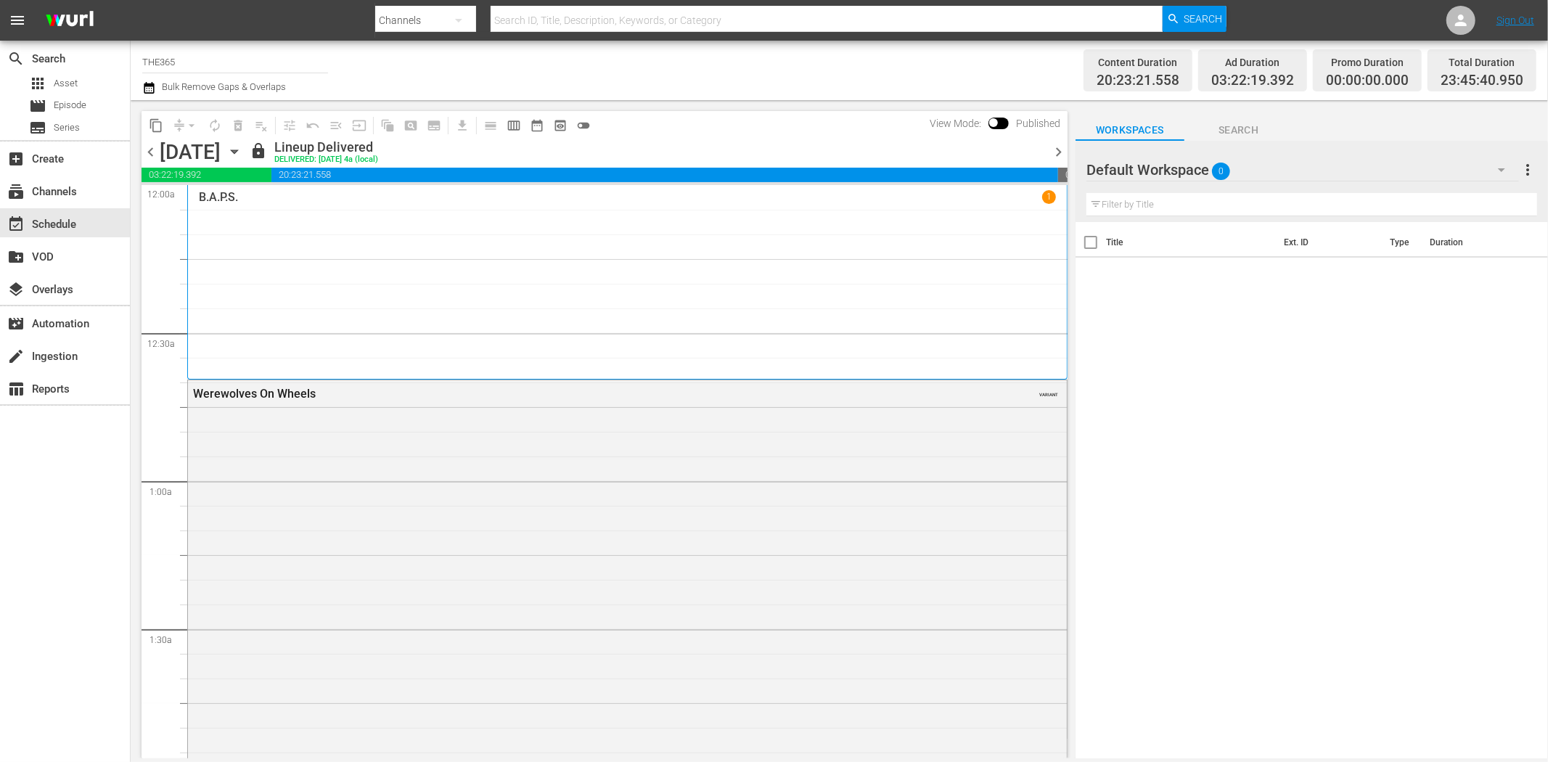
click at [237, 151] on icon "button" at bounding box center [234, 152] width 7 height 4
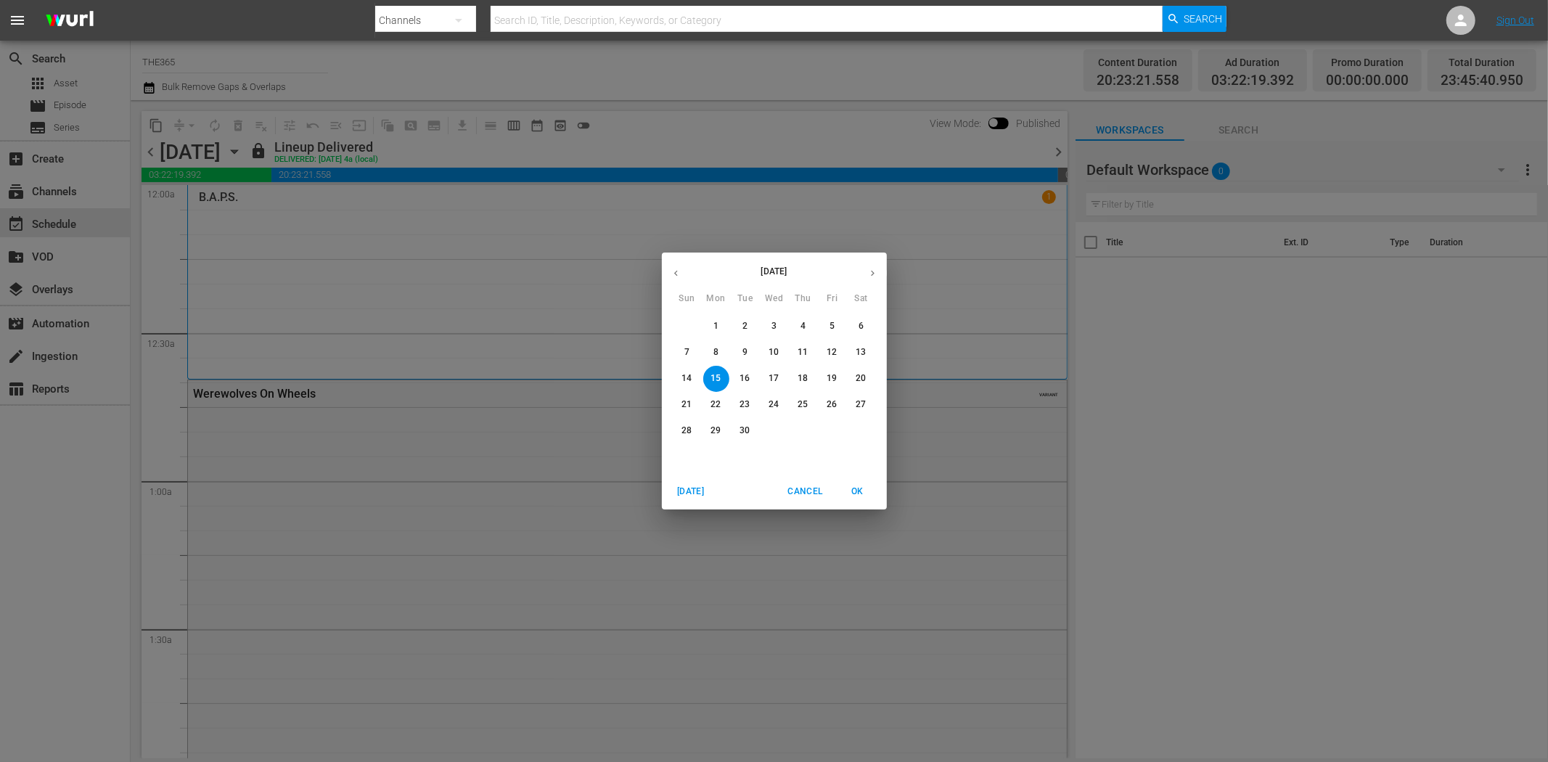
click at [713, 432] on p "29" at bounding box center [716, 431] width 10 height 12
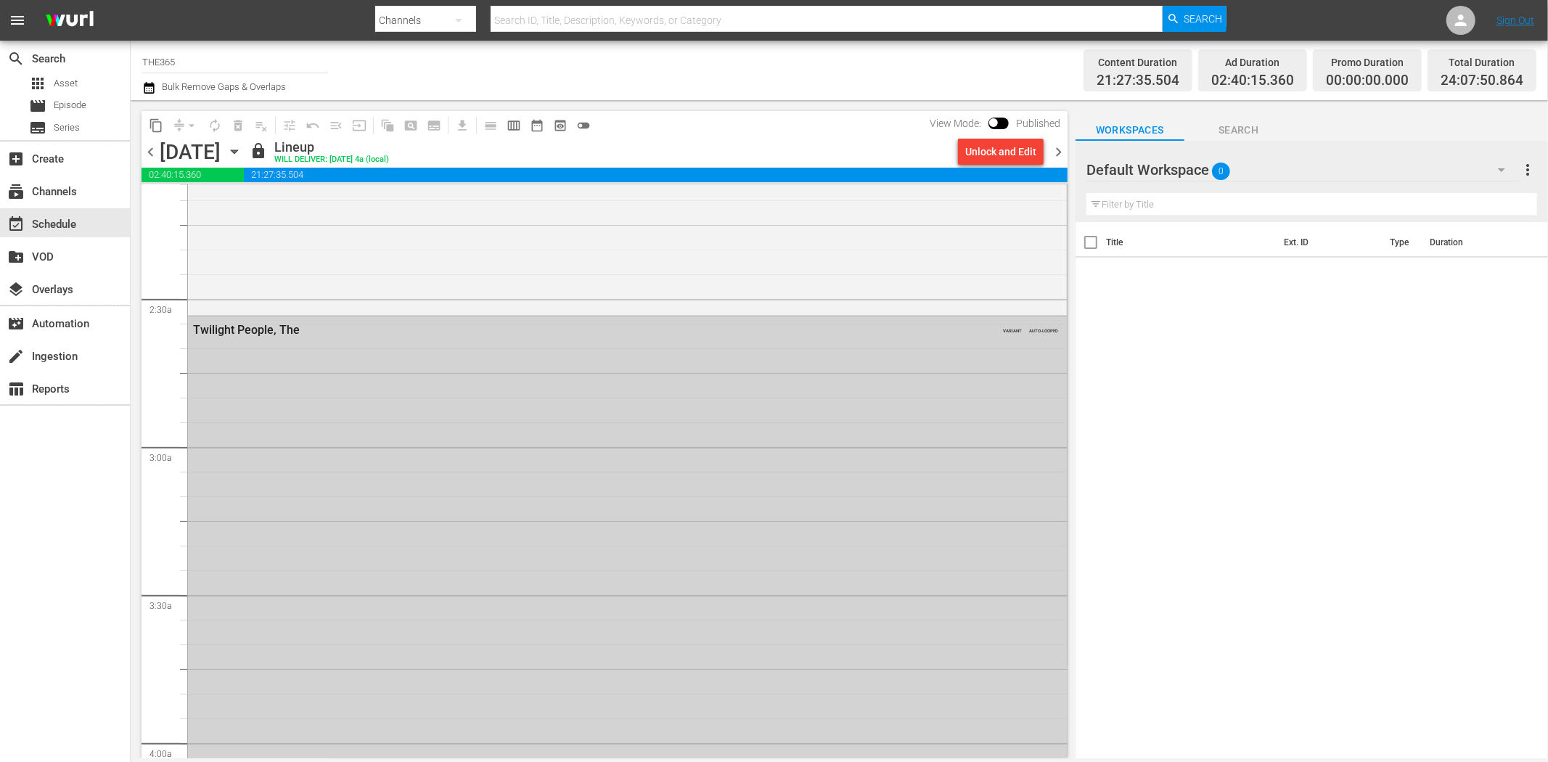
scroll to position [645, 0]
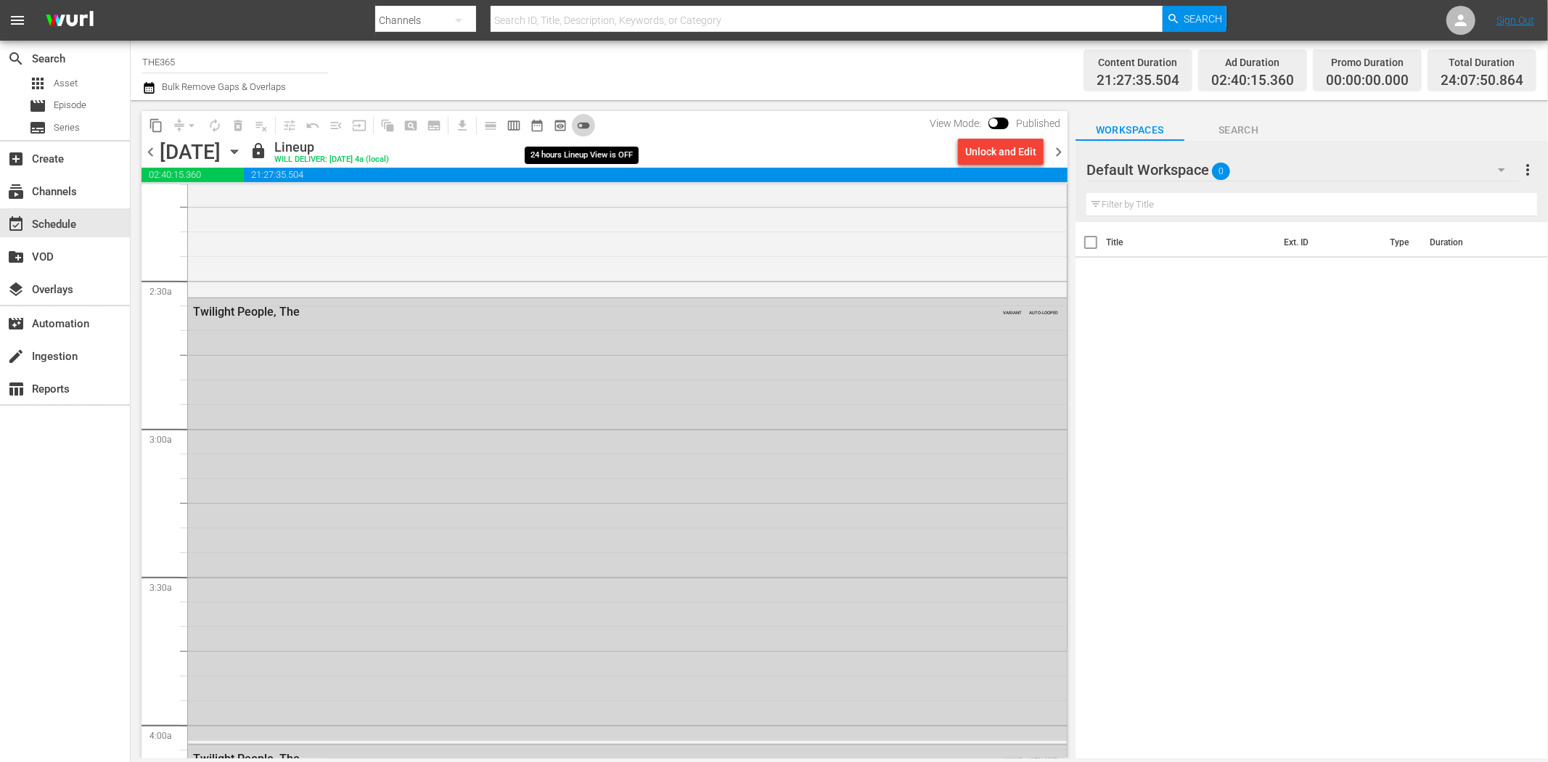
click at [586, 120] on span "toggle_off" at bounding box center [583, 125] width 15 height 15
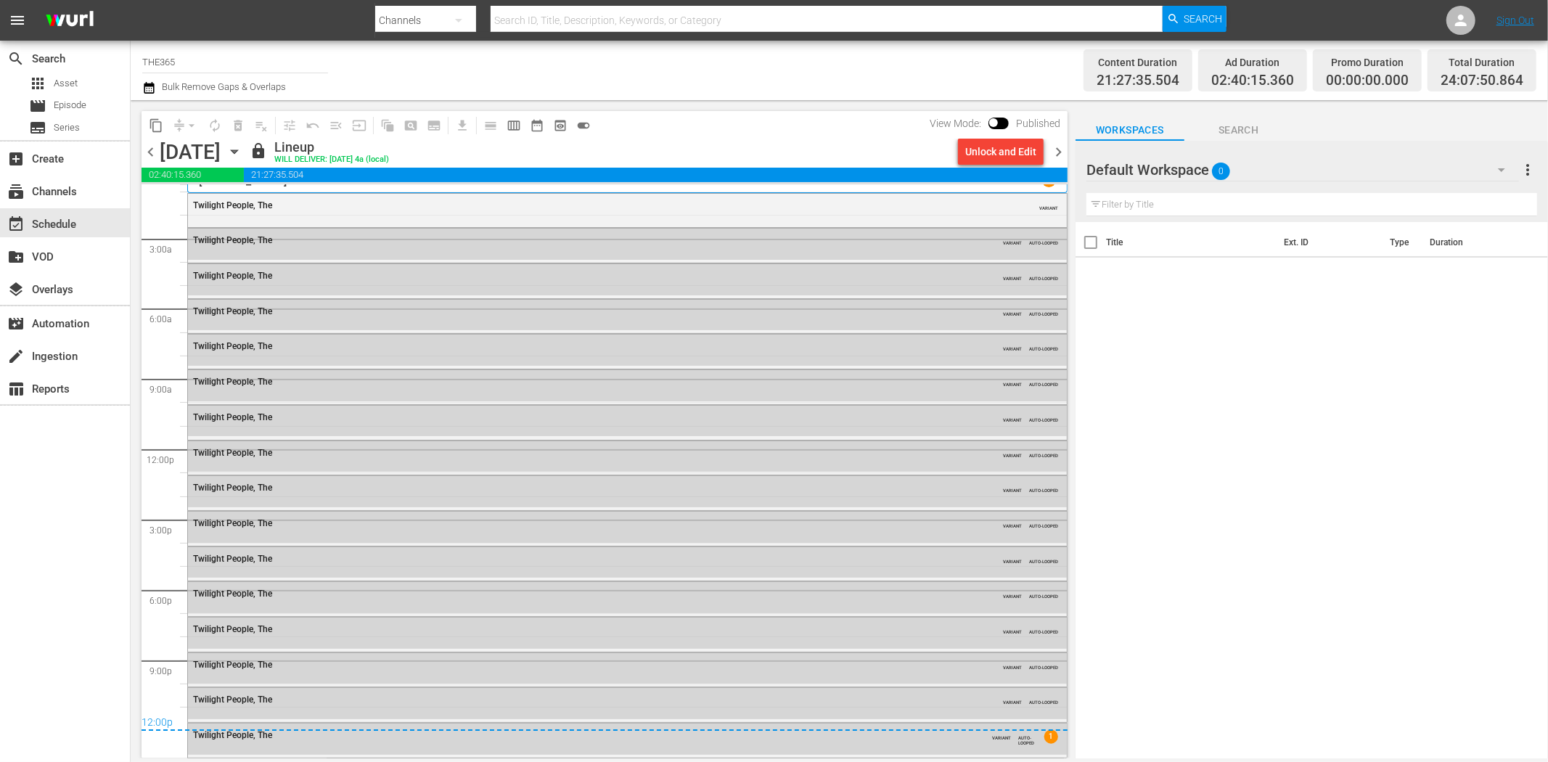
click at [146, 152] on span "chevron_left" at bounding box center [151, 152] width 18 height 18
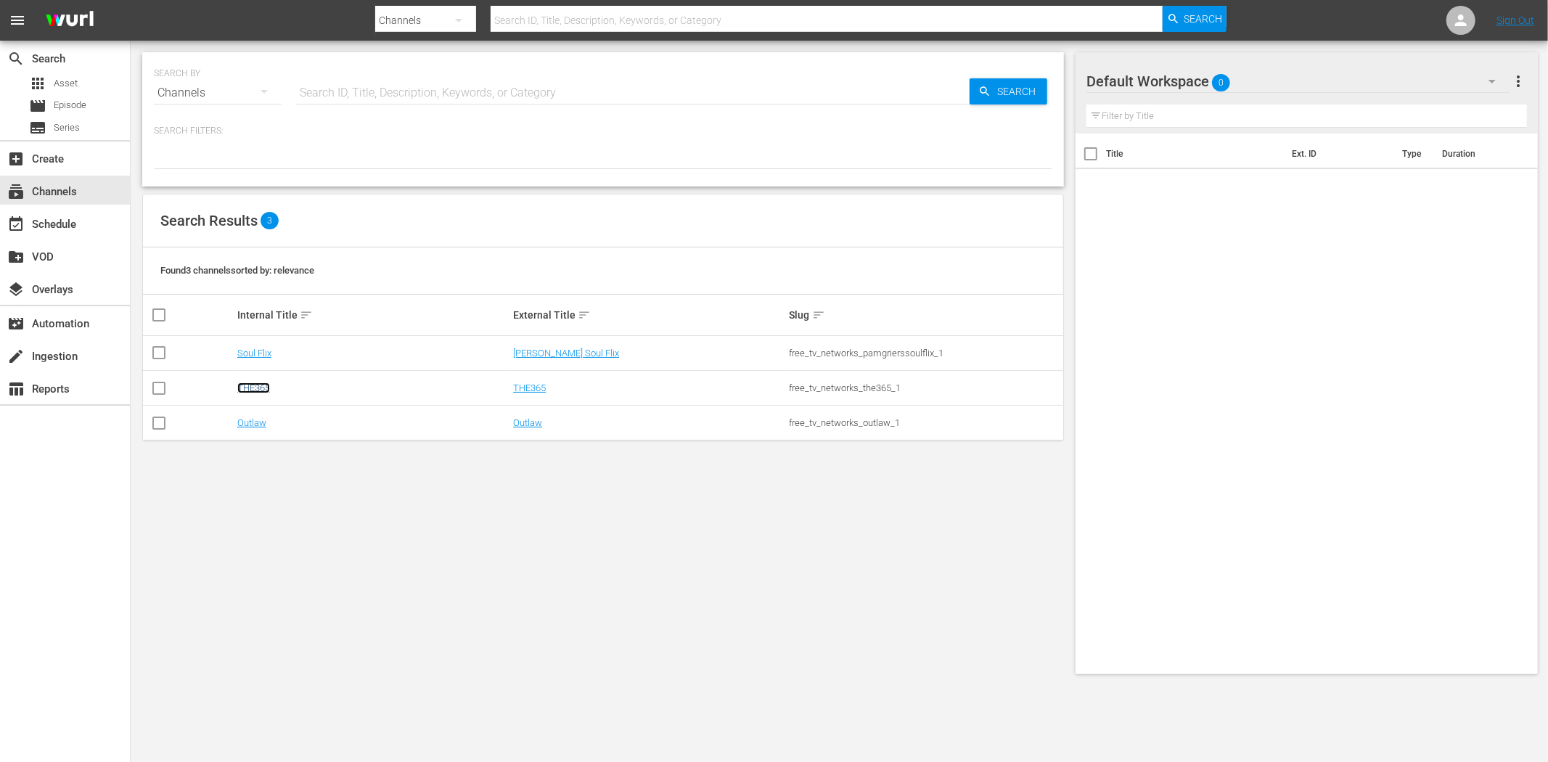
click at [247, 388] on link "THE365" at bounding box center [253, 388] width 33 height 11
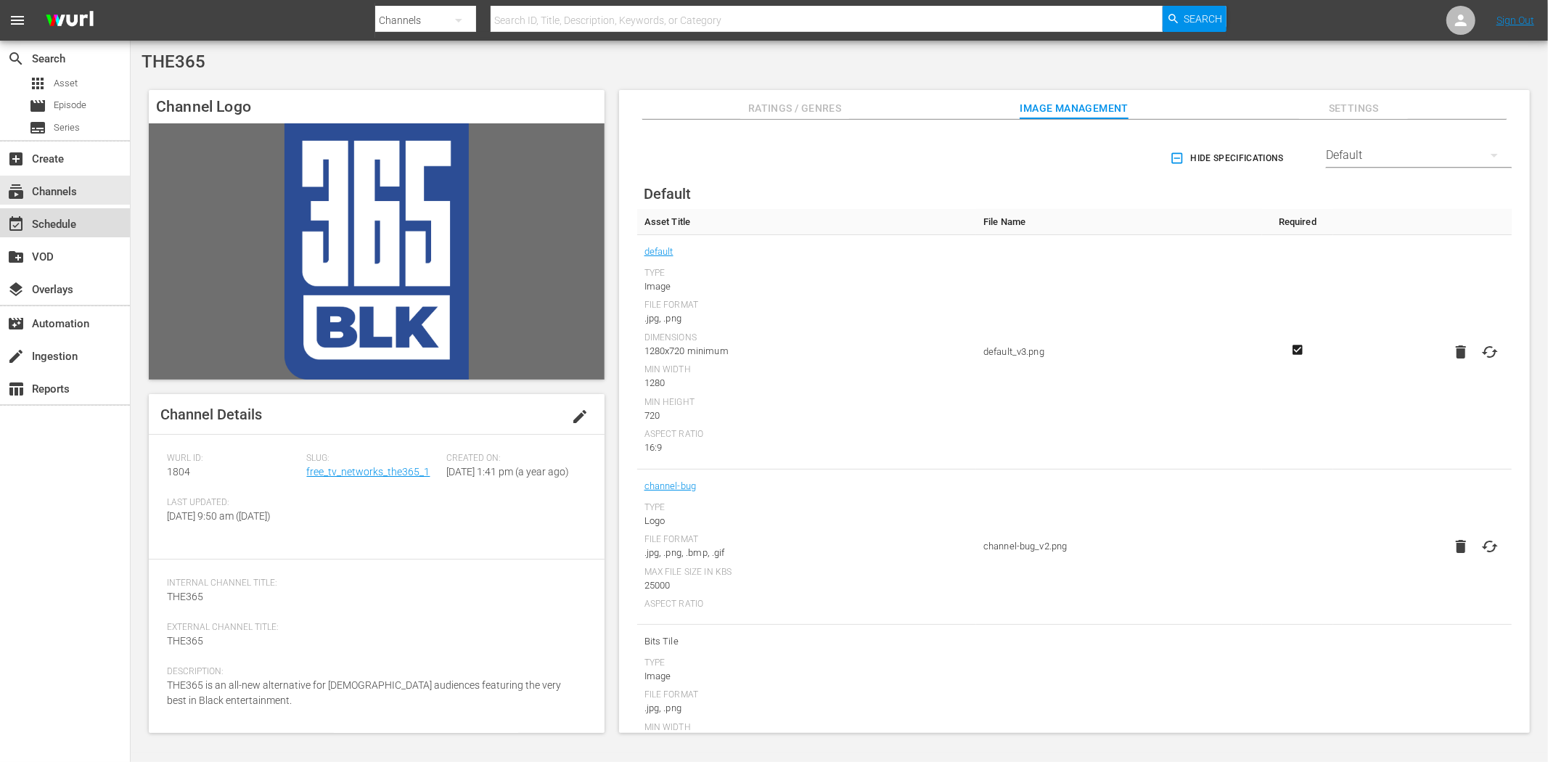
click at [73, 213] on div "event_available Schedule" at bounding box center [65, 222] width 130 height 29
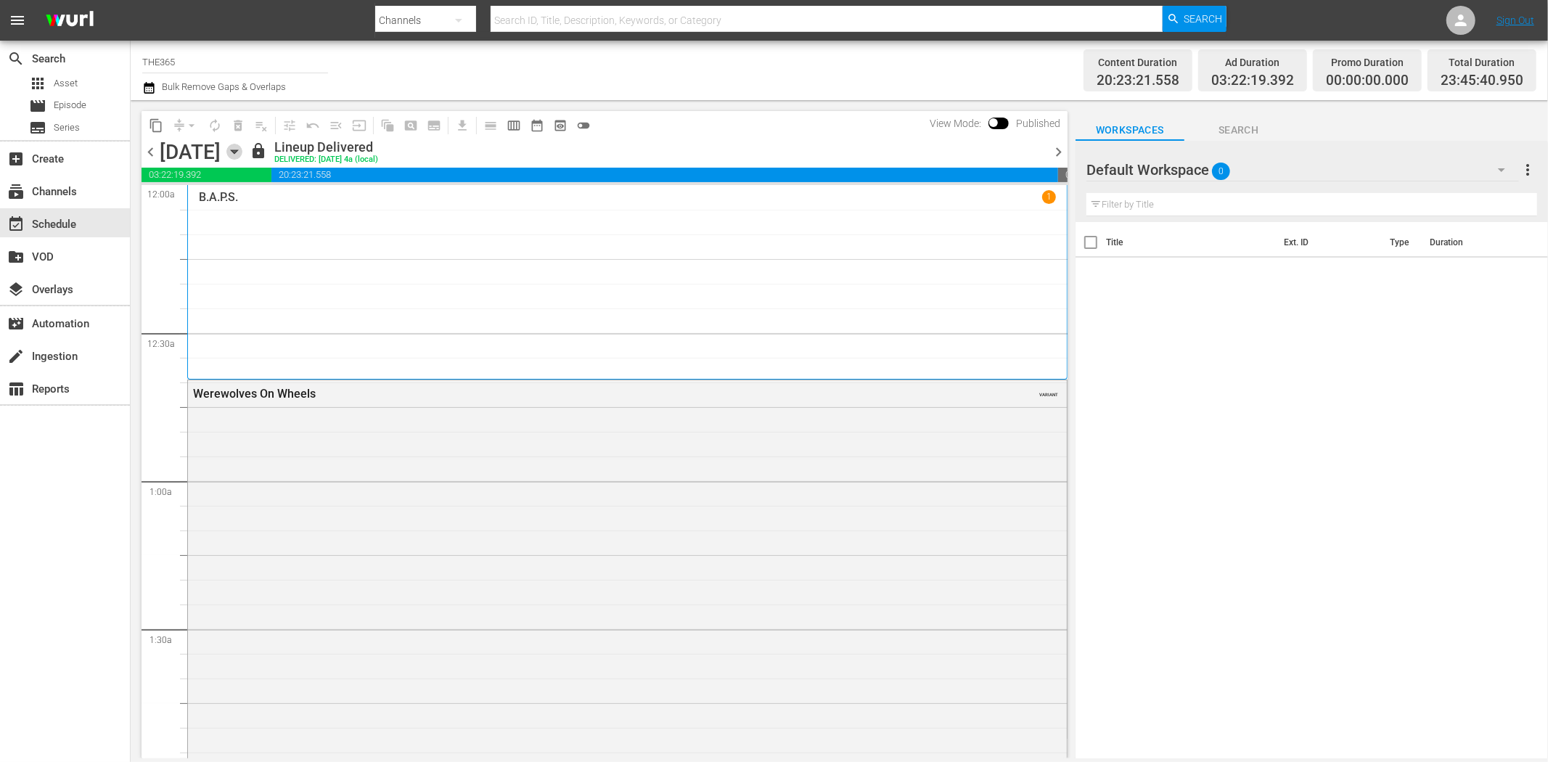
click at [242, 150] on icon "button" at bounding box center [234, 152] width 16 height 16
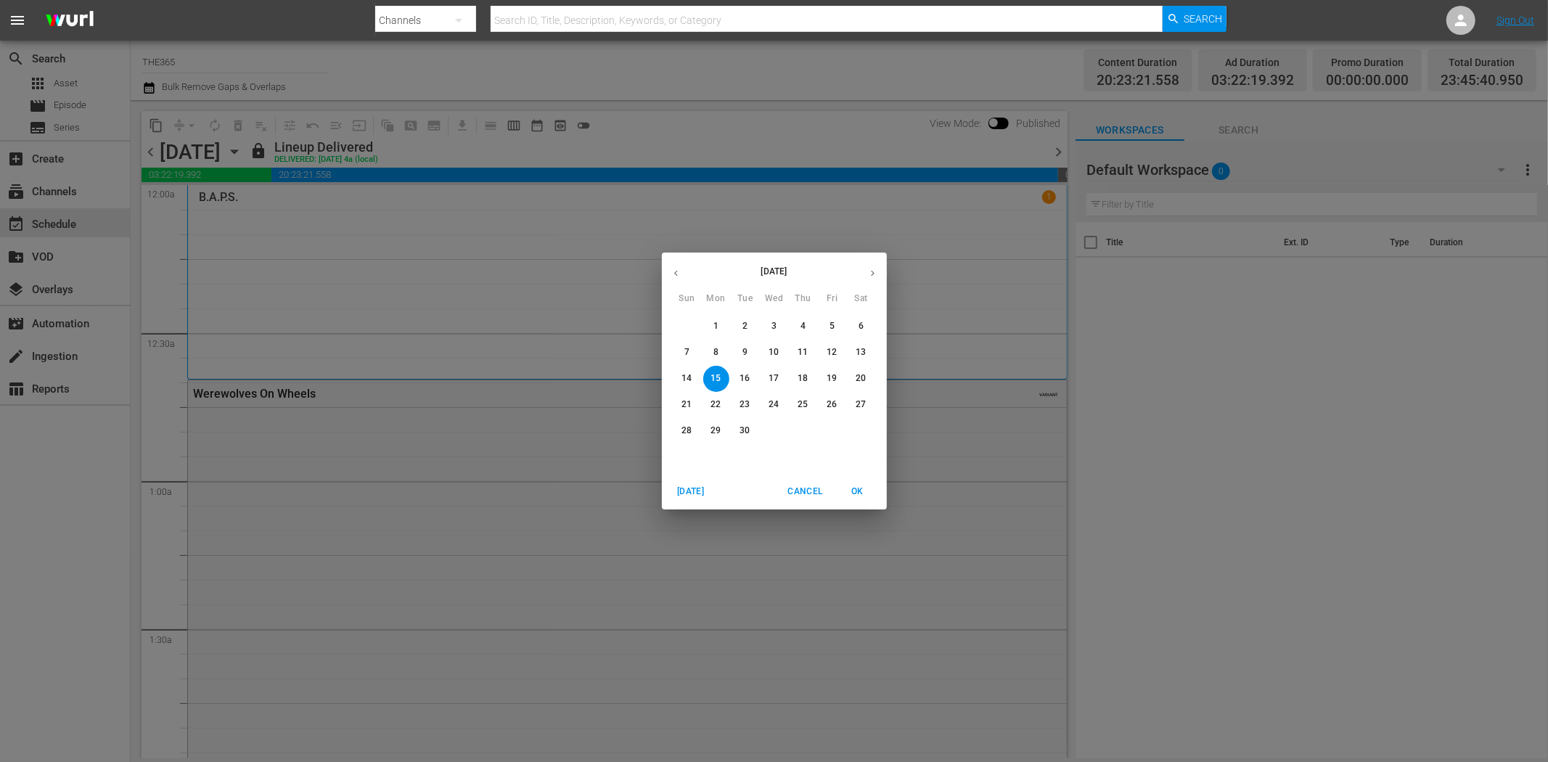
click at [688, 431] on p "28" at bounding box center [687, 431] width 10 height 12
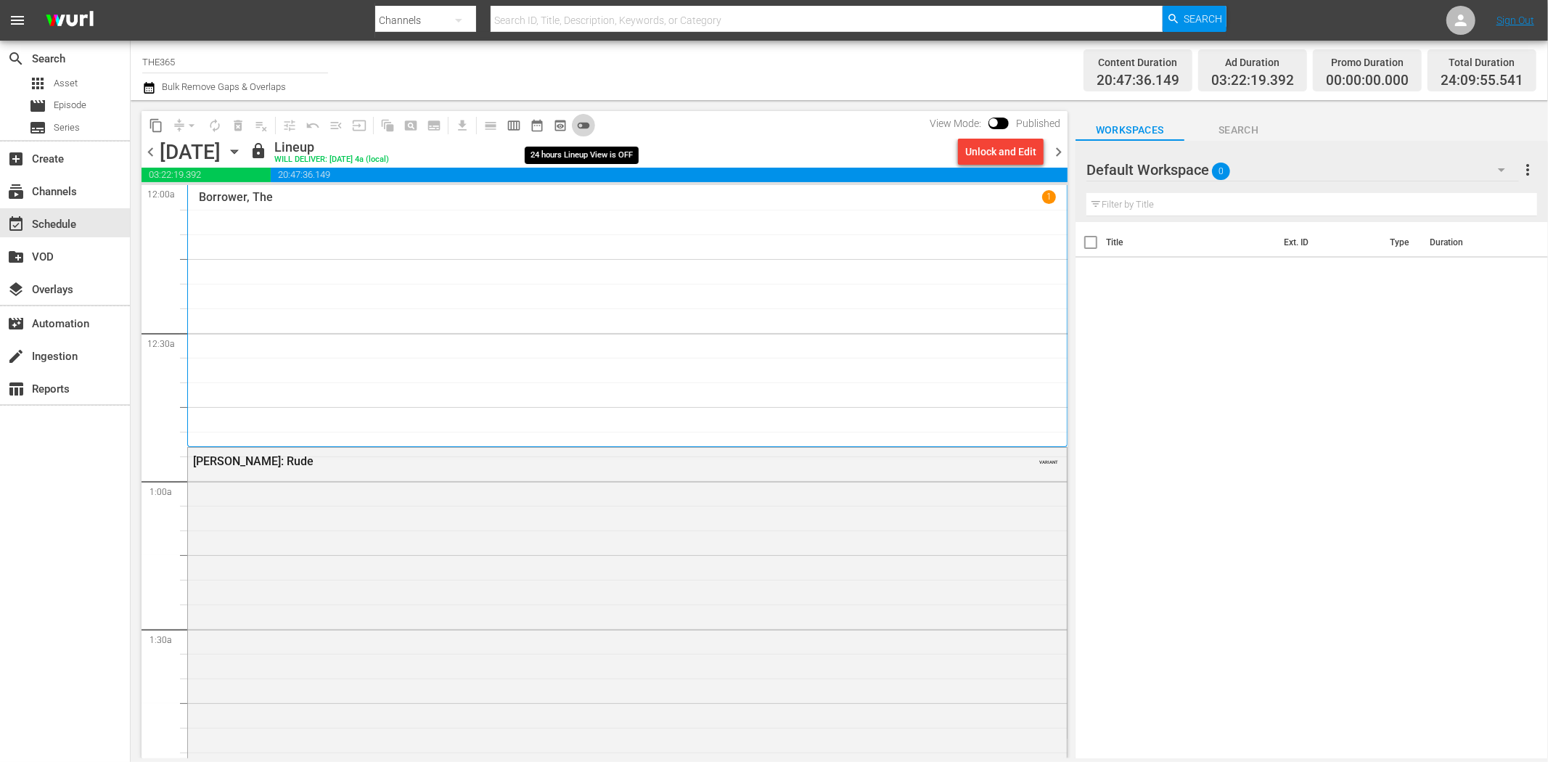
click at [582, 122] on span "toggle_off" at bounding box center [583, 125] width 15 height 15
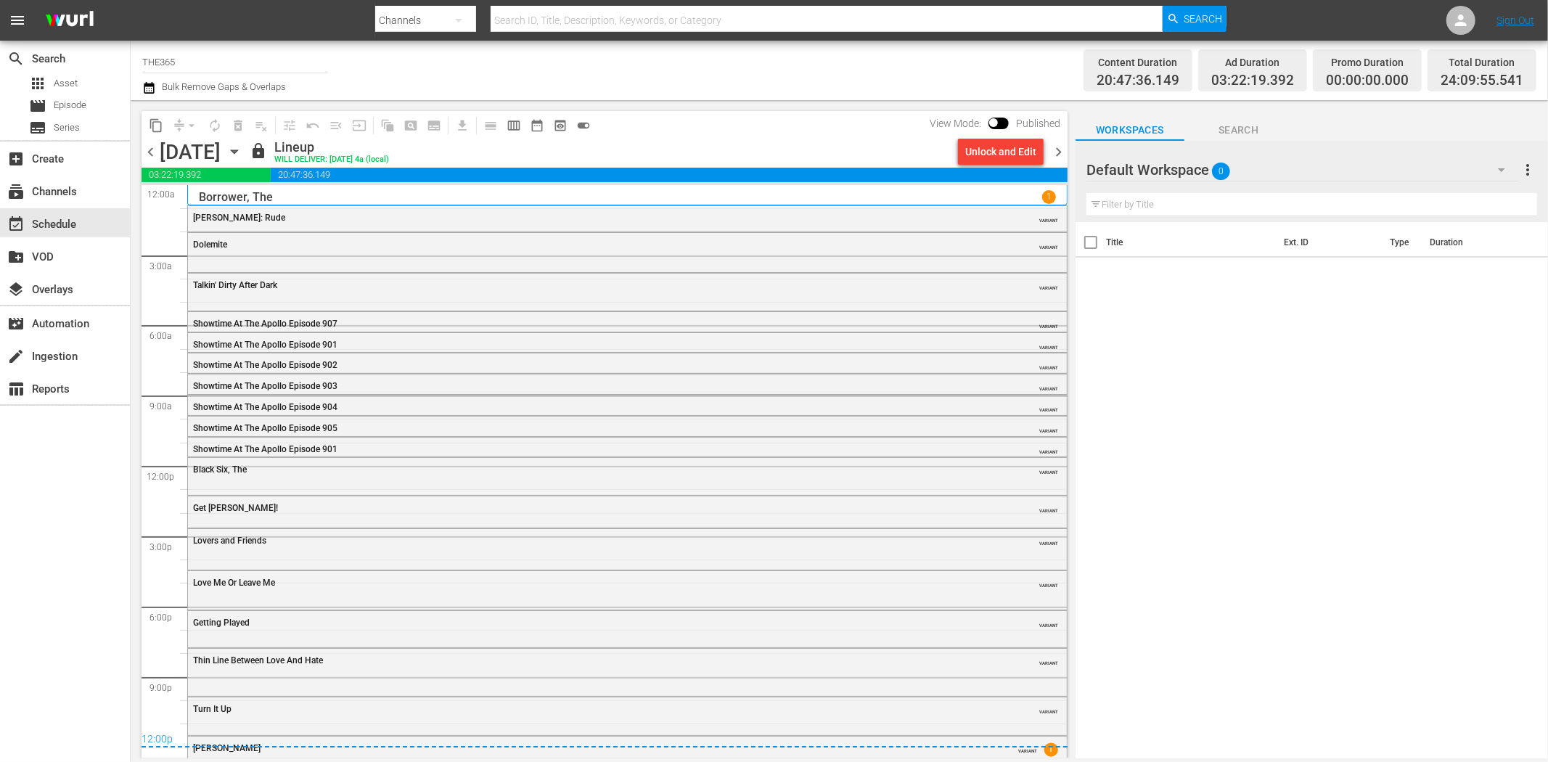
click at [1061, 149] on span "chevron_right" at bounding box center [1059, 152] width 18 height 18
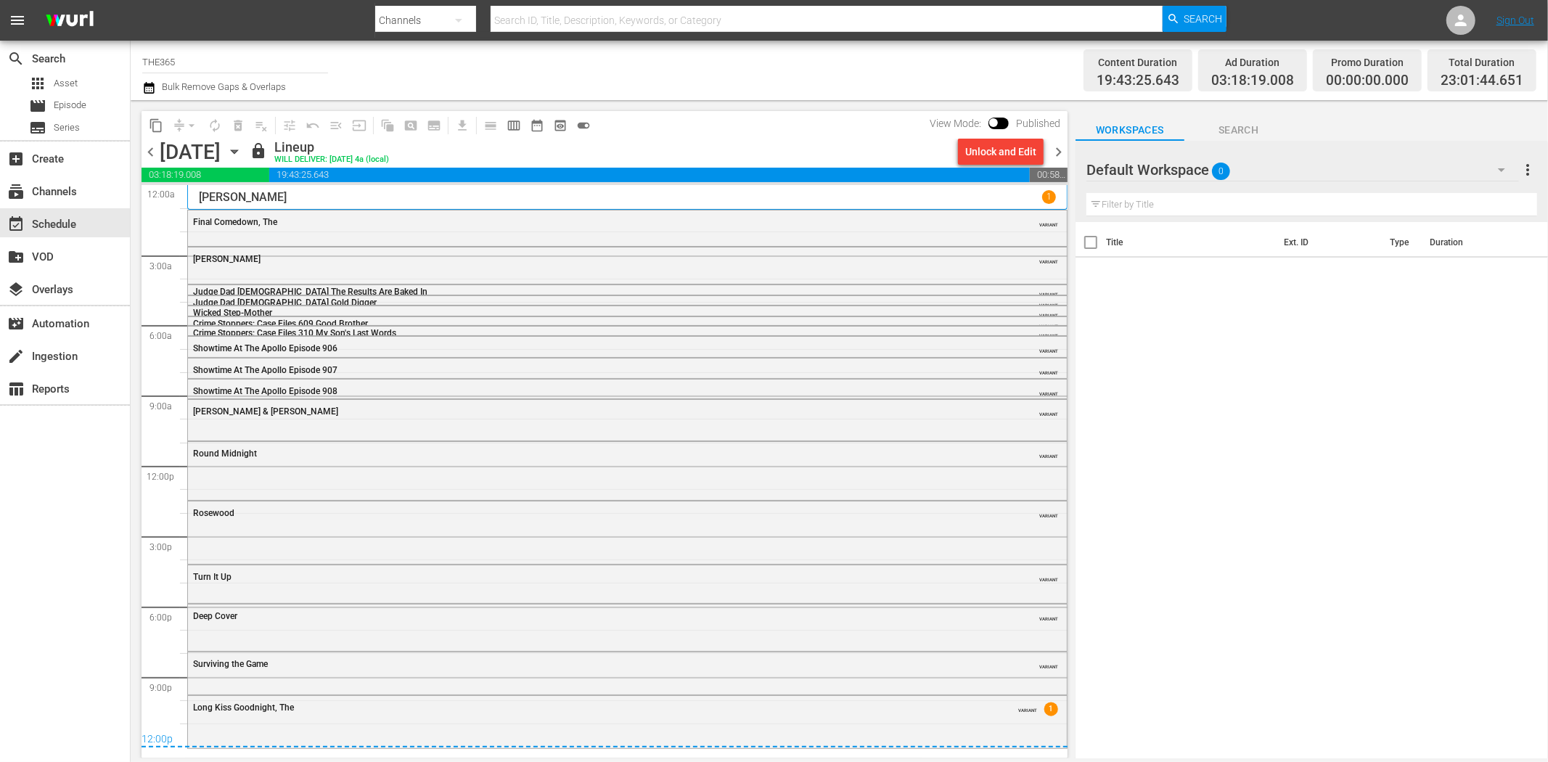
click at [1064, 146] on span "chevron_right" at bounding box center [1059, 152] width 18 height 18
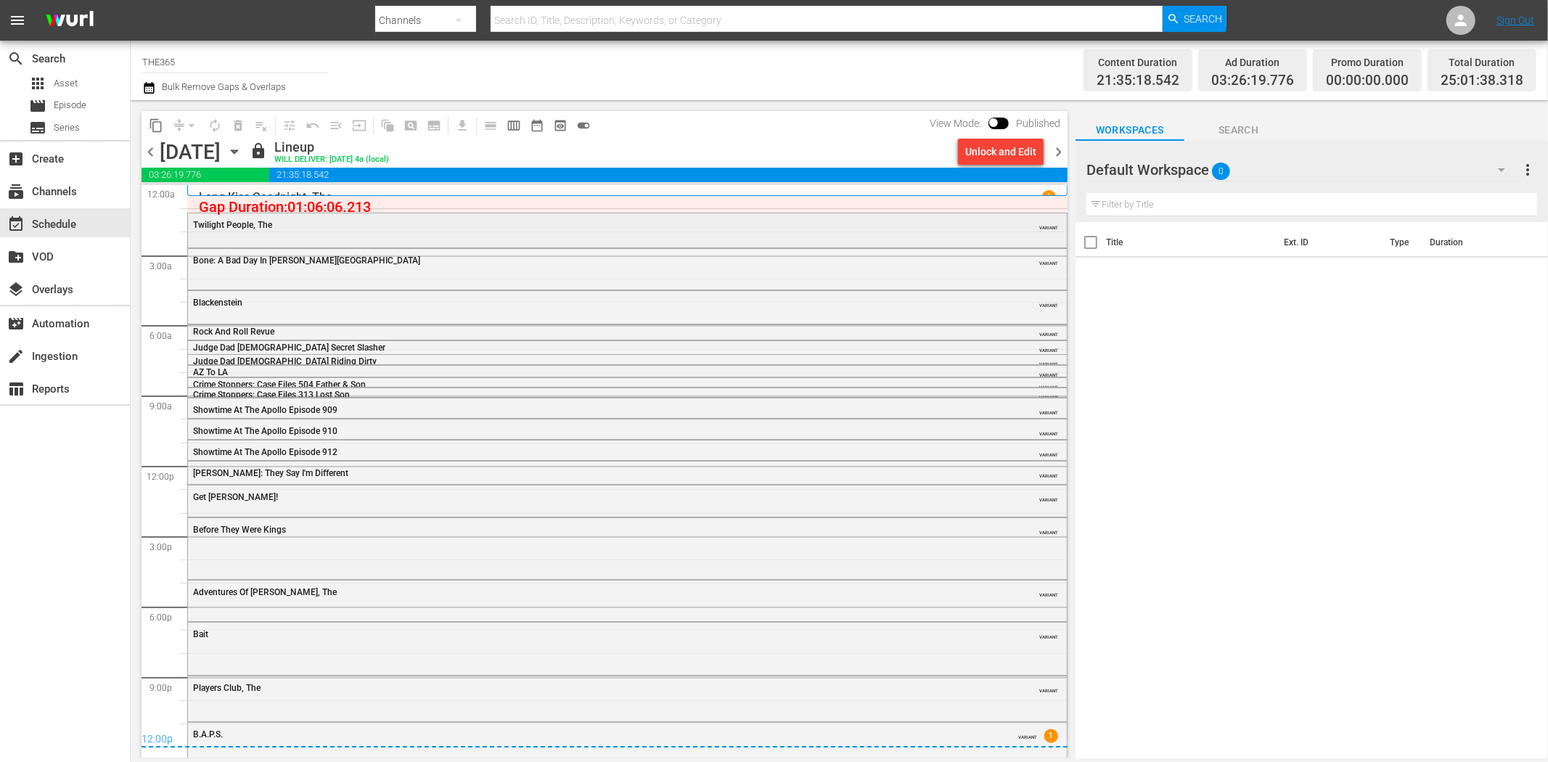
click at [478, 226] on div "Twilight People, The" at bounding box center [587, 225] width 789 height 10
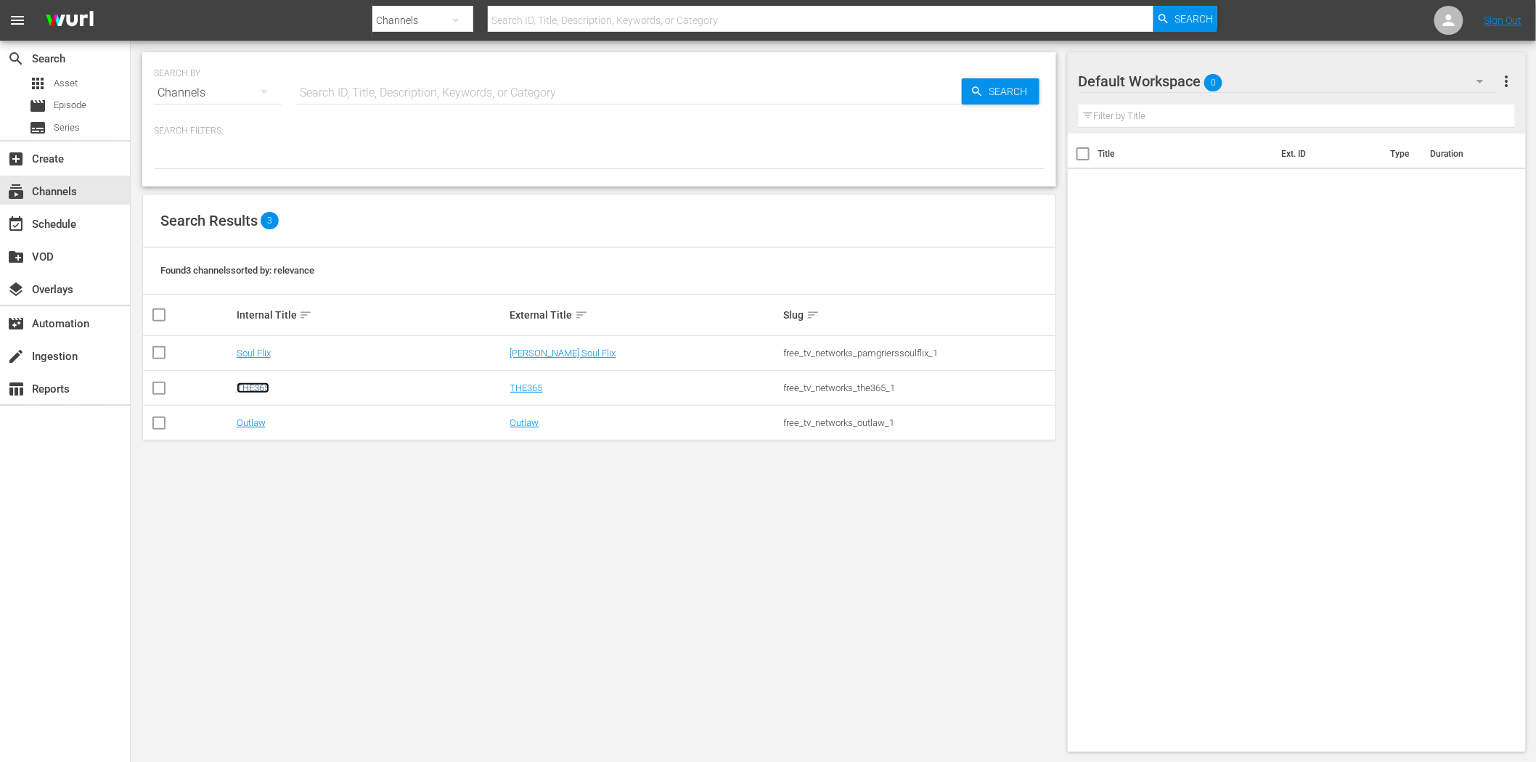
click at [253, 392] on link "THE365" at bounding box center [253, 388] width 33 height 11
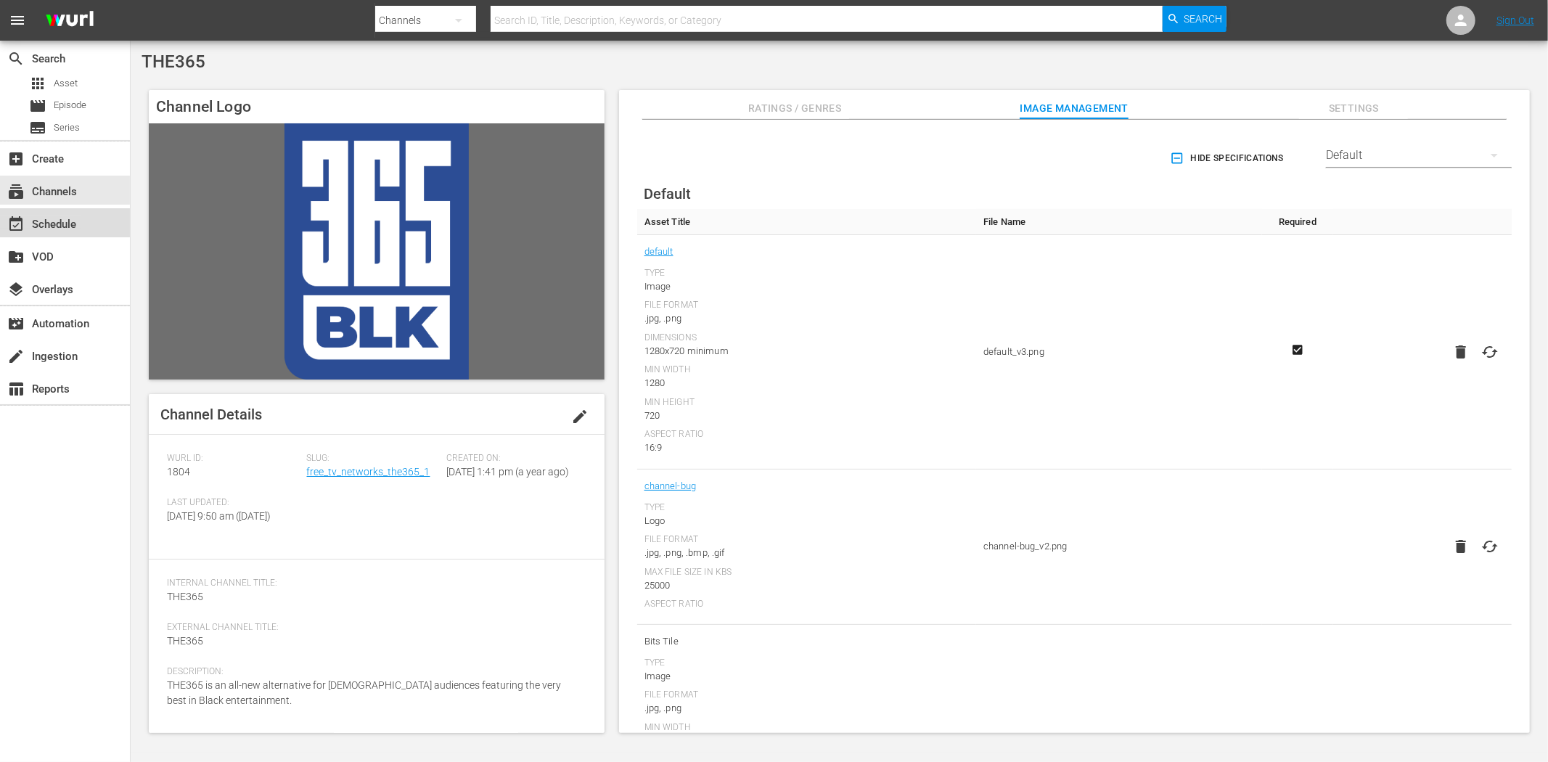
click at [77, 222] on div "event_available Schedule" at bounding box center [40, 222] width 81 height 13
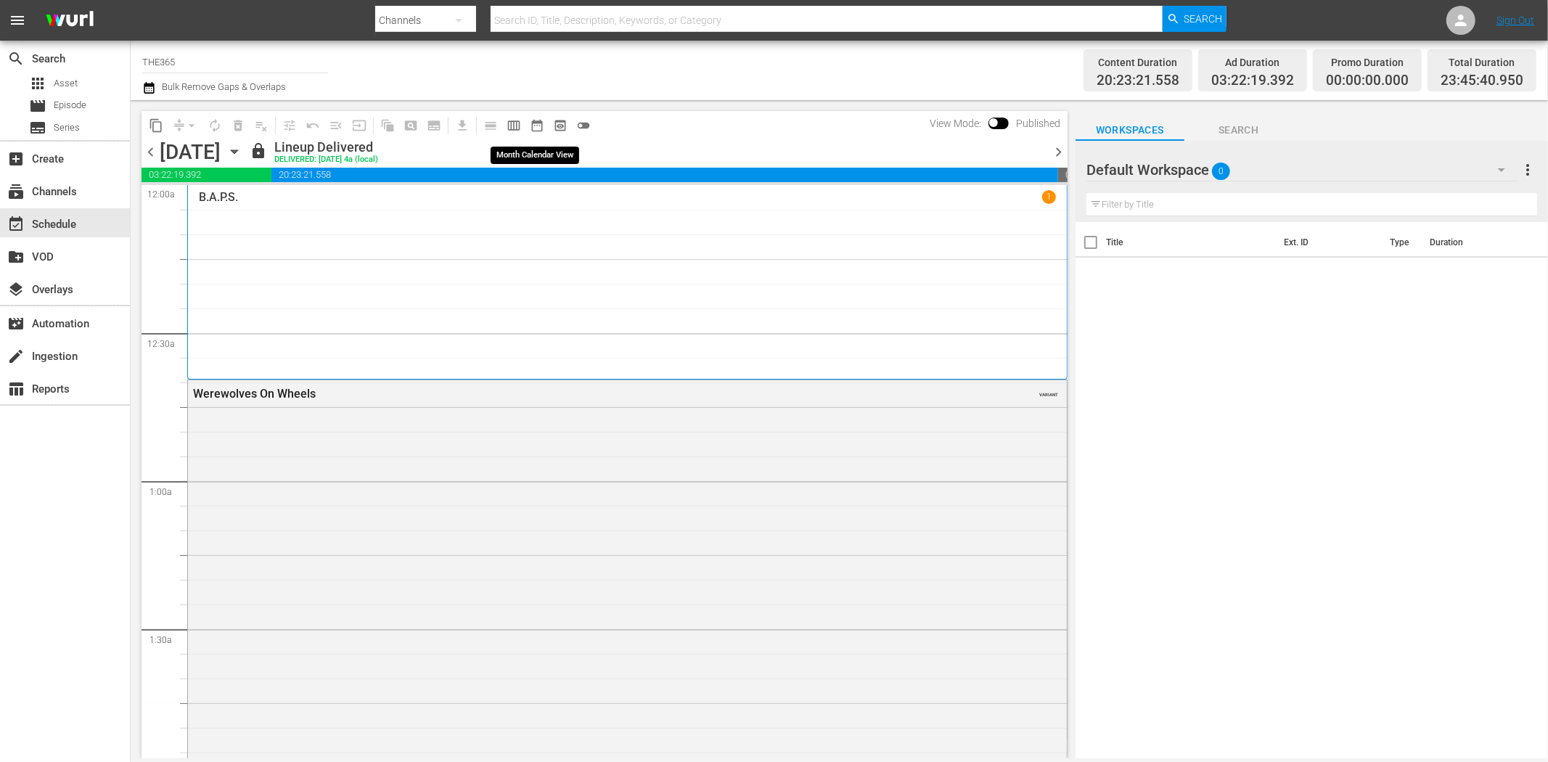
click at [536, 123] on span "date_range_outlined" at bounding box center [537, 125] width 15 height 15
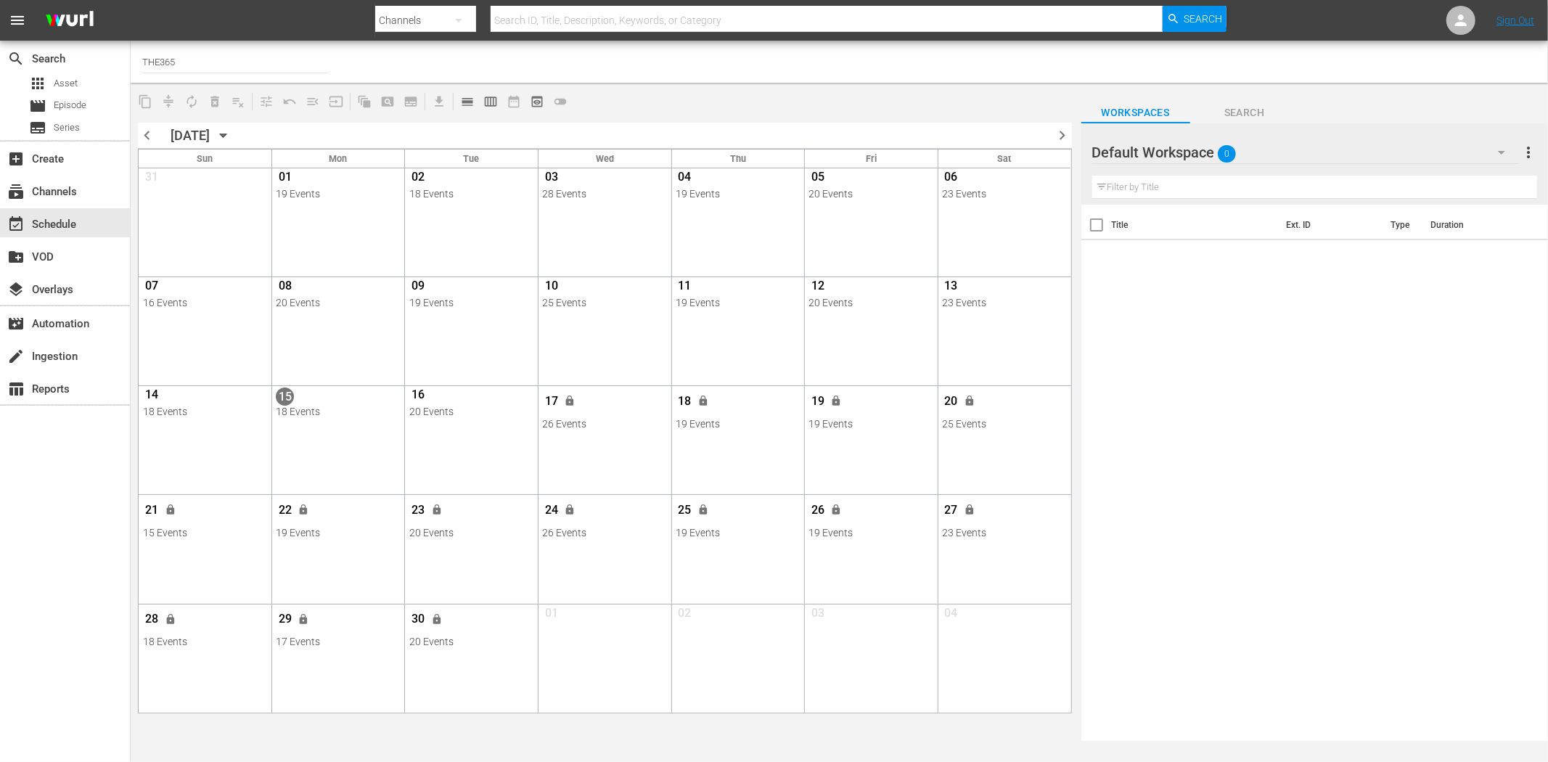
click at [203, 634] on div "28 lock" at bounding box center [205, 621] width 124 height 30
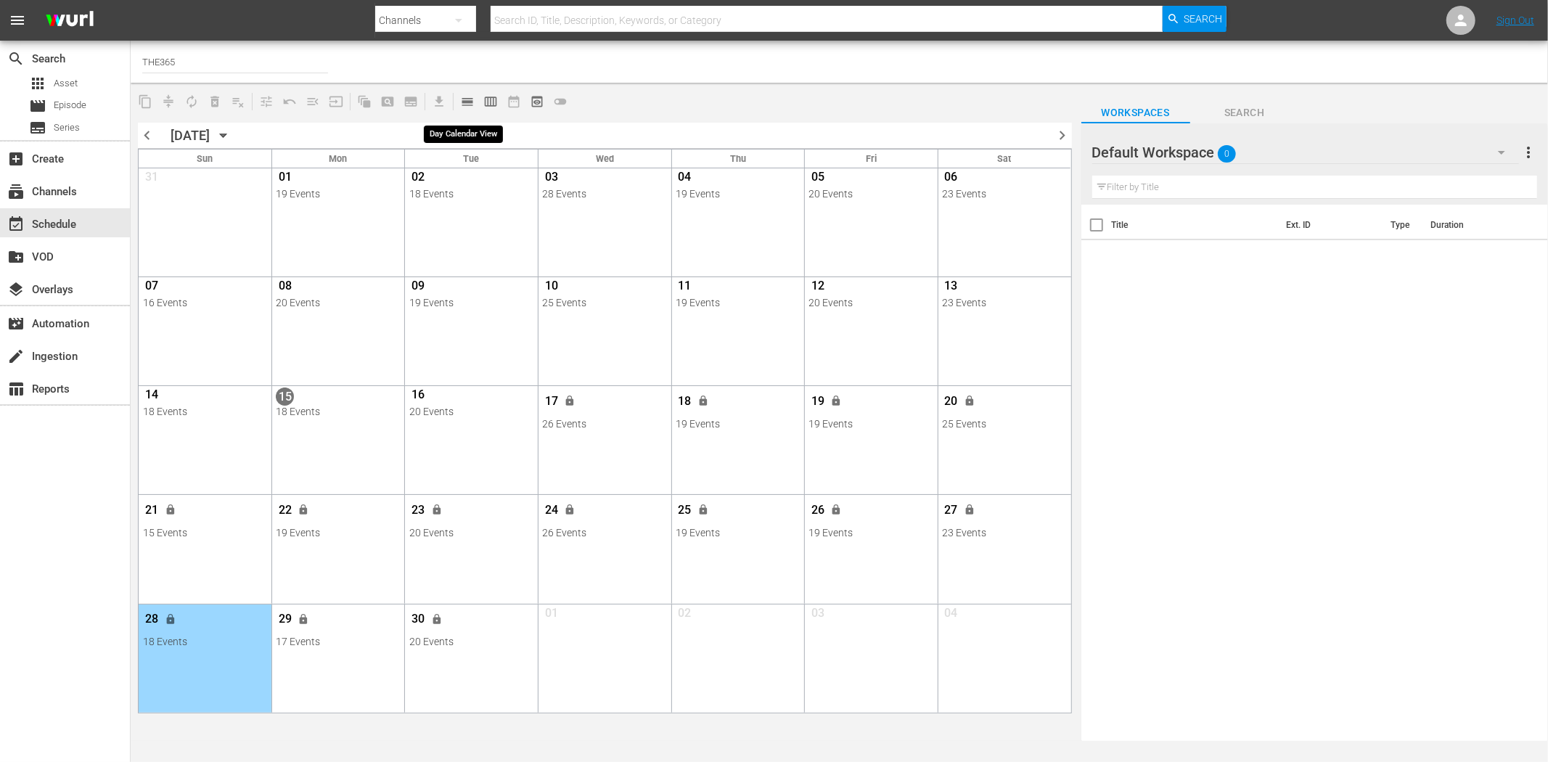
click at [469, 99] on span "calendar_view_day_outlined" at bounding box center [467, 101] width 15 height 15
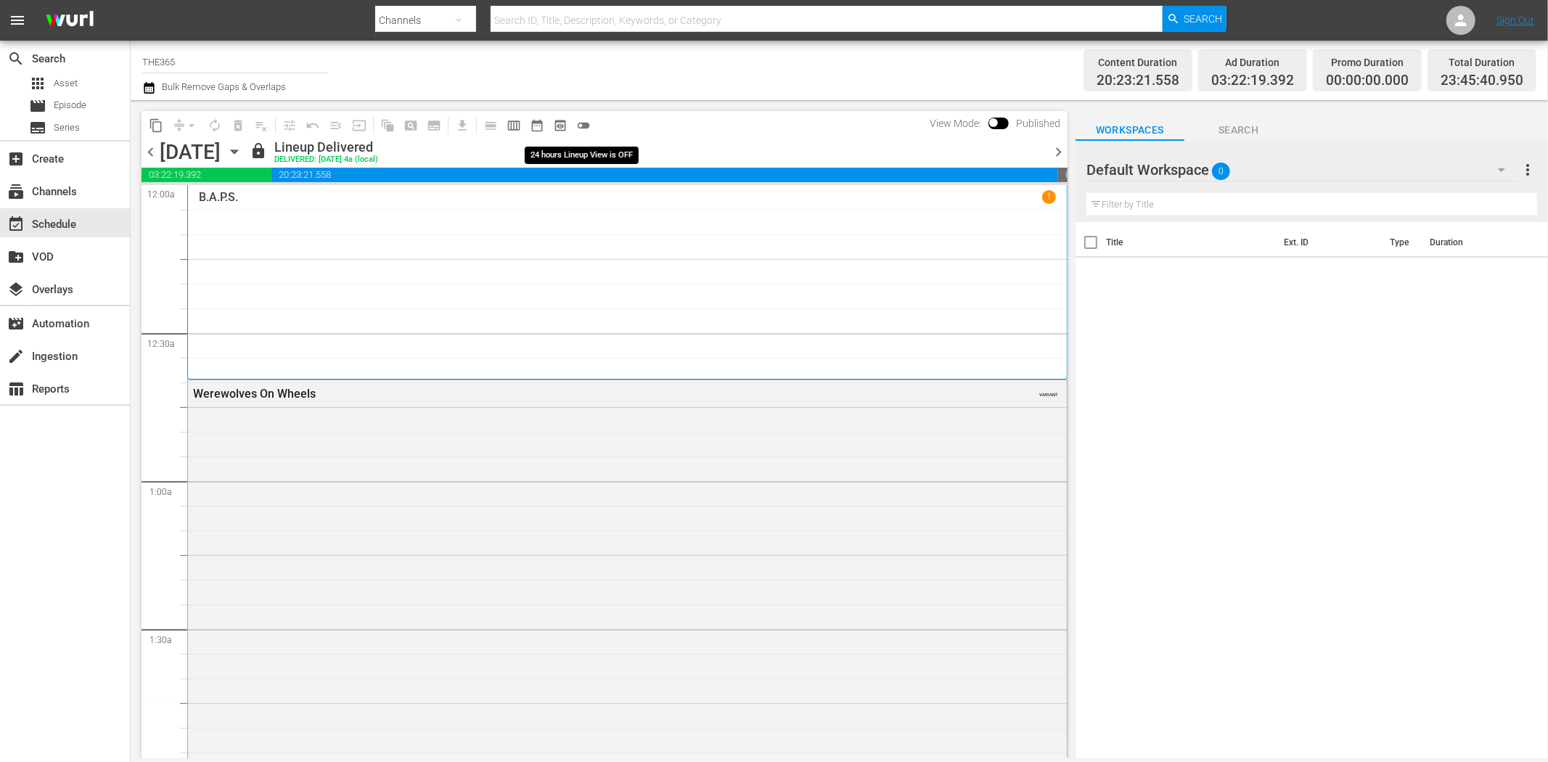
click at [584, 120] on span "toggle_off" at bounding box center [583, 125] width 15 height 15
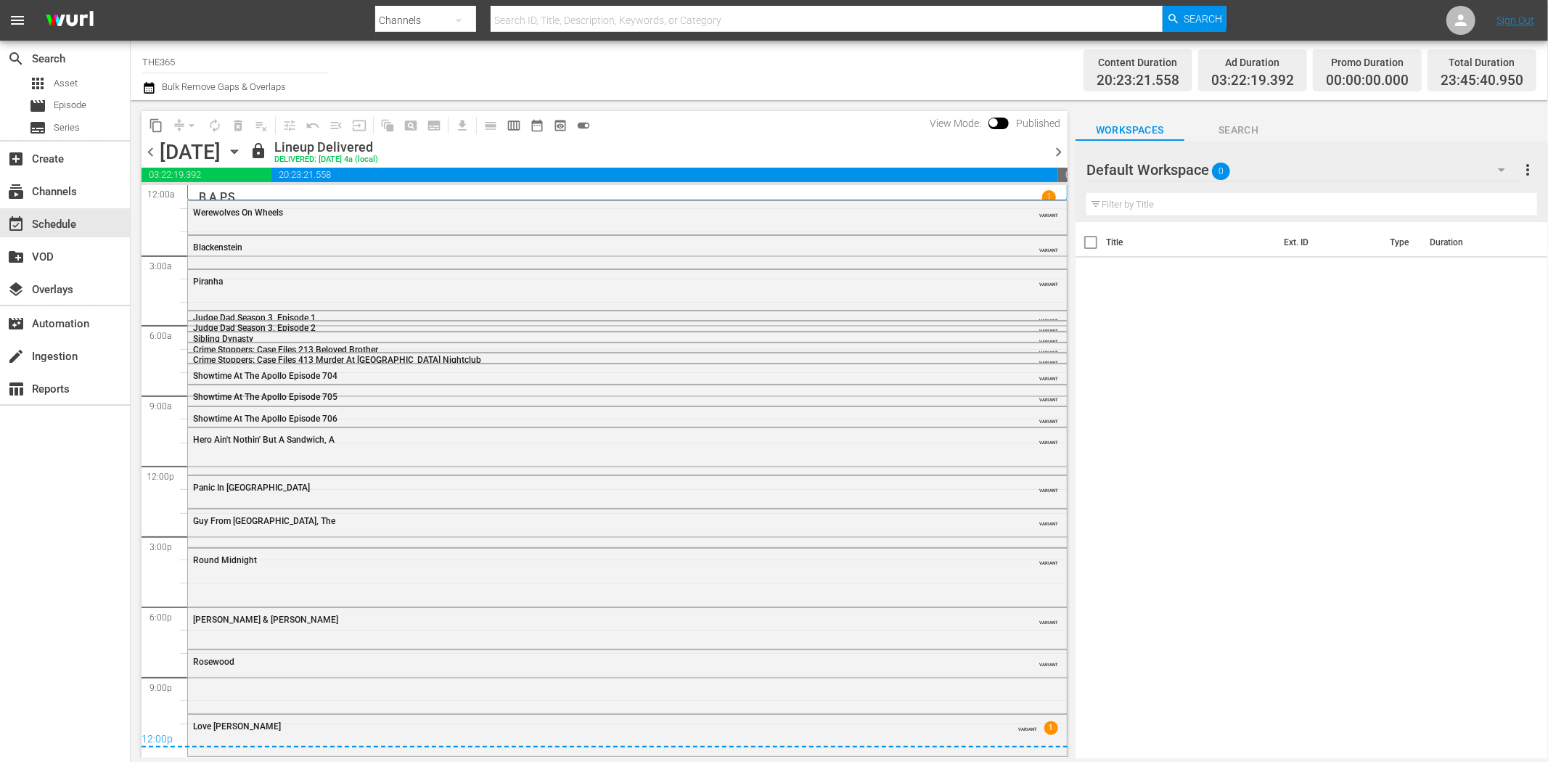
click at [242, 149] on icon "button" at bounding box center [234, 152] width 16 height 16
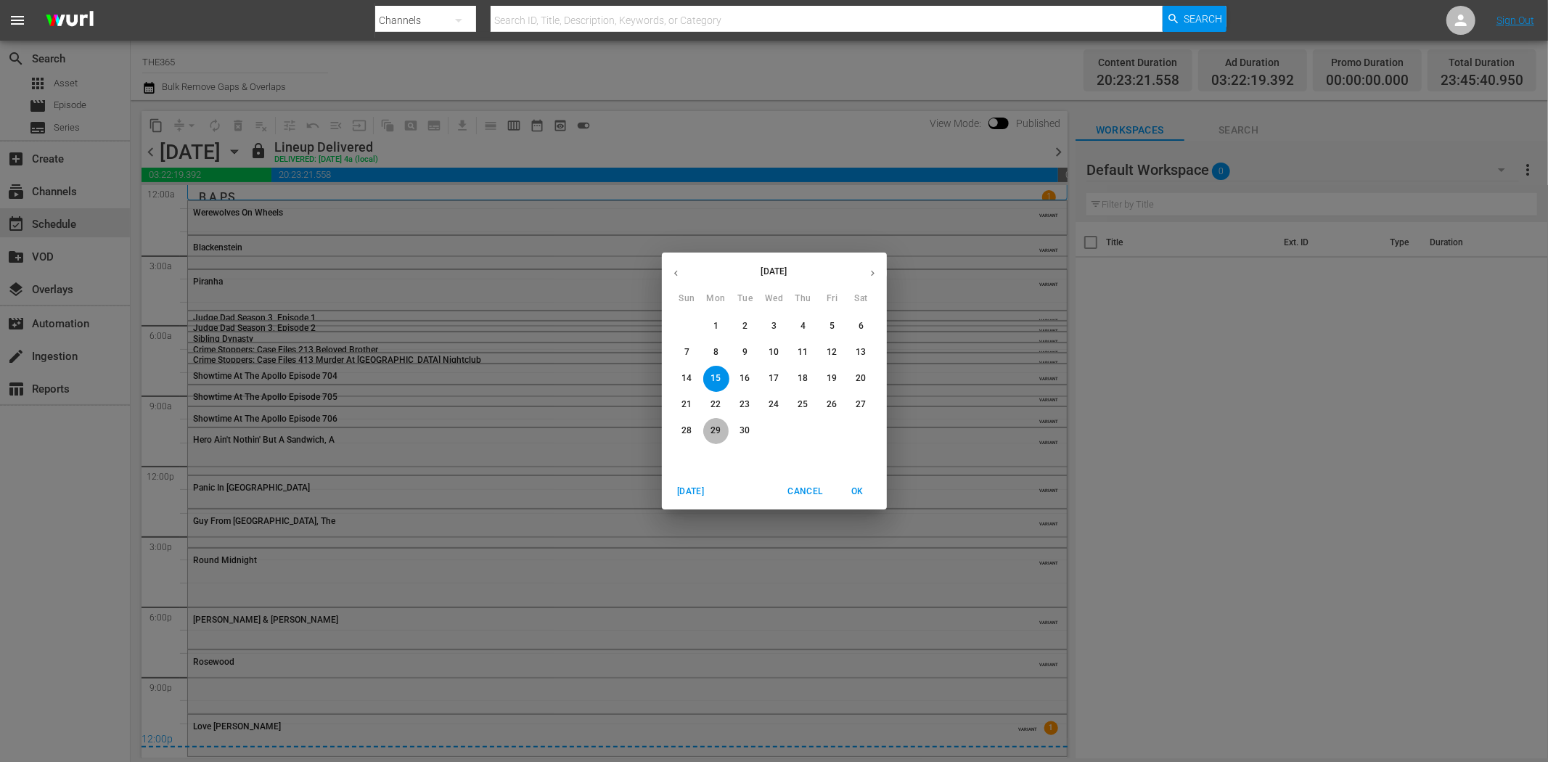
click at [716, 429] on p "29" at bounding box center [716, 431] width 10 height 12
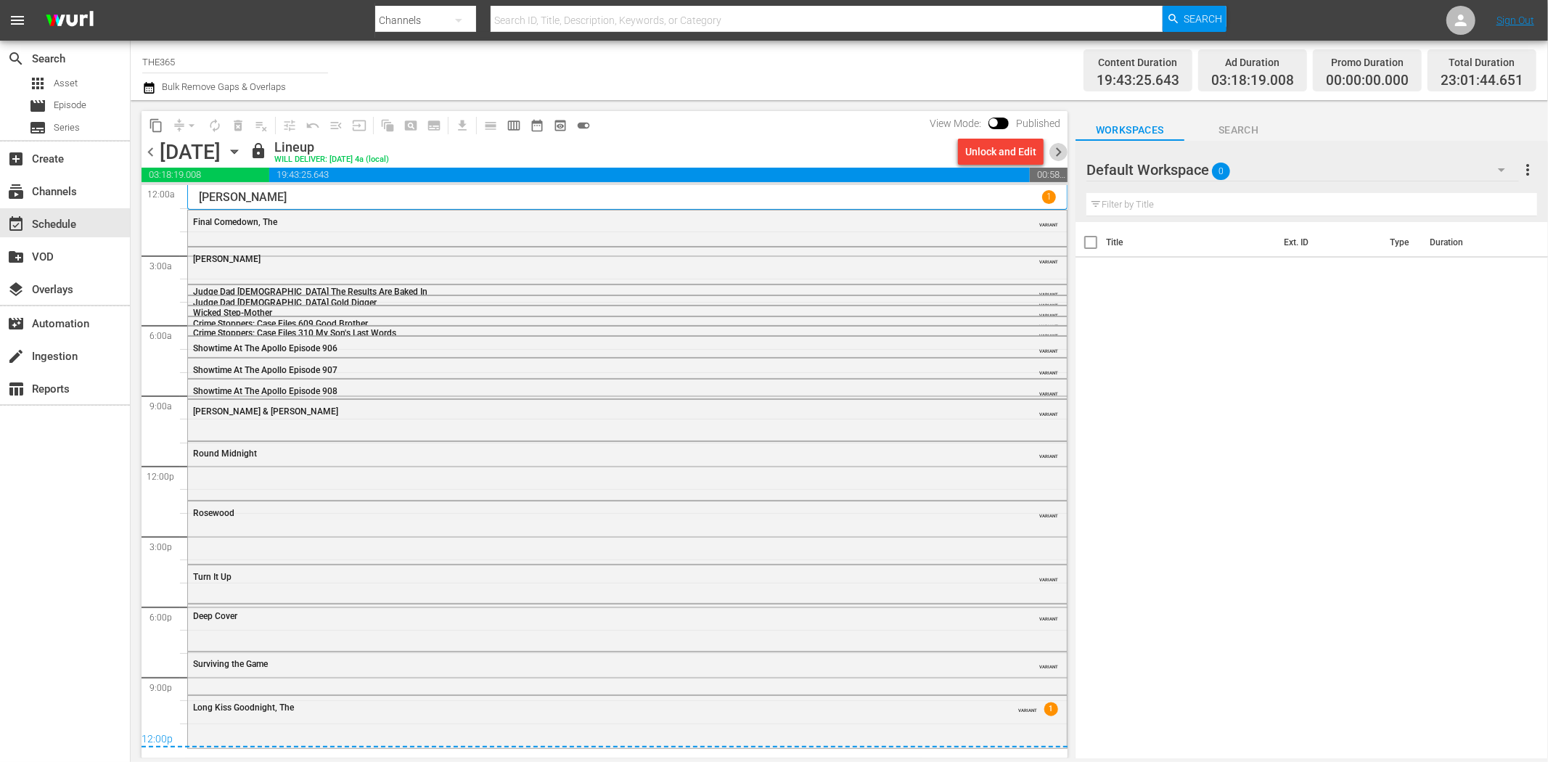
click at [1063, 148] on span "chevron_right" at bounding box center [1059, 152] width 18 height 18
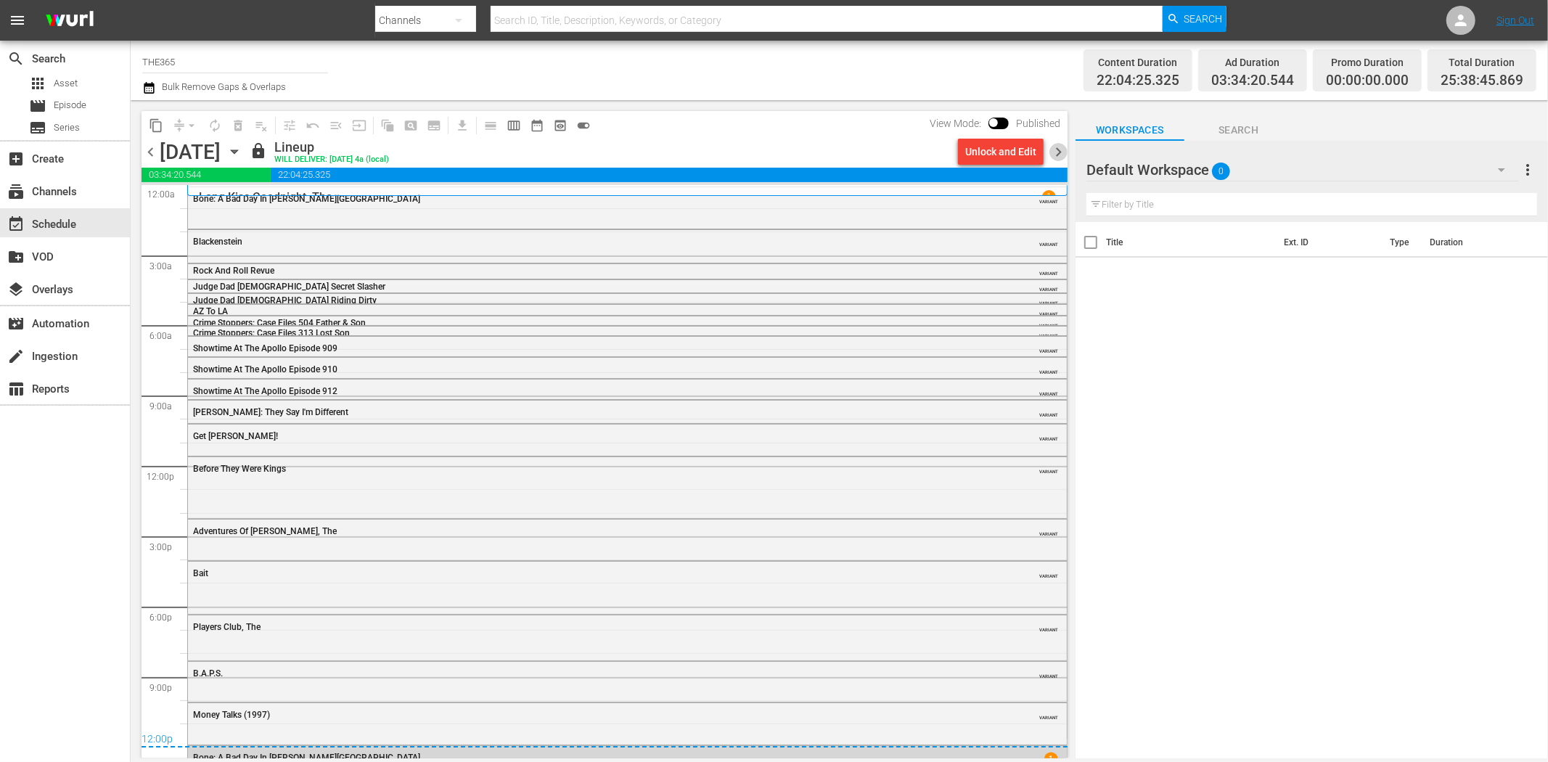
click at [1061, 145] on span "chevron_right" at bounding box center [1059, 152] width 18 height 18
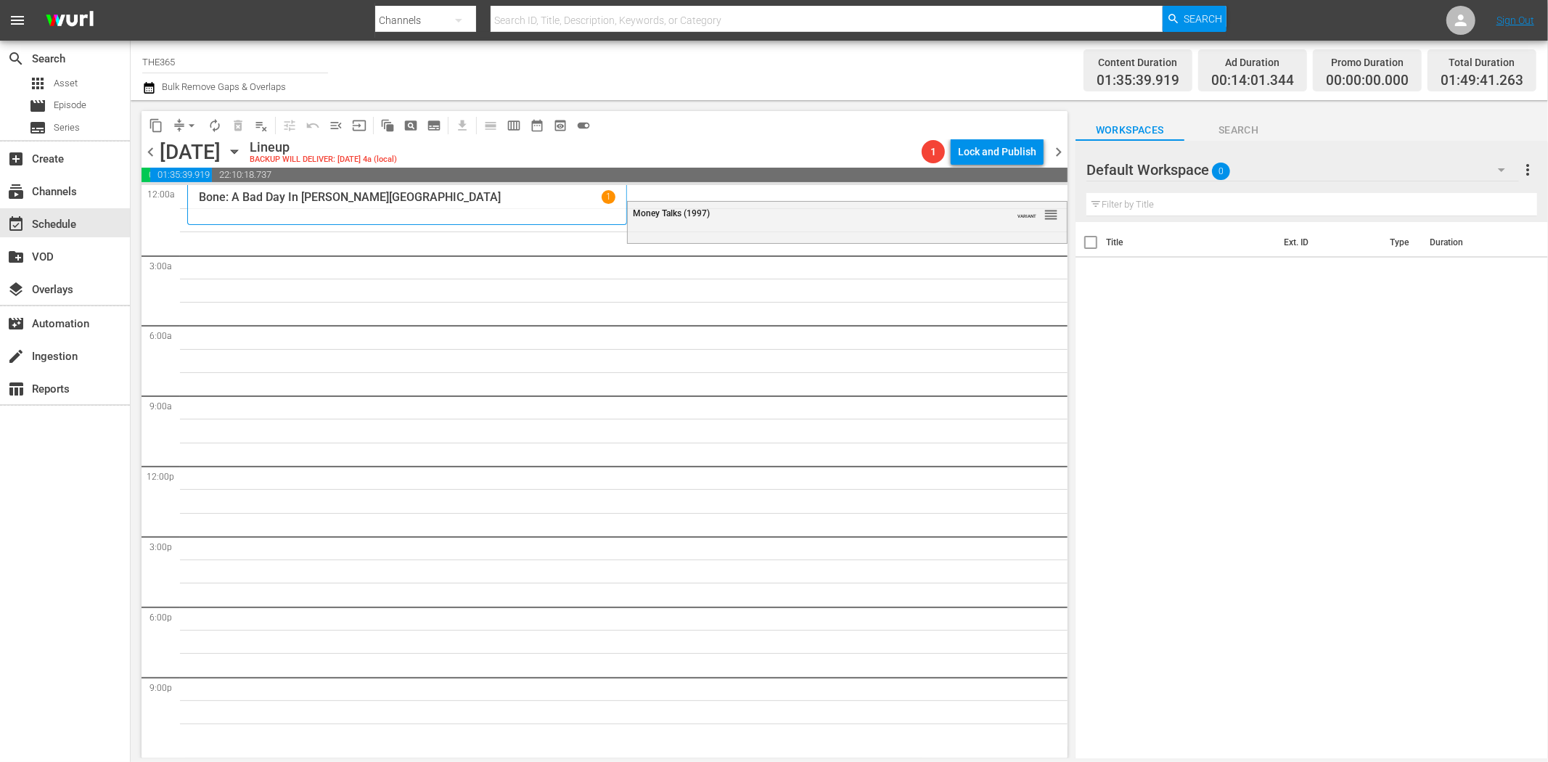
click at [150, 150] on span "chevron_left" at bounding box center [151, 152] width 18 height 18
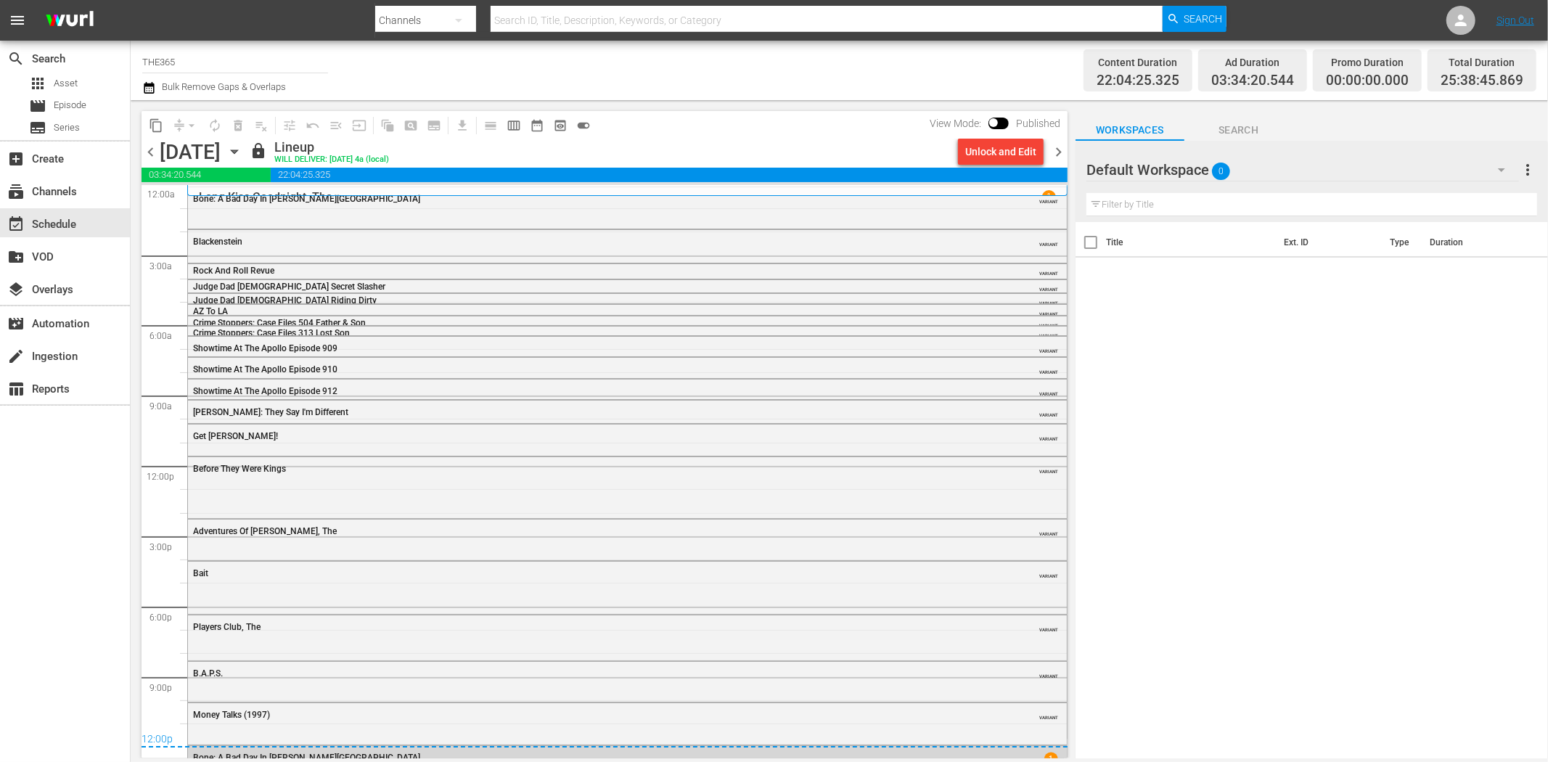
click at [145, 147] on span "chevron_left" at bounding box center [151, 152] width 18 height 18
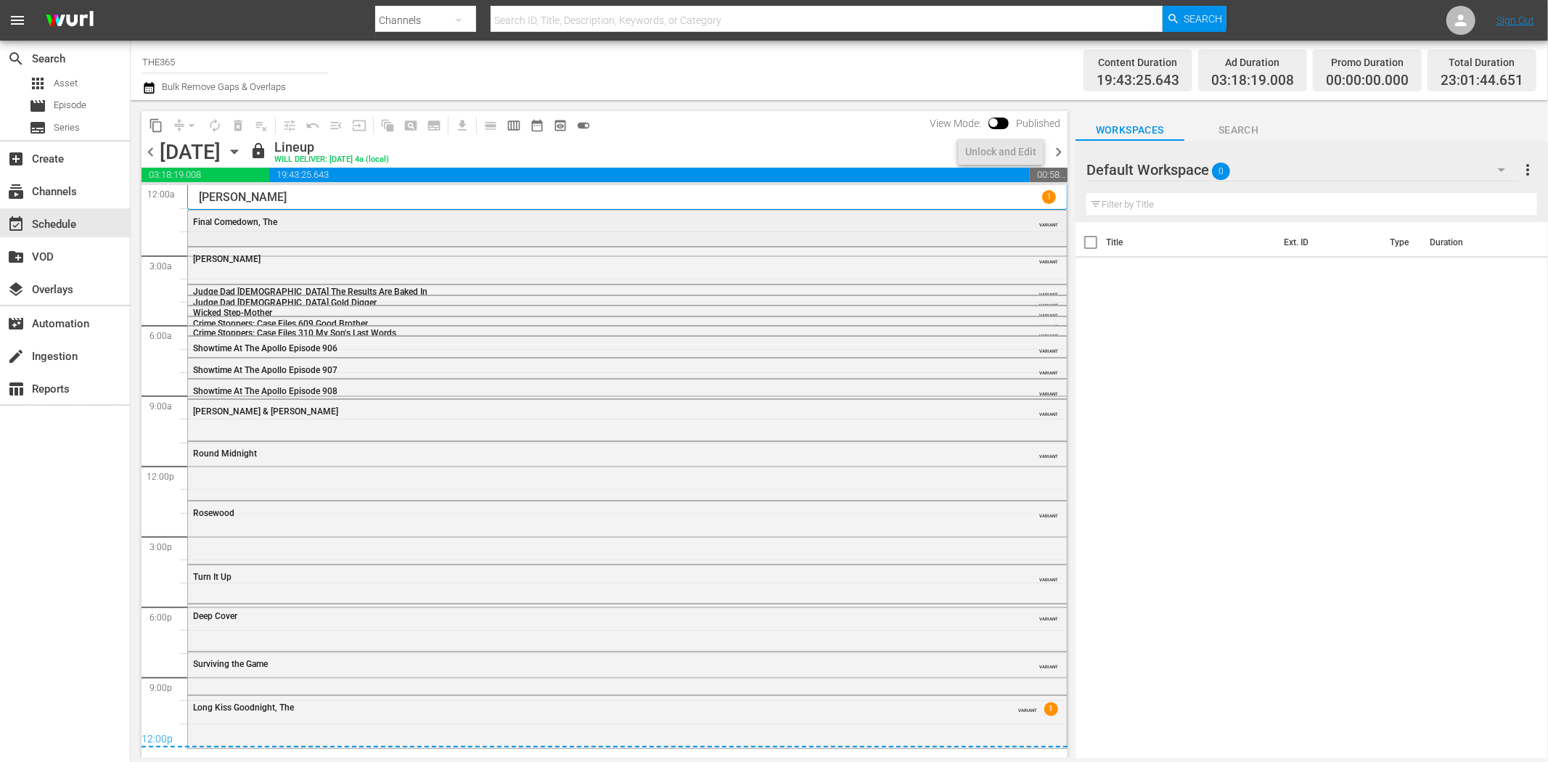
click at [369, 229] on div "Final Comedown, The VARIANT" at bounding box center [627, 221] width 879 height 22
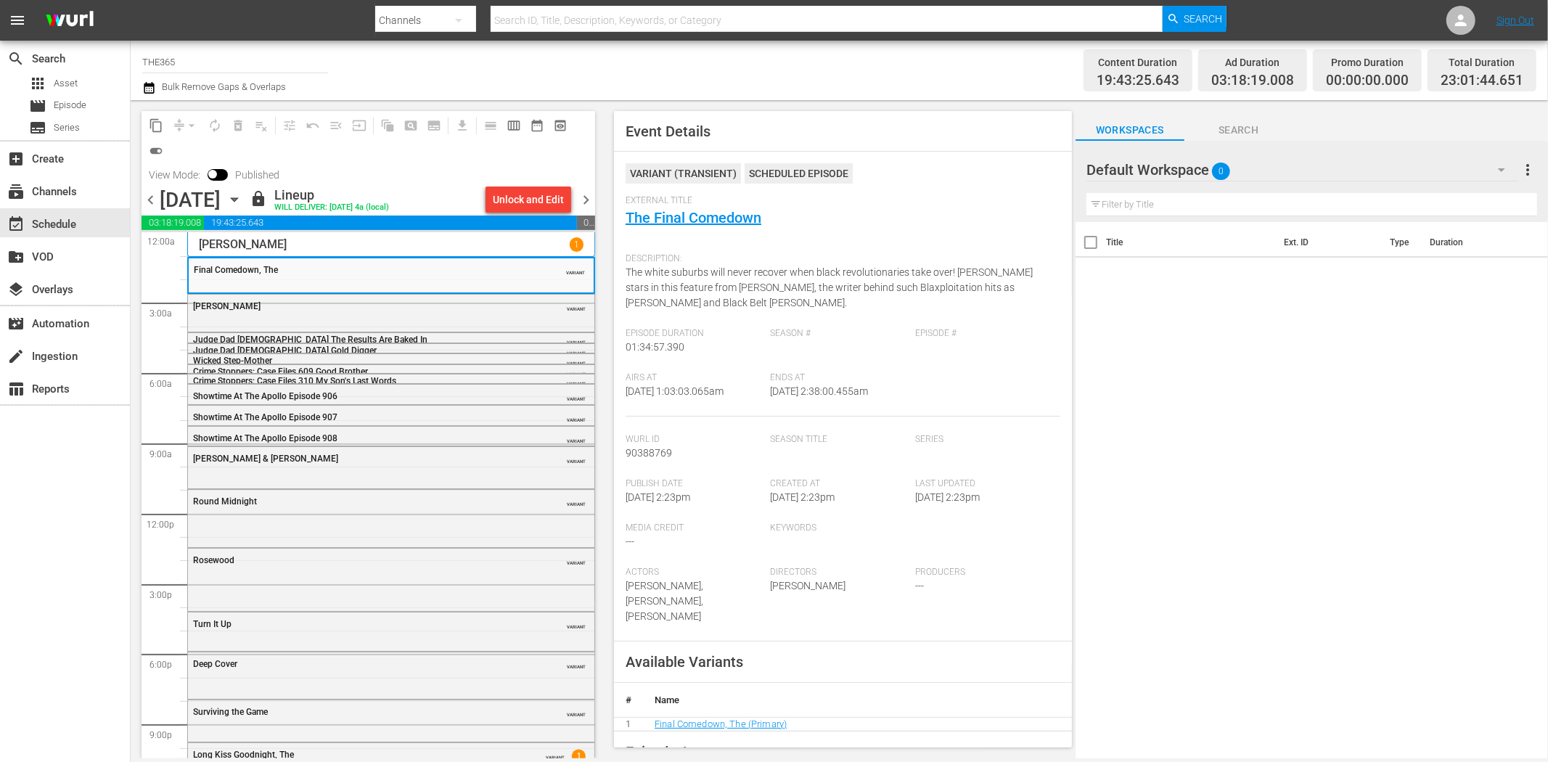
click at [583, 191] on span "chevron_right" at bounding box center [586, 200] width 18 height 18
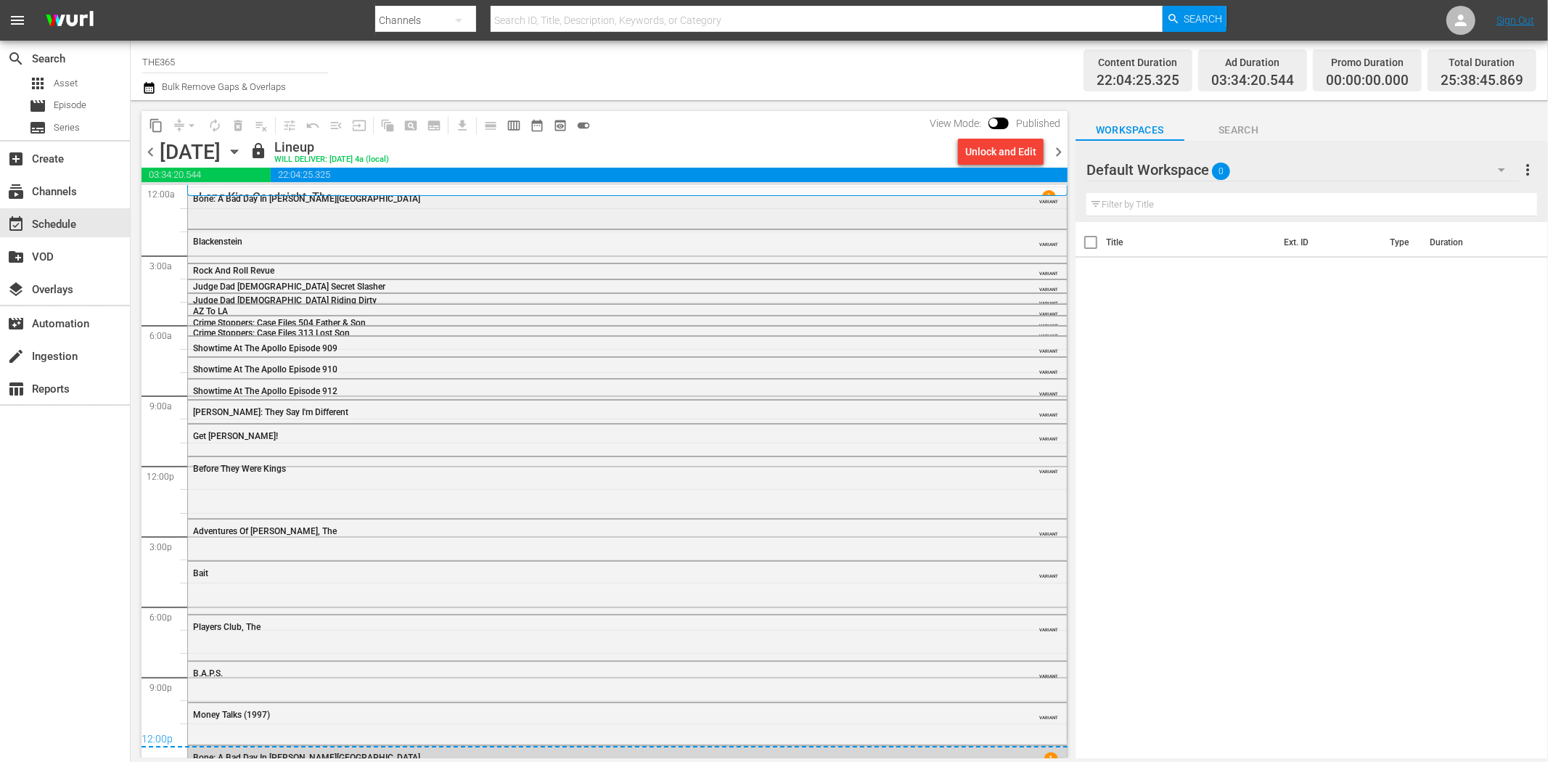
click at [240, 208] on div "Bone: A Bad Day In [PERSON_NAME][GEOGRAPHIC_DATA] VARIANT" at bounding box center [627, 198] width 879 height 22
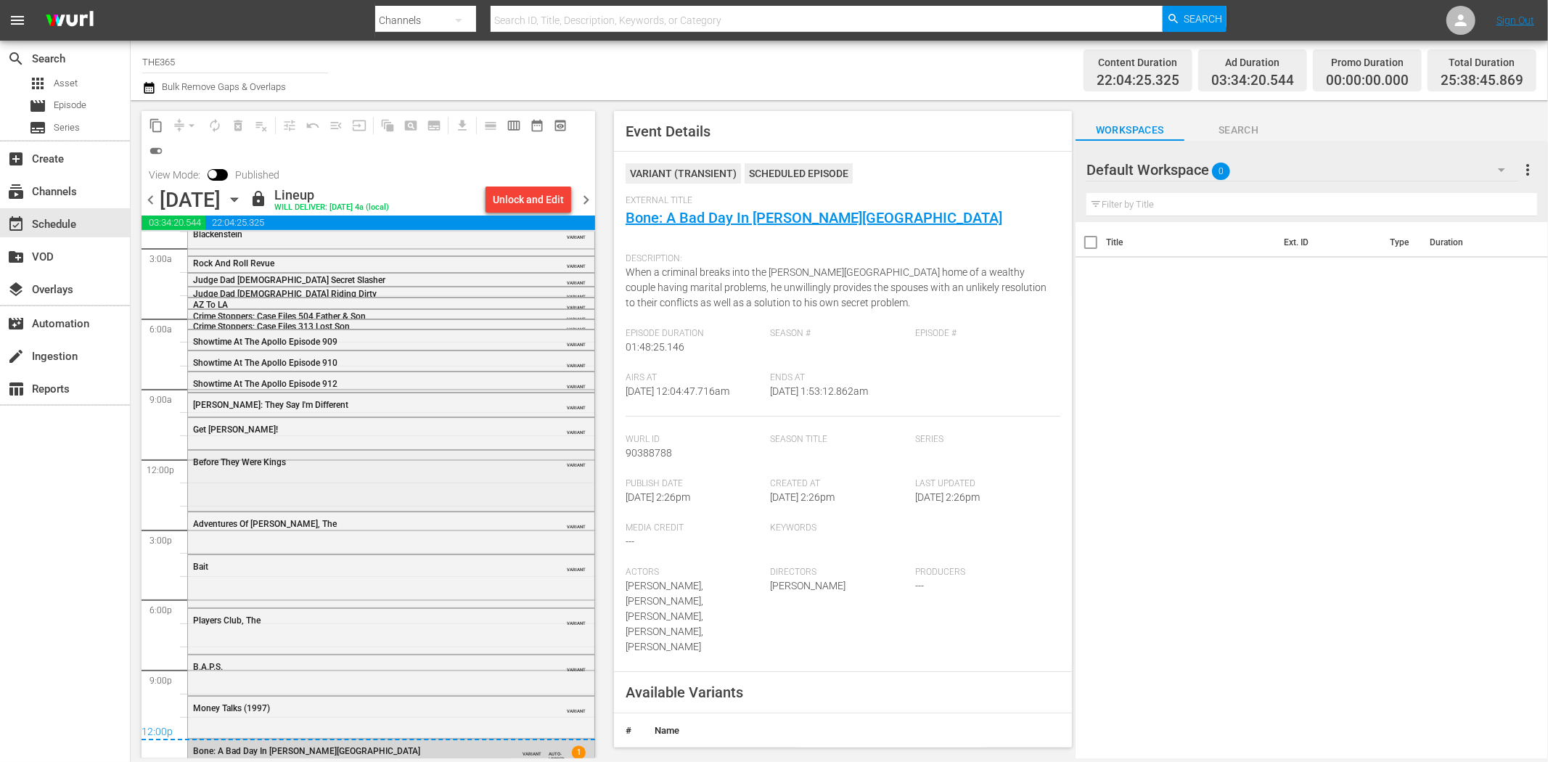
scroll to position [77, 0]
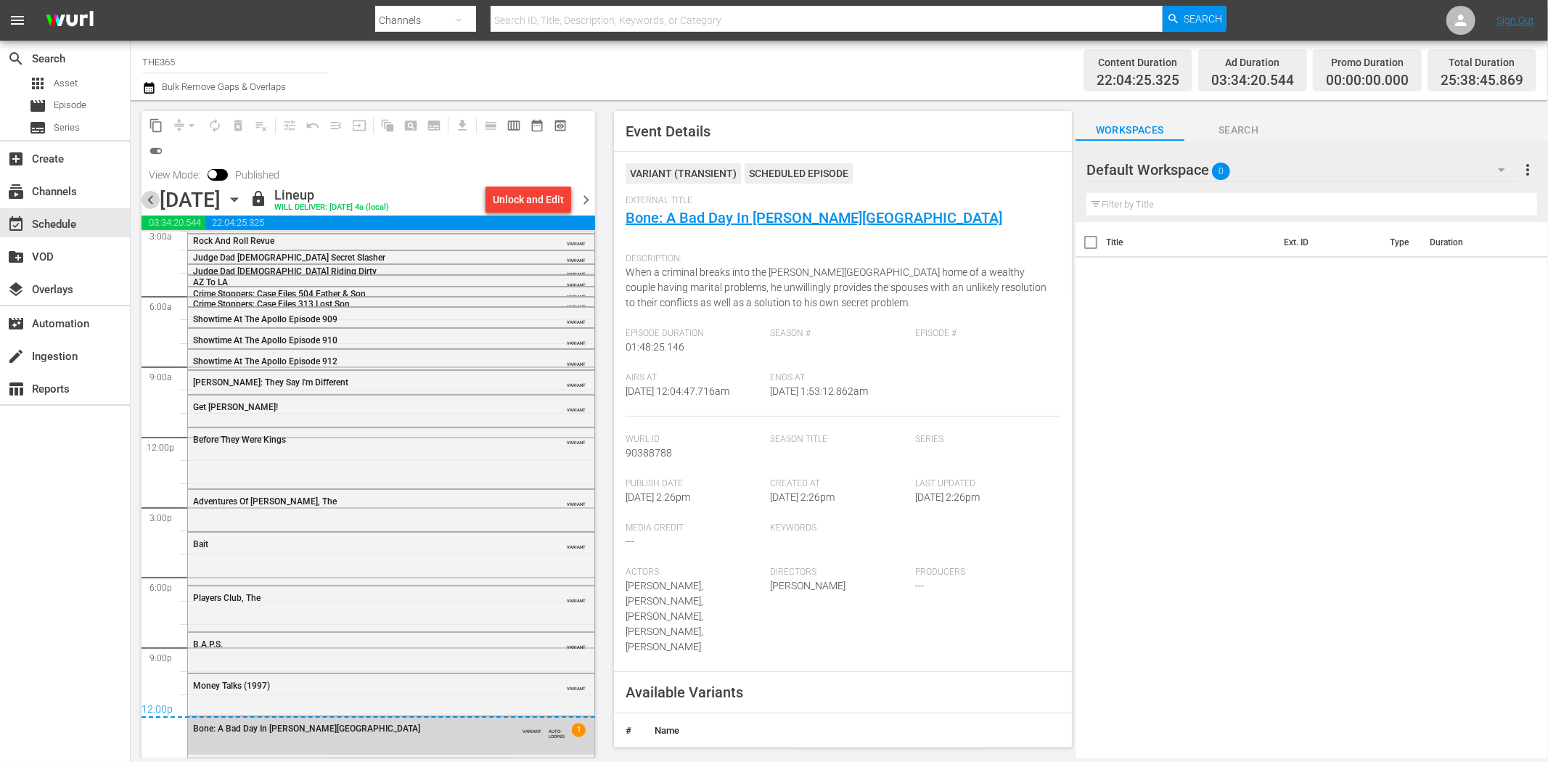
click at [149, 197] on span "chevron_left" at bounding box center [151, 200] width 18 height 18
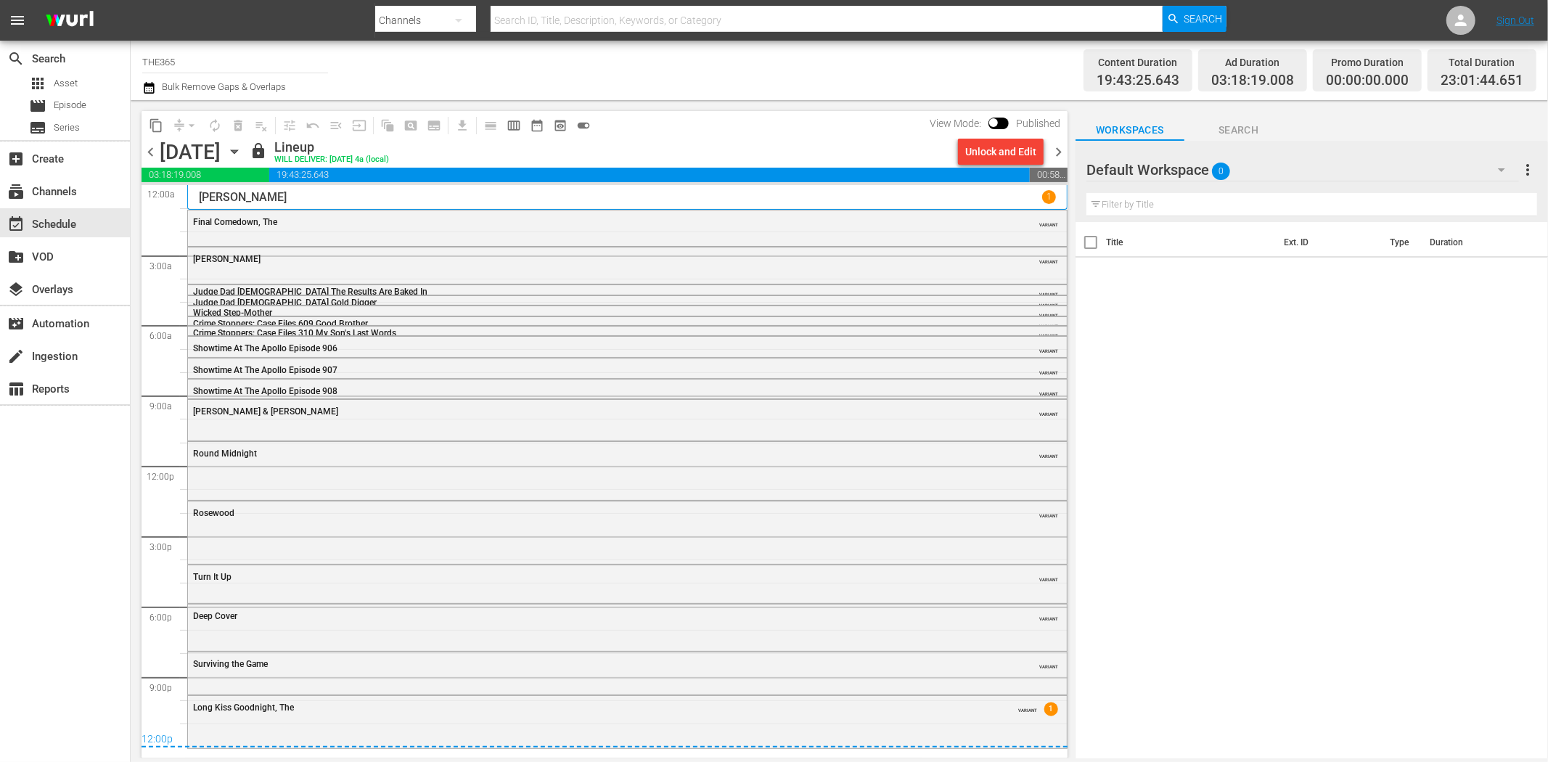
click at [1065, 146] on span "chevron_right" at bounding box center [1059, 152] width 18 height 18
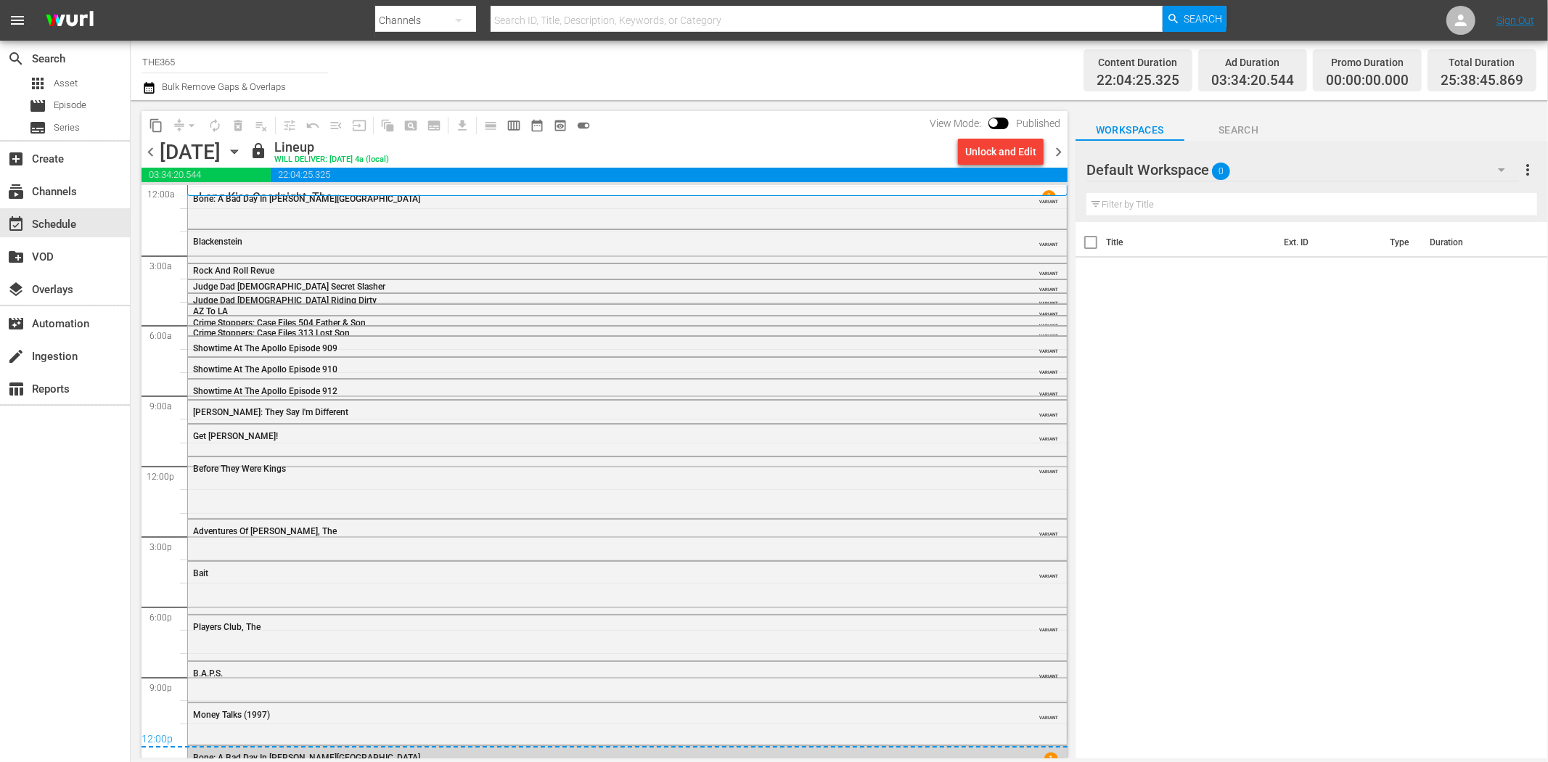
click at [543, 185] on div "Long Kiss Goodnight, The 1" at bounding box center [627, 190] width 880 height 11
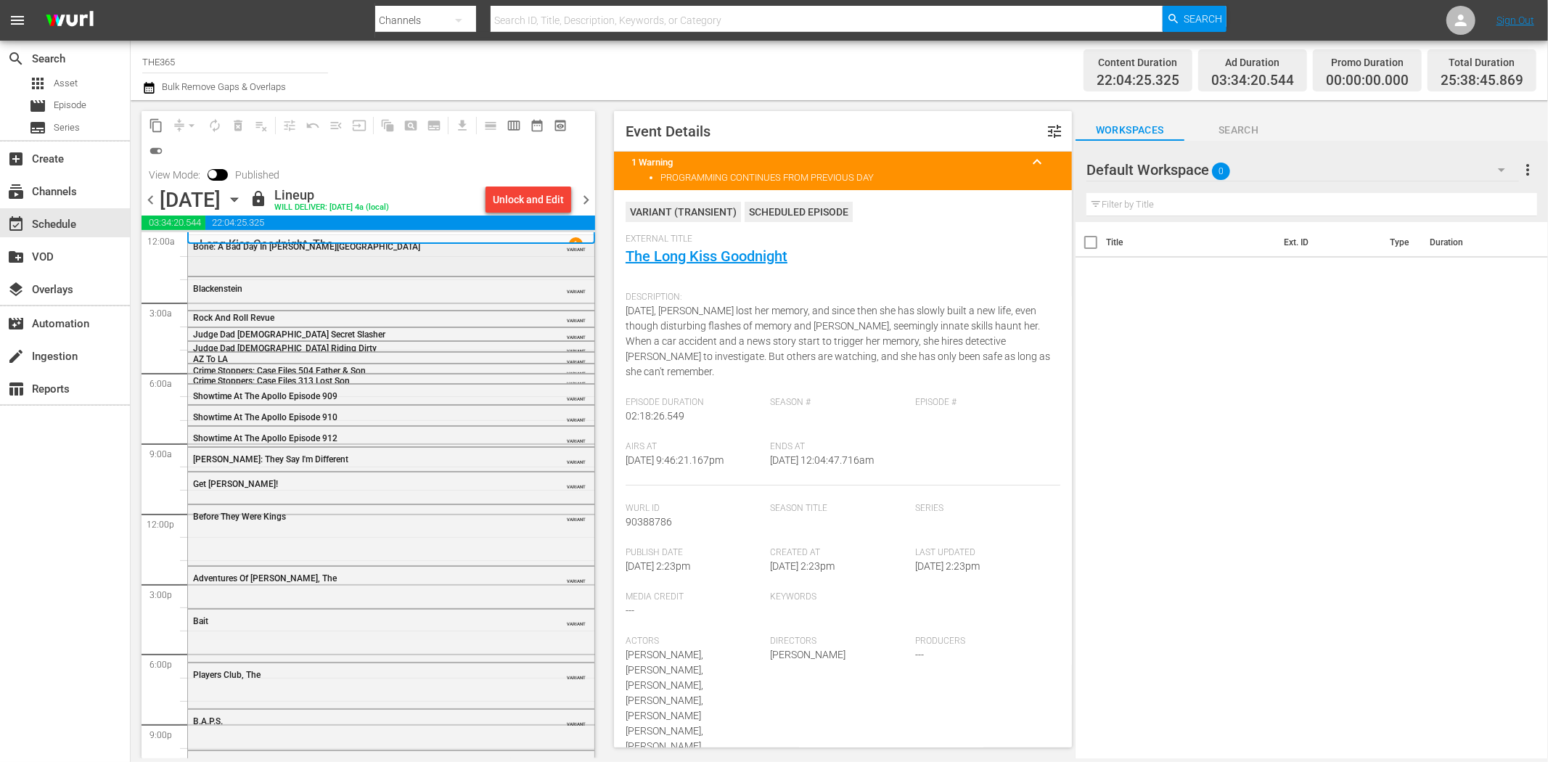
click at [396, 266] on div "Bone: A Bad Day In [PERSON_NAME][GEOGRAPHIC_DATA] VARIANT" at bounding box center [391, 254] width 406 height 38
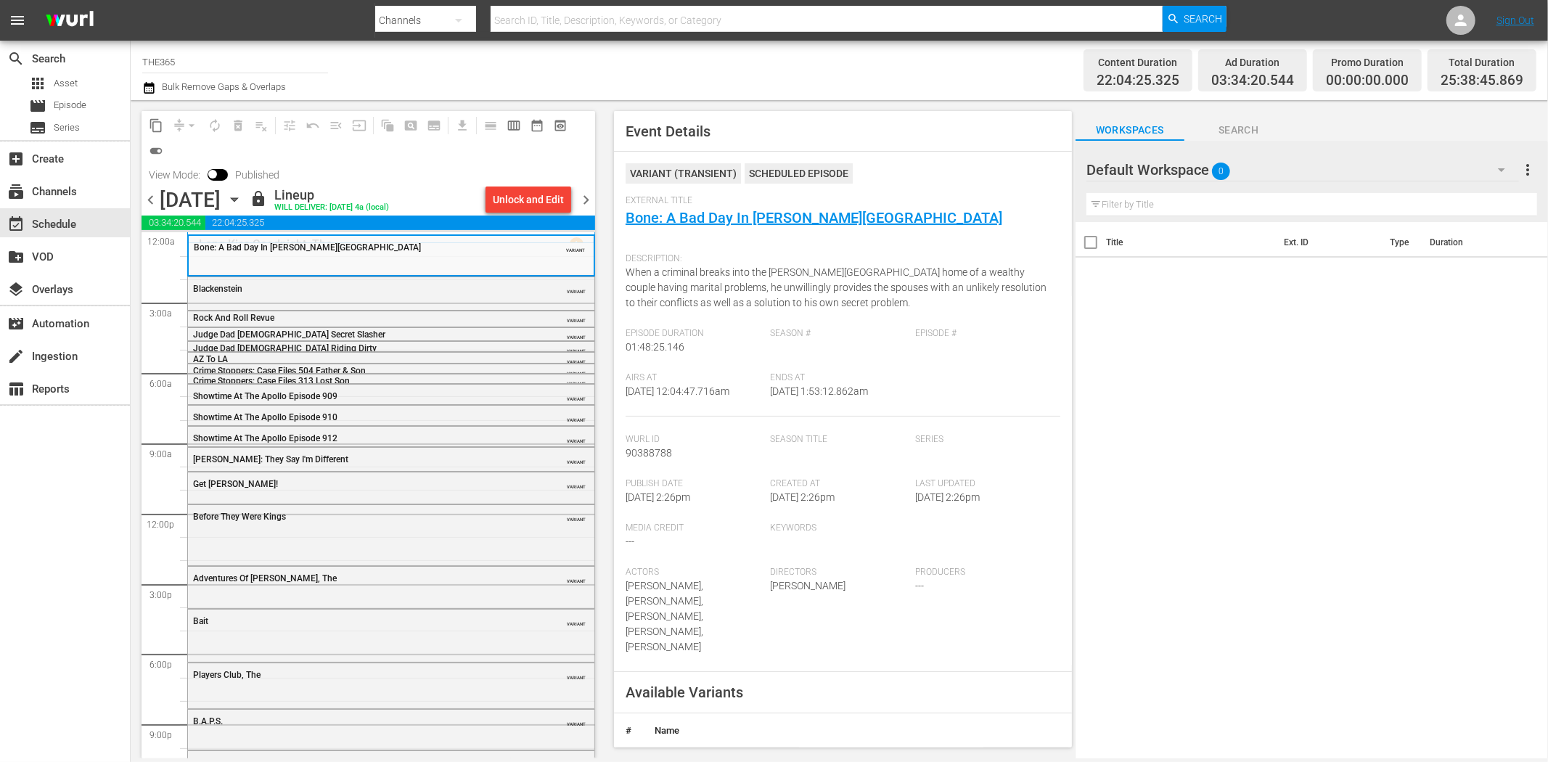
click at [242, 200] on icon "button" at bounding box center [234, 200] width 16 height 16
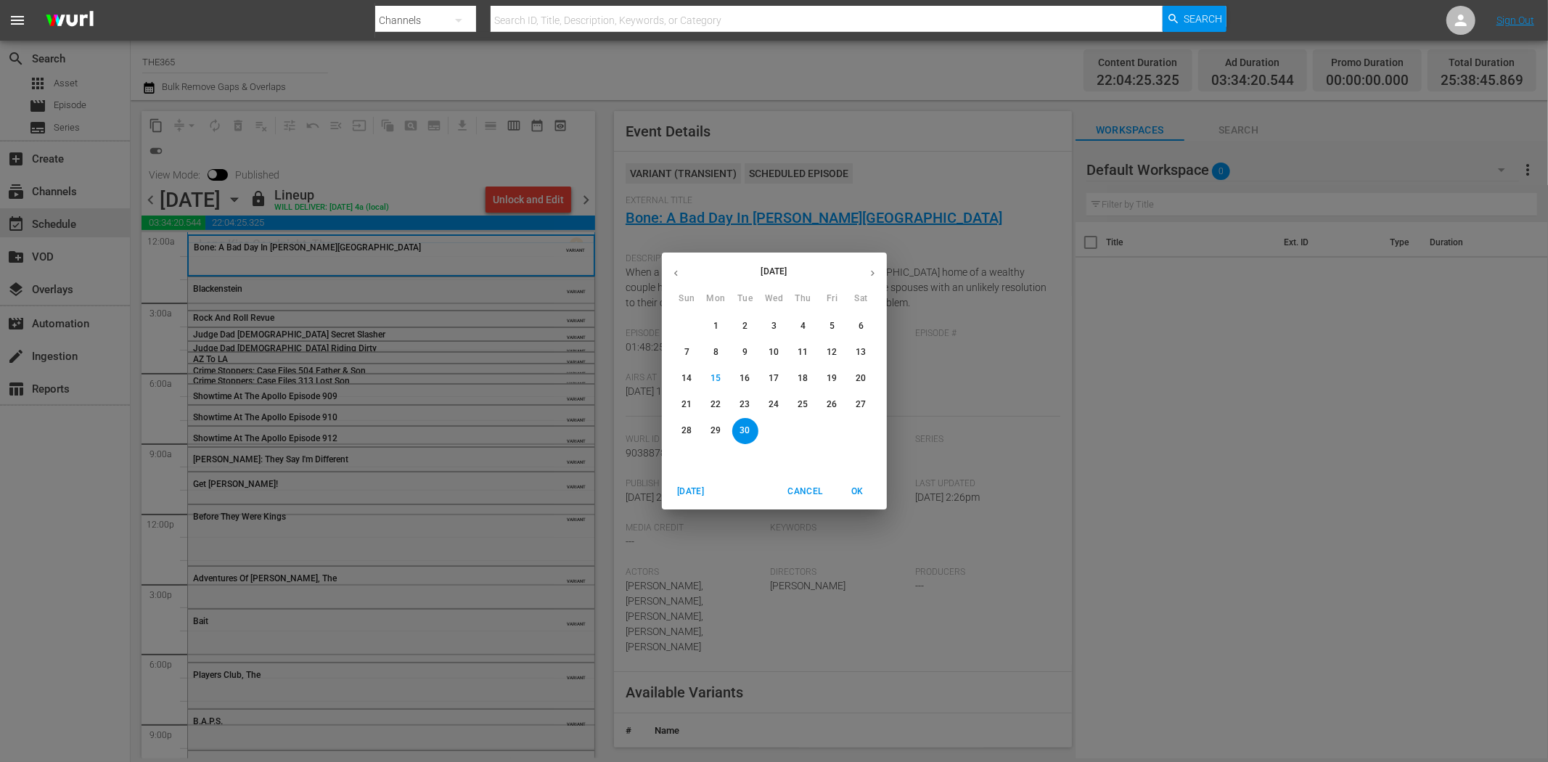
click at [715, 379] on p "15" at bounding box center [716, 378] width 10 height 12
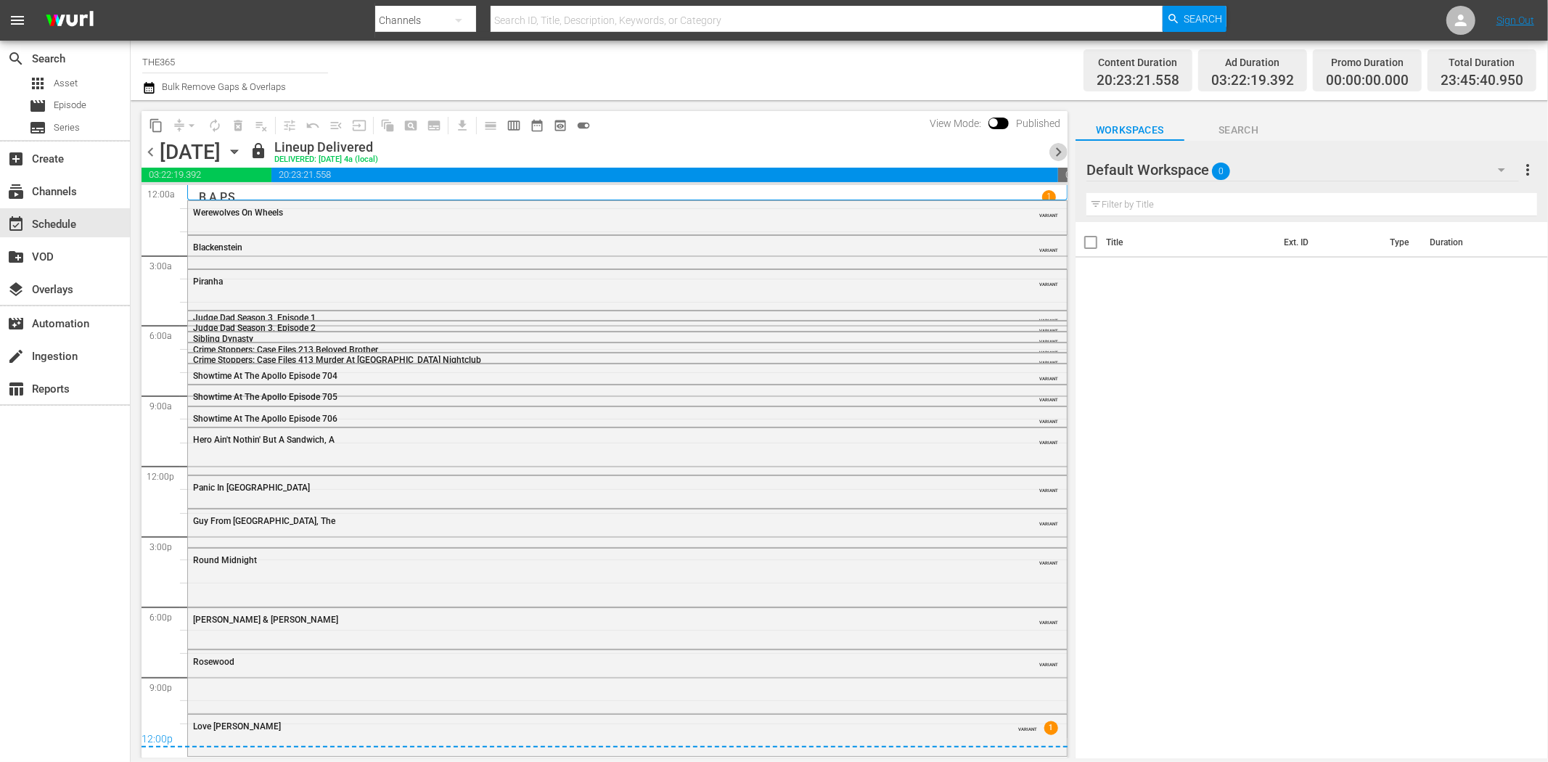
click at [1056, 149] on span "chevron_right" at bounding box center [1059, 152] width 18 height 18
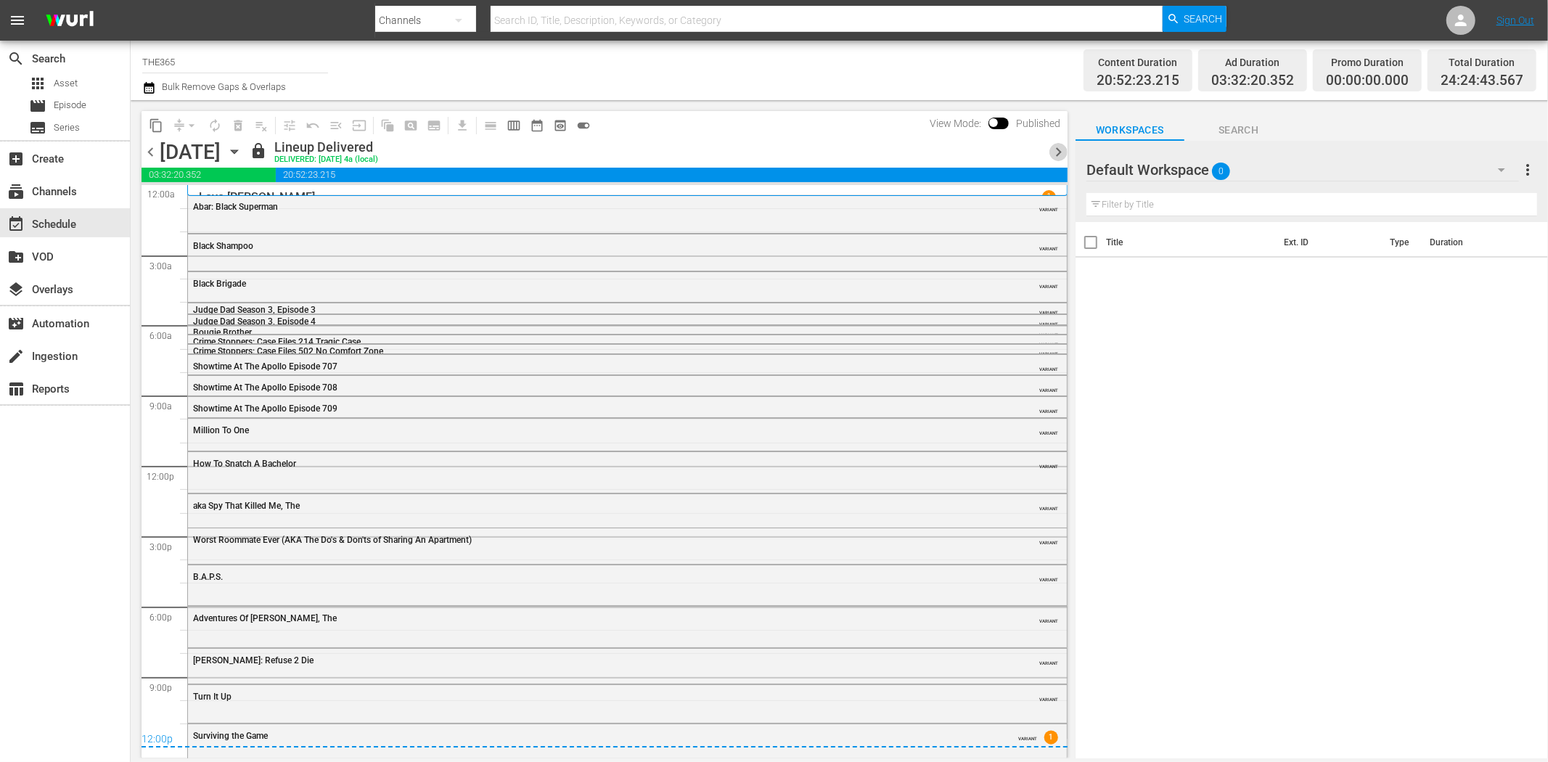
click at [1055, 148] on span "chevron_right" at bounding box center [1059, 152] width 18 height 18
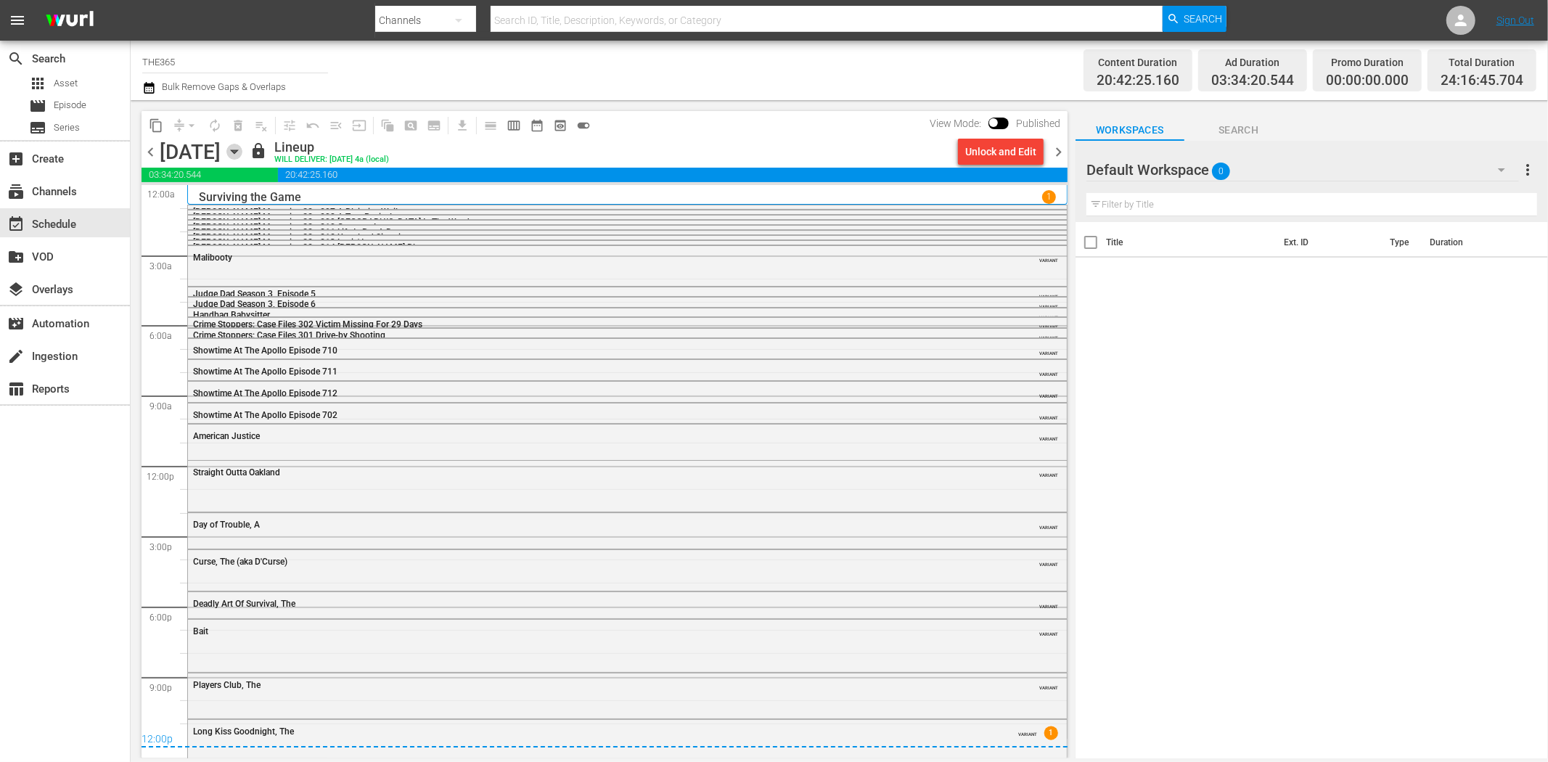
click at [242, 146] on icon "button" at bounding box center [234, 152] width 16 height 16
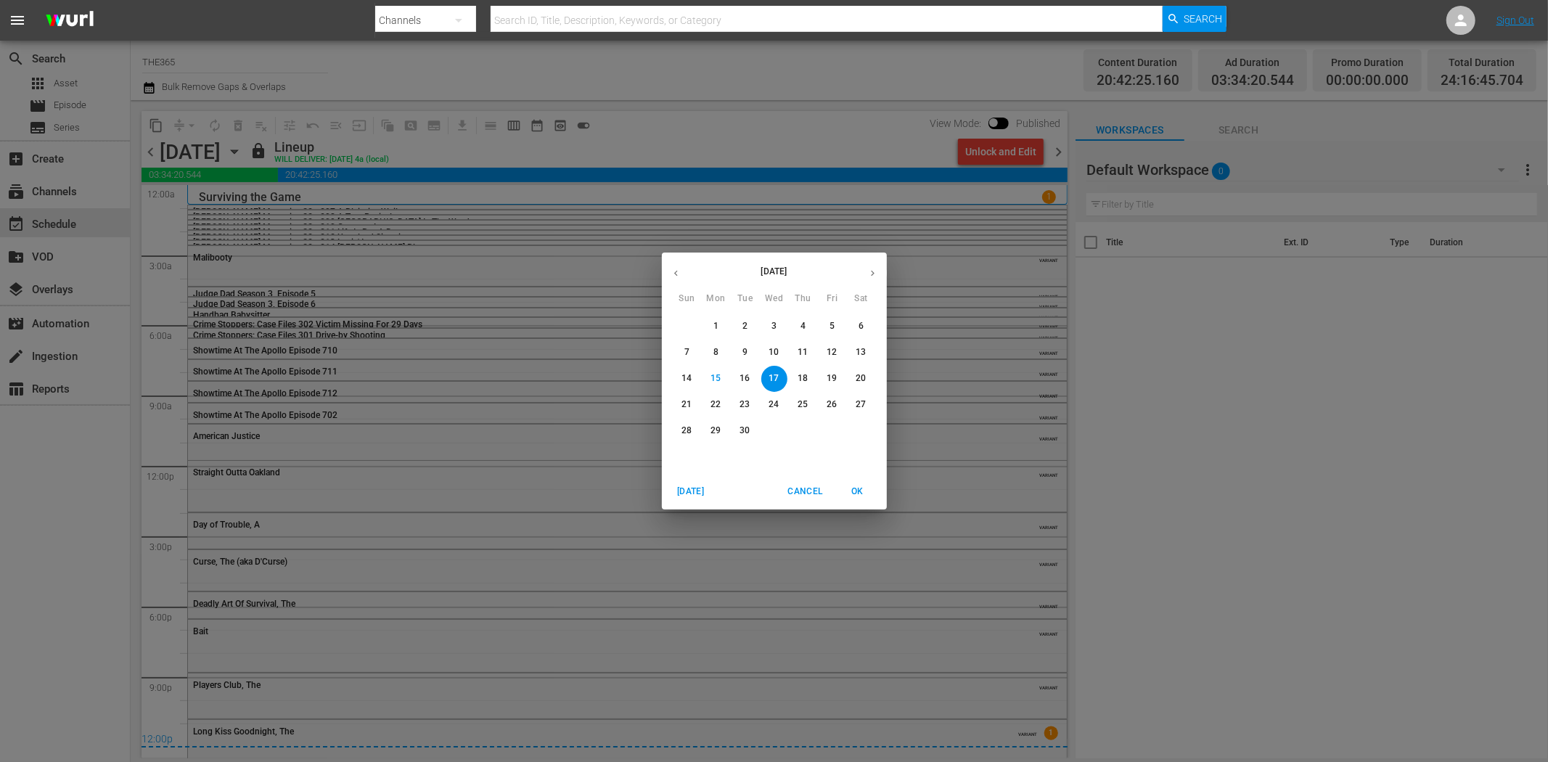
click at [687, 430] on p "28" at bounding box center [687, 431] width 10 height 12
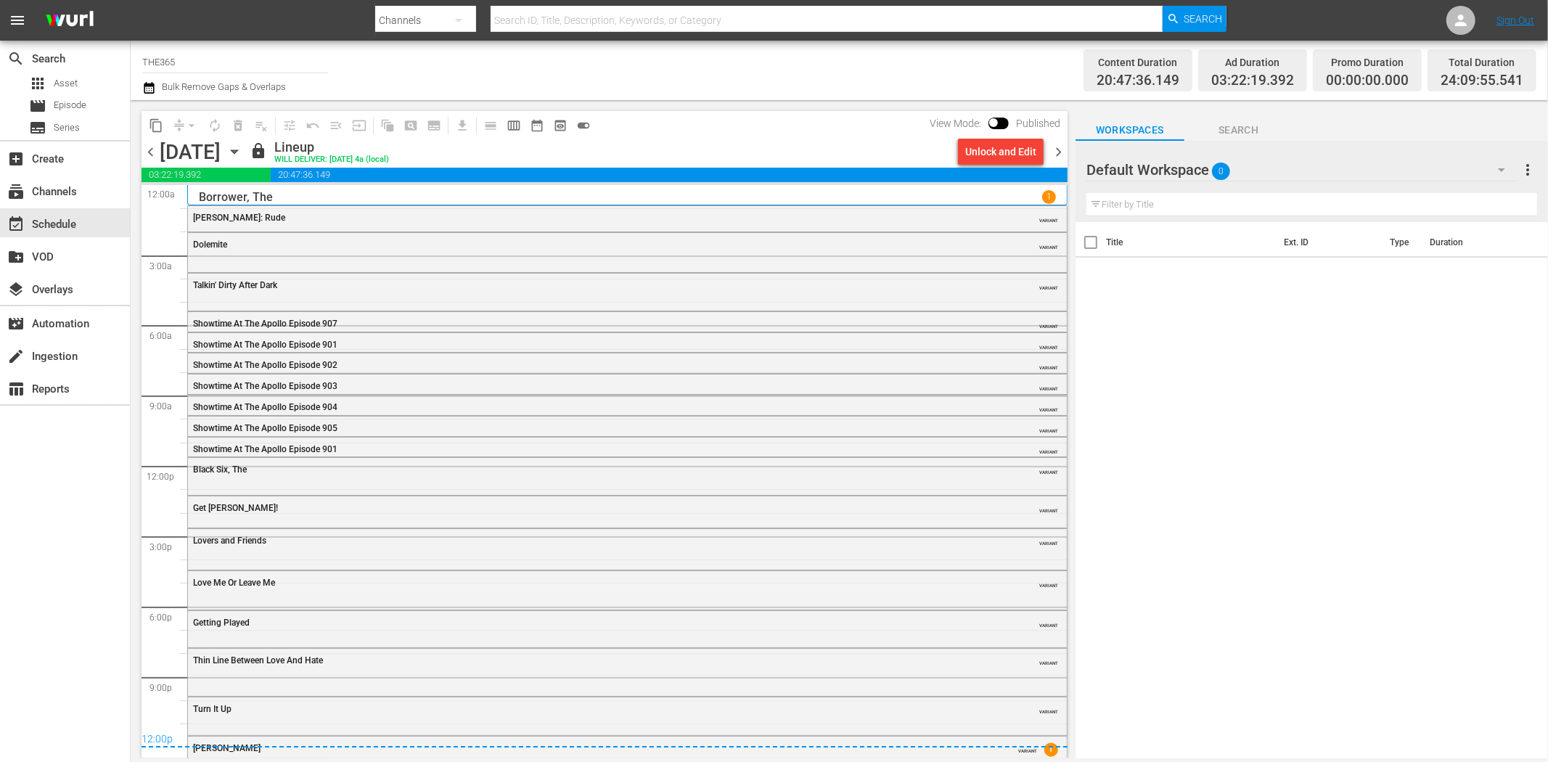
click at [1058, 152] on span "chevron_right" at bounding box center [1059, 152] width 18 height 18
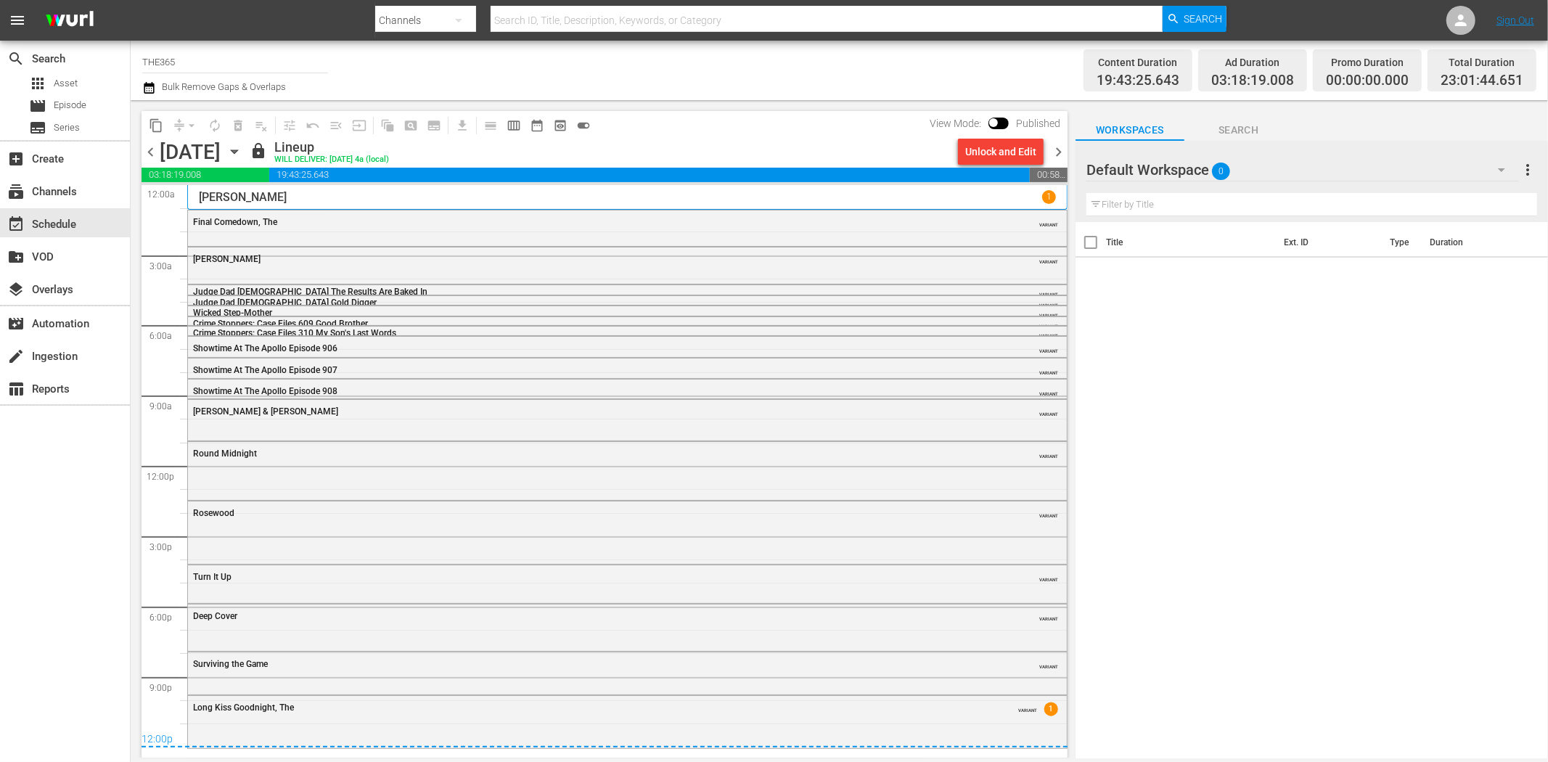
drag, startPoint x: 1060, startPoint y: 151, endPoint x: 1049, endPoint y: 160, distance: 14.4
click at [1060, 151] on span "chevron_right" at bounding box center [1059, 152] width 18 height 18
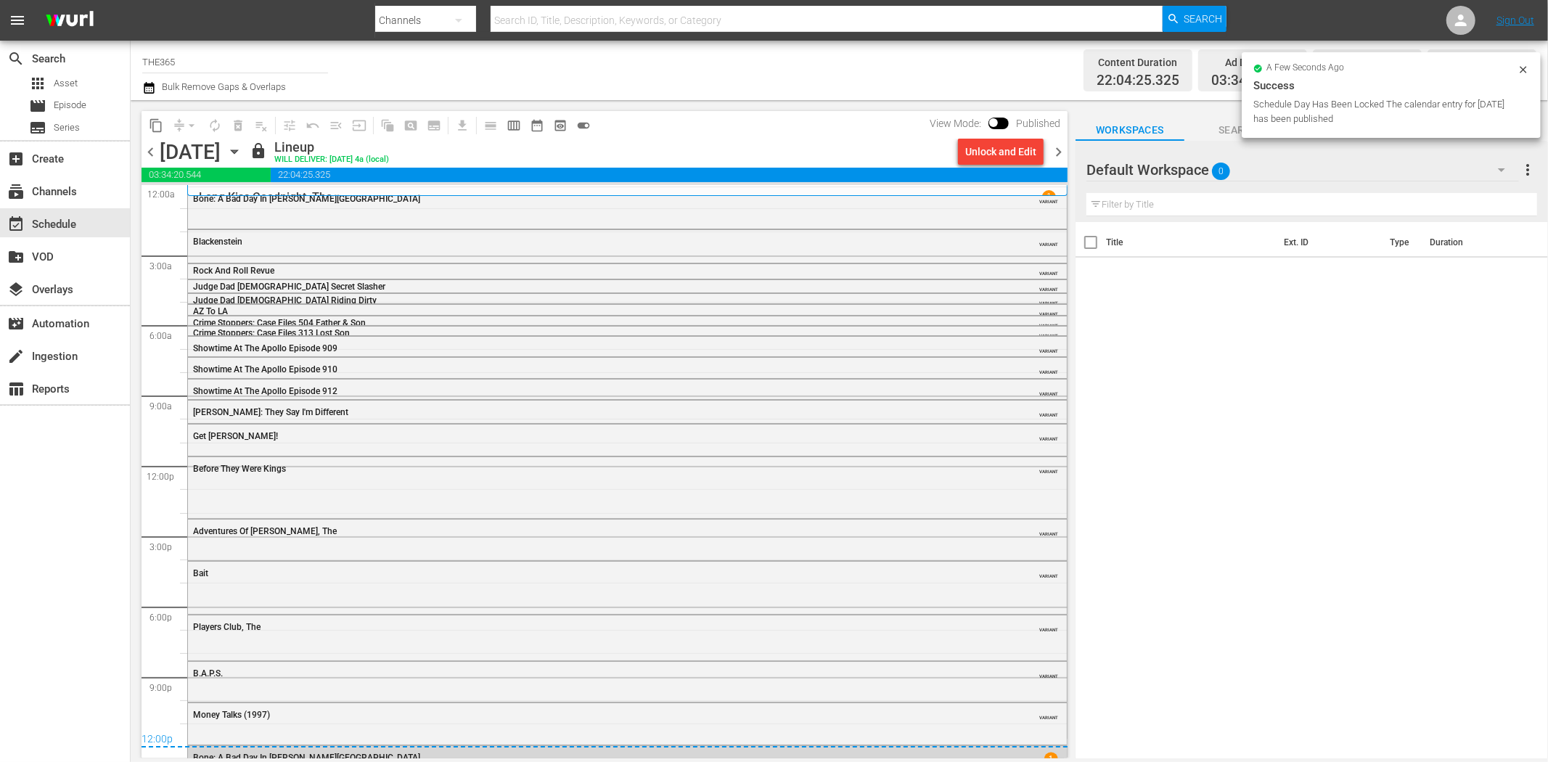
click at [1063, 147] on span "chevron_right" at bounding box center [1059, 152] width 18 height 18
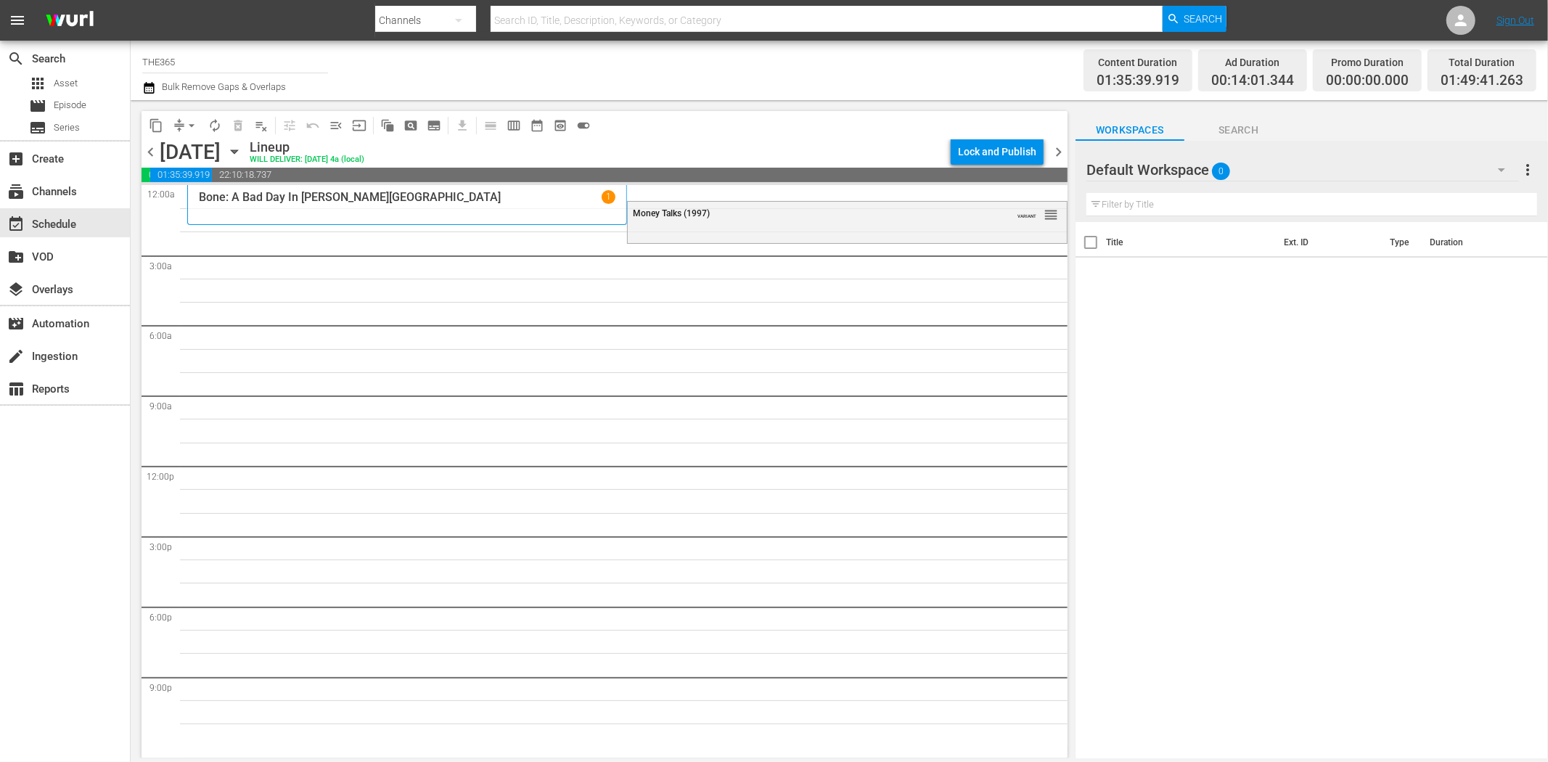
click at [150, 154] on span "chevron_left" at bounding box center [151, 152] width 18 height 18
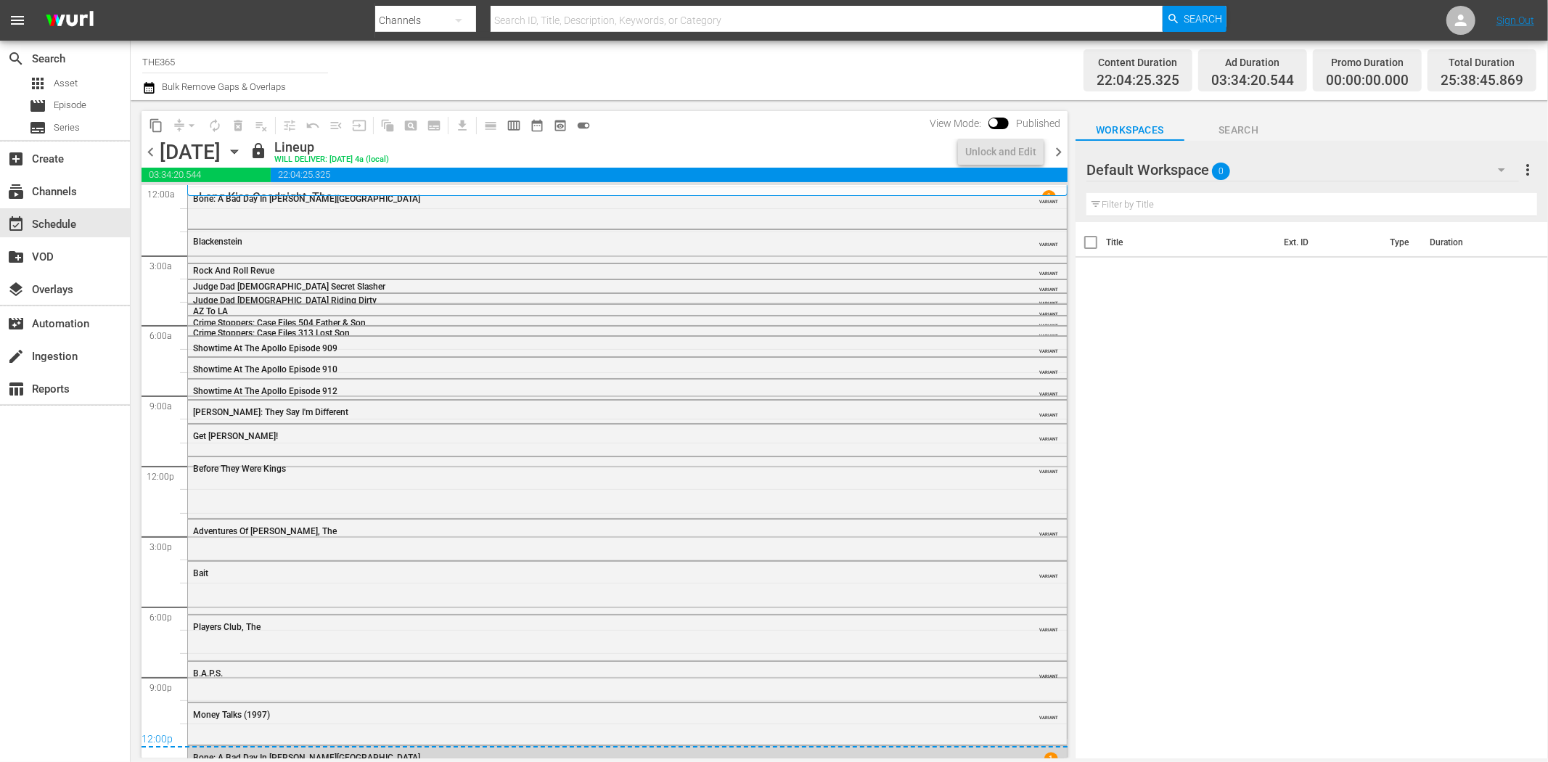
scroll to position [30, 0]
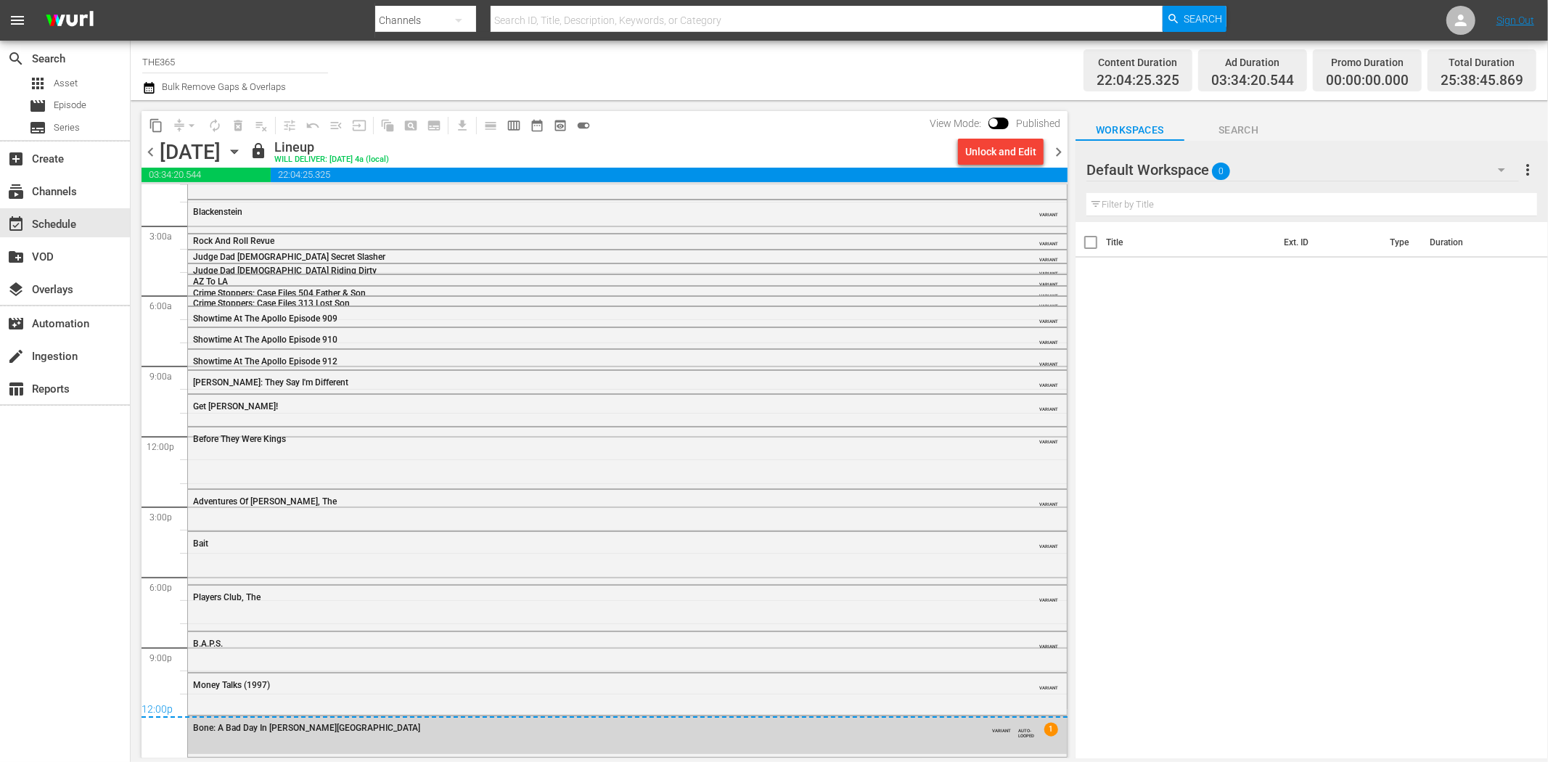
click at [154, 153] on span "chevron_left" at bounding box center [151, 152] width 18 height 18
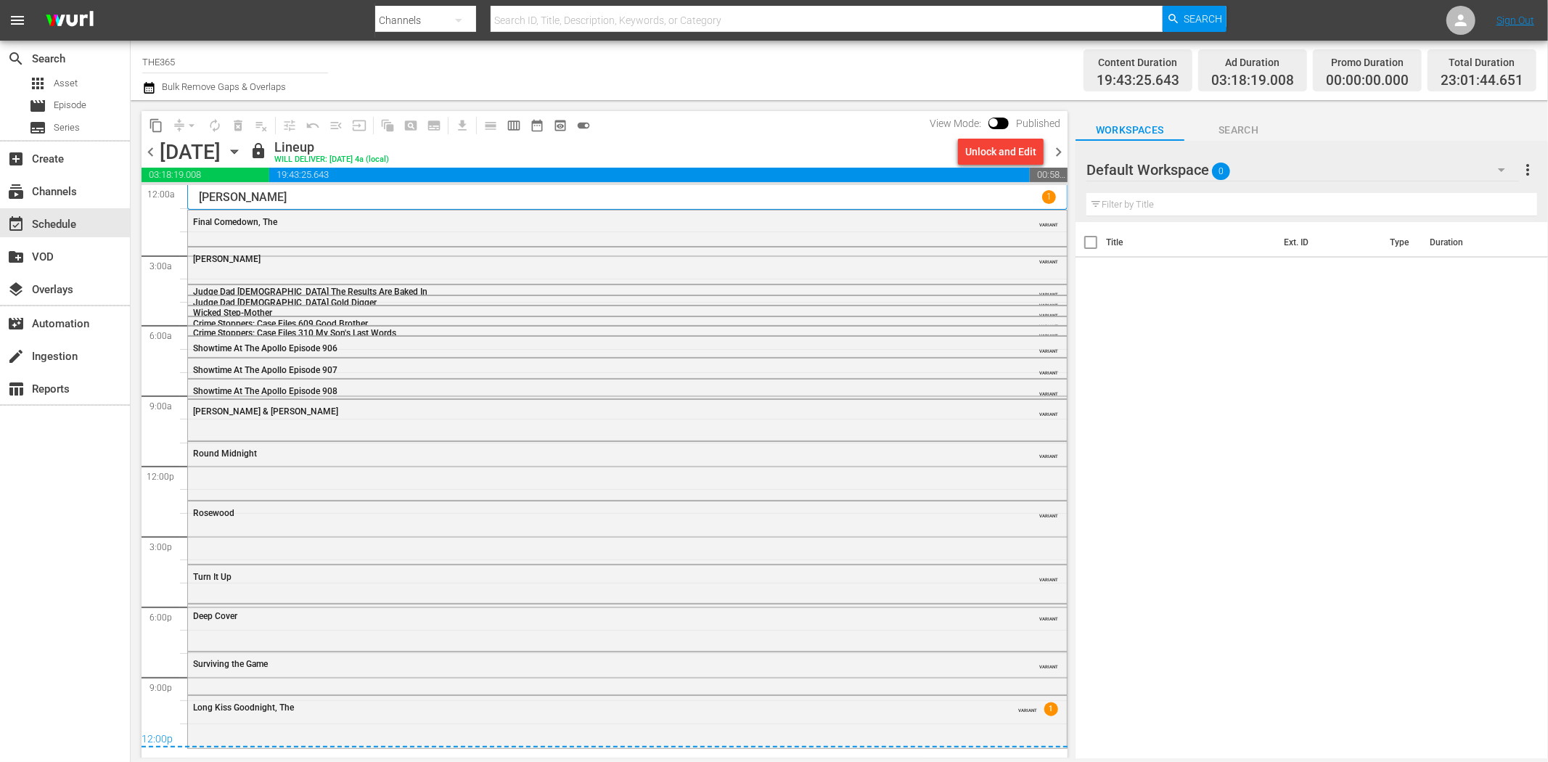
click at [1060, 148] on span "chevron_right" at bounding box center [1059, 152] width 18 height 18
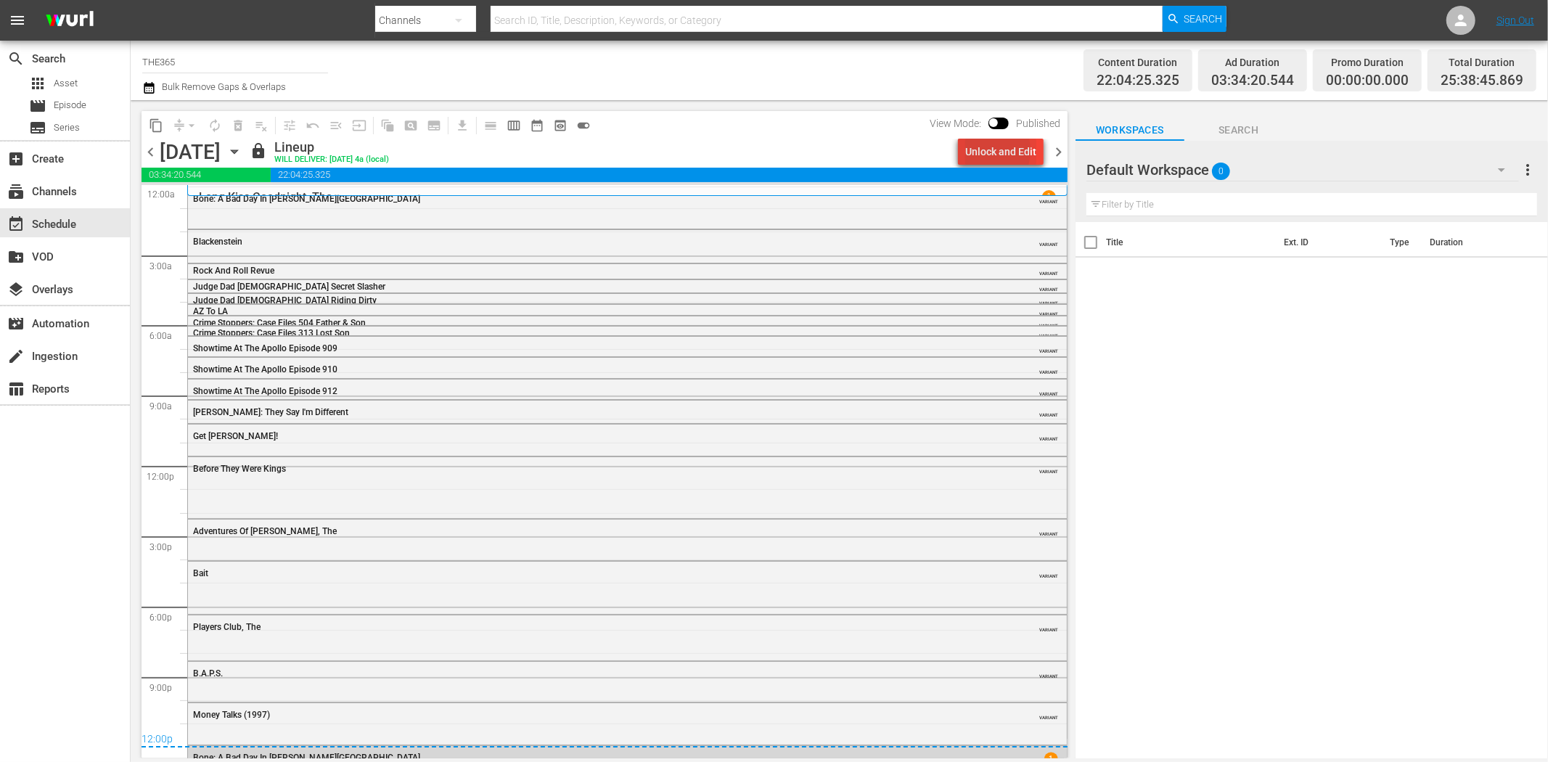
click at [984, 150] on div "Unlock and Edit" at bounding box center [1000, 152] width 71 height 26
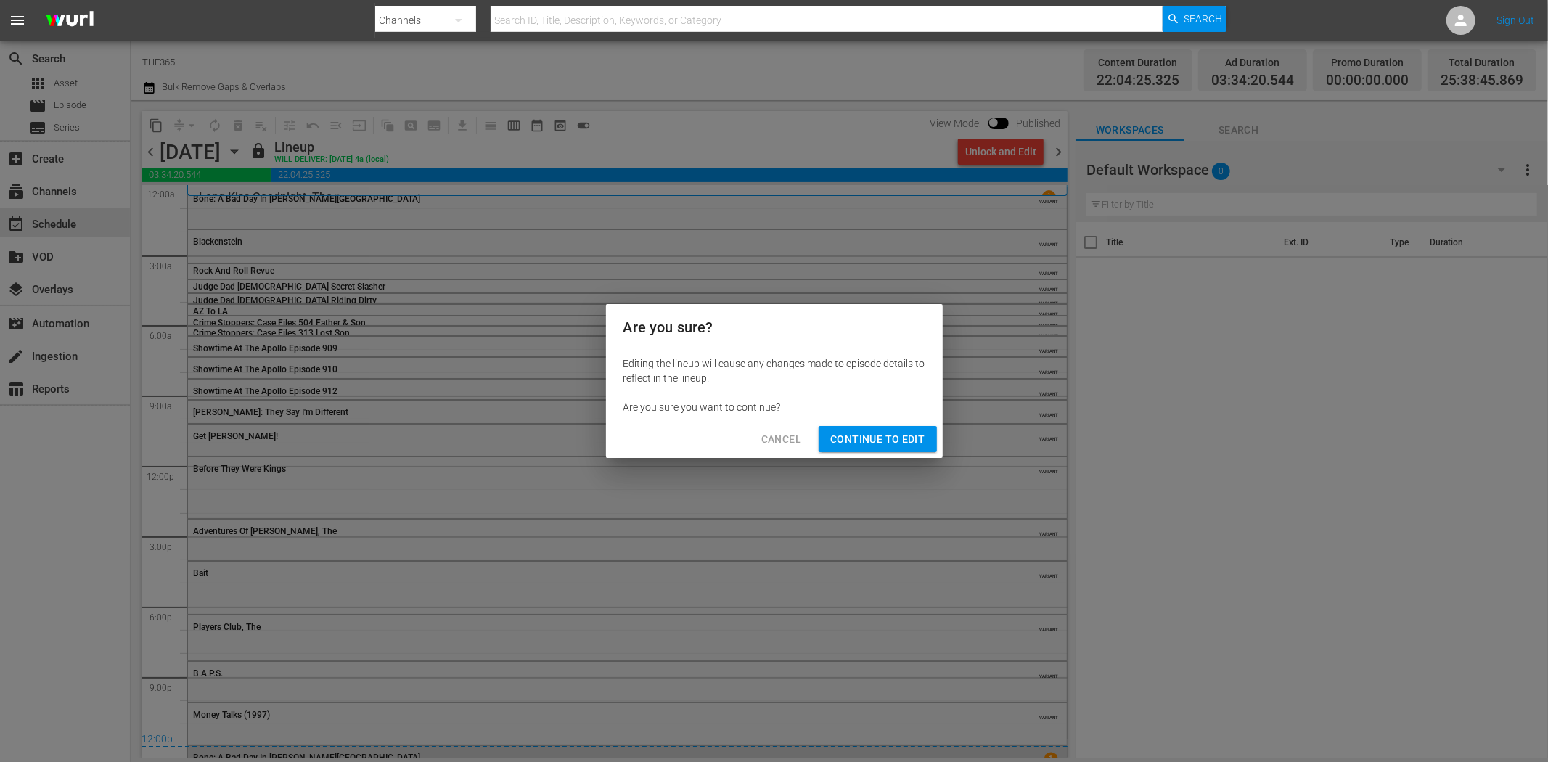
click at [857, 443] on span "Continue to Edit" at bounding box center [877, 439] width 94 height 18
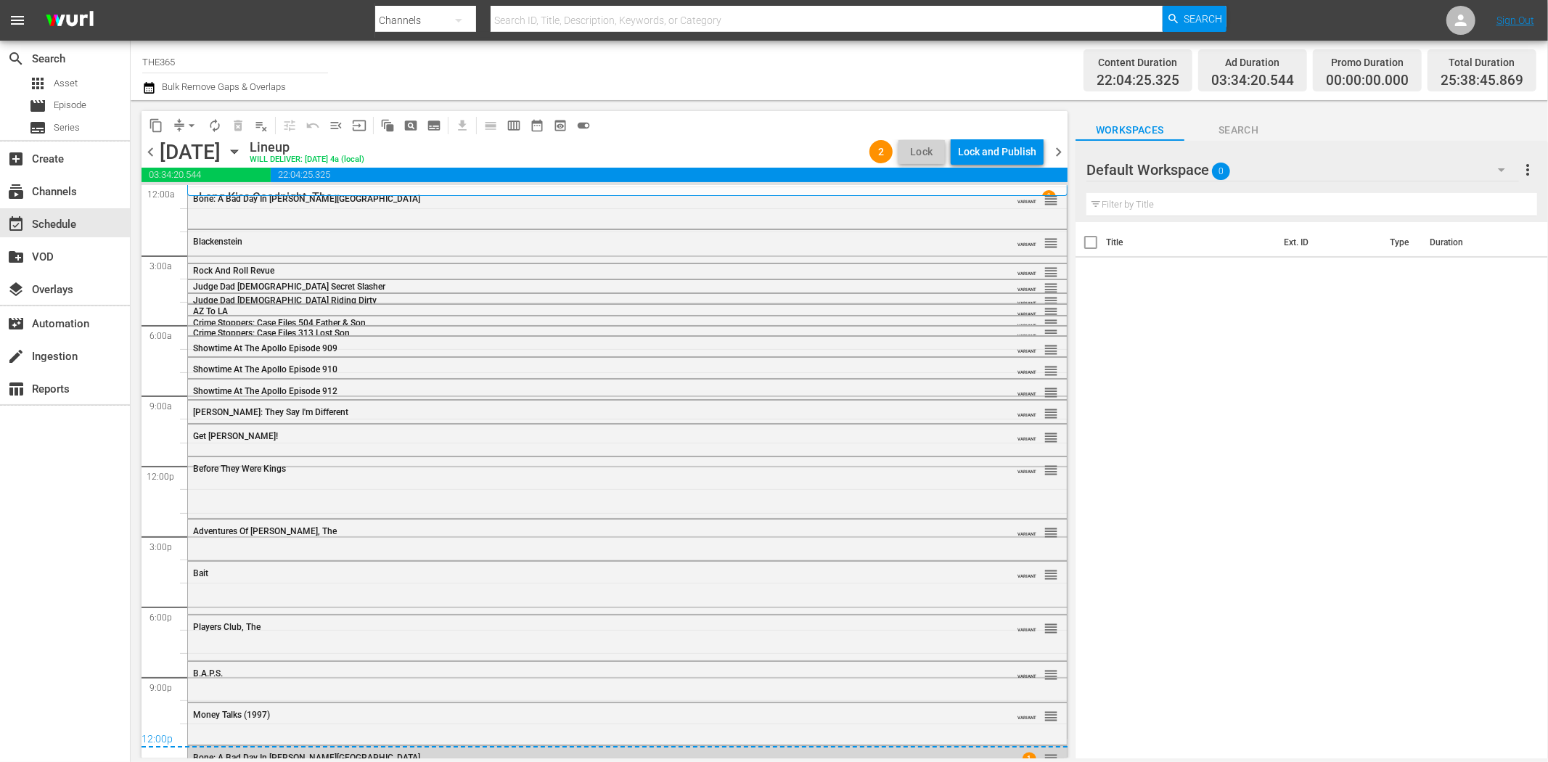
click at [155, 150] on span "chevron_left" at bounding box center [151, 152] width 18 height 18
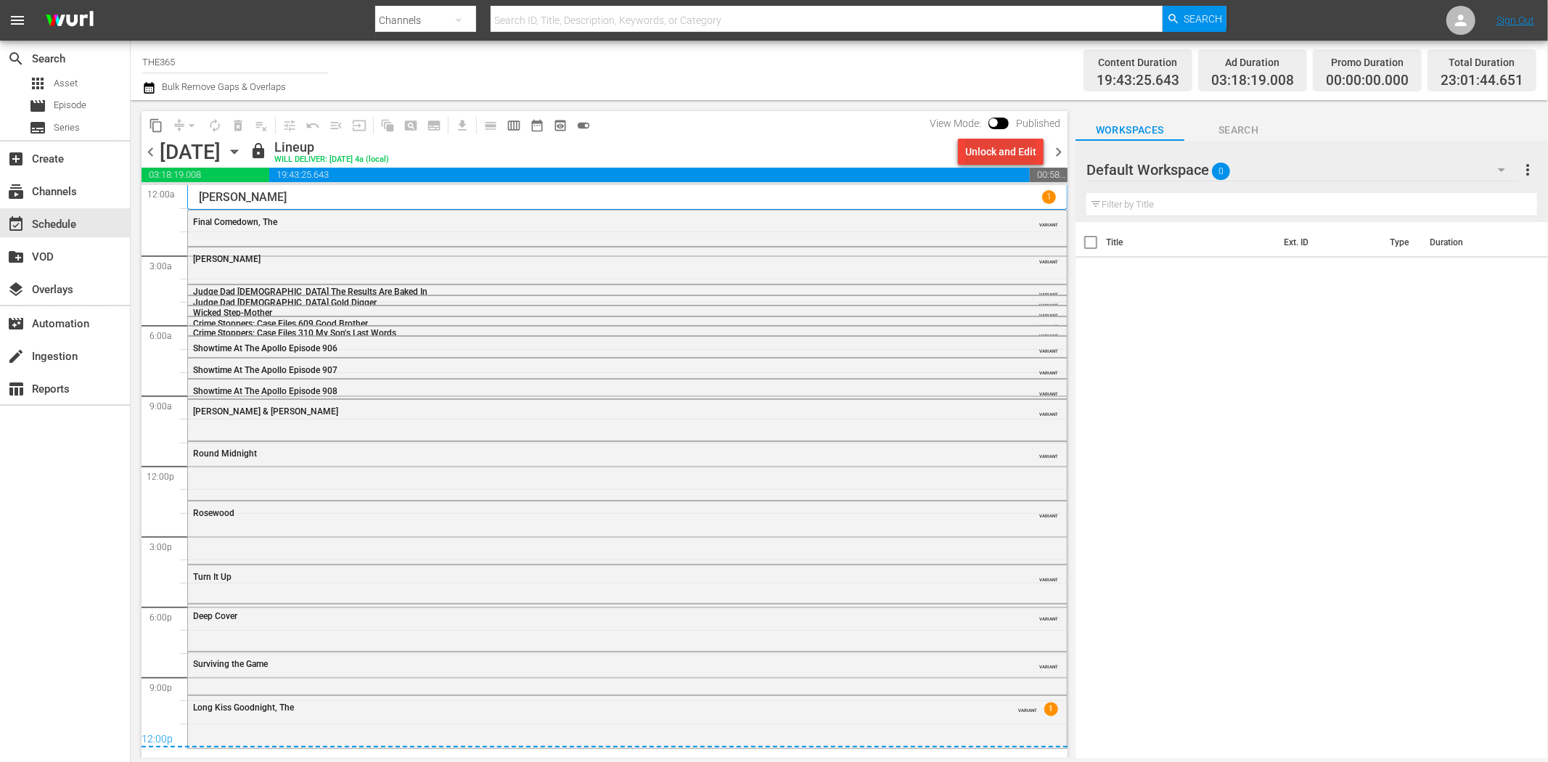
click at [1000, 150] on div "Unlock and Edit" at bounding box center [1000, 152] width 71 height 26
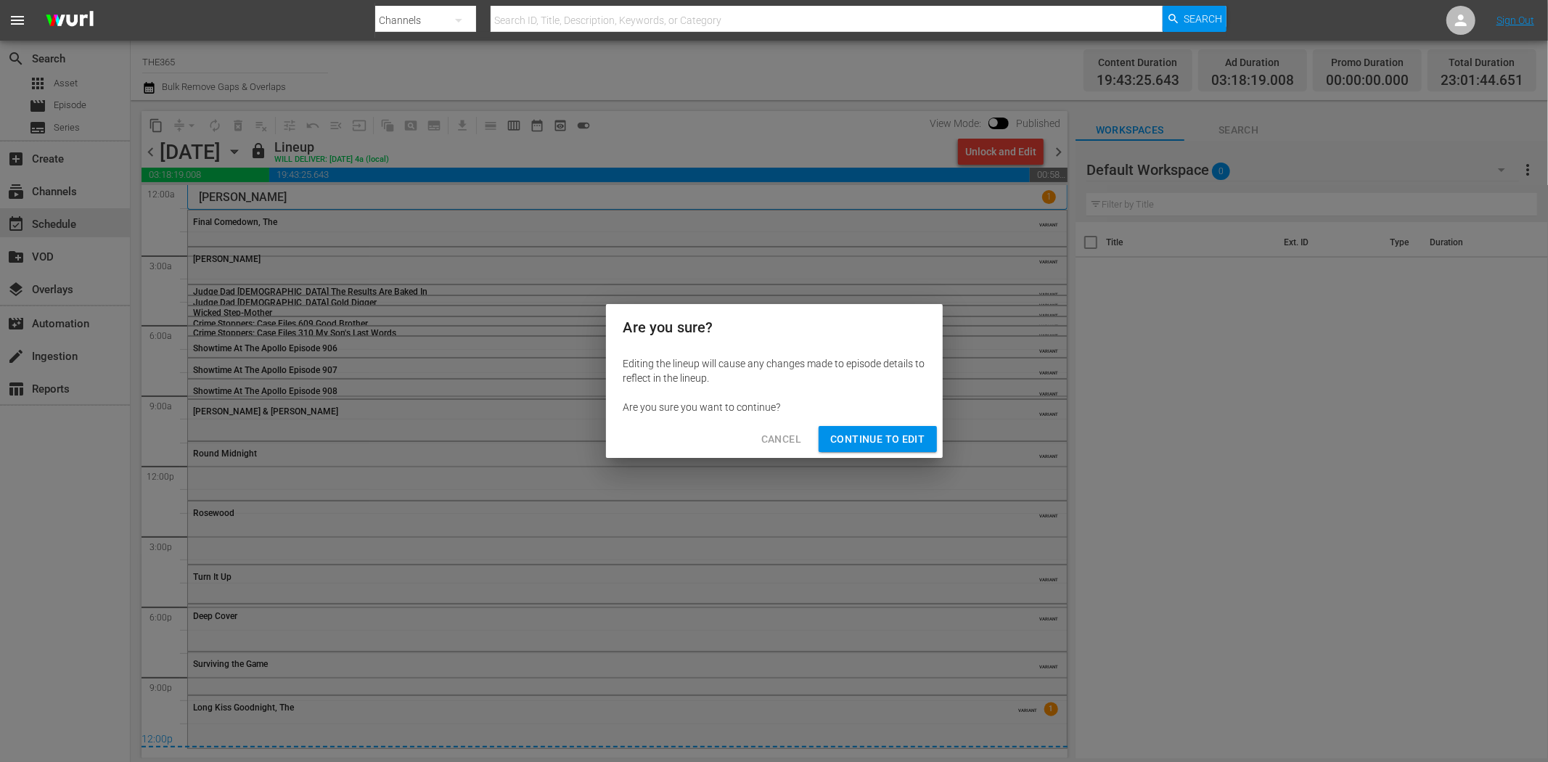
click at [888, 433] on span "Continue to Edit" at bounding box center [877, 439] width 94 height 18
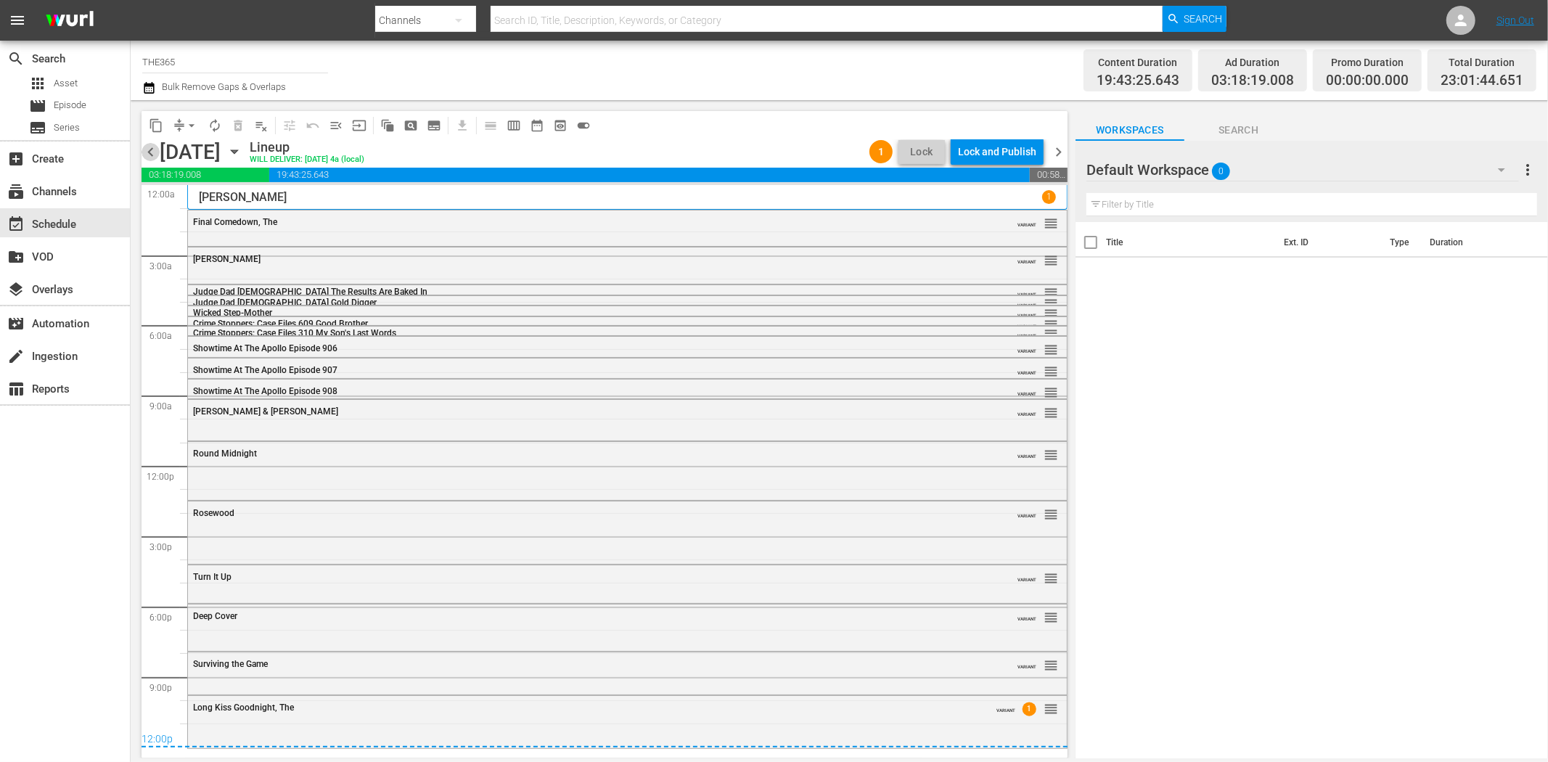
click at [147, 152] on span "chevron_left" at bounding box center [151, 152] width 18 height 18
